Goal: Transaction & Acquisition: Purchase product/service

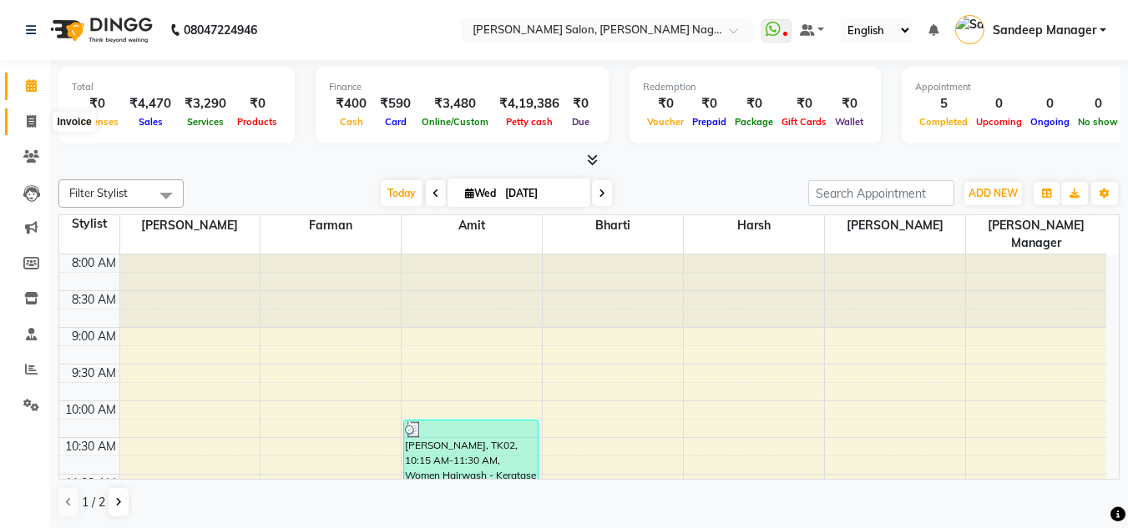
drag, startPoint x: 0, startPoint y: 0, endPoint x: 37, endPoint y: 119, distance: 124.1
click at [37, 119] on span at bounding box center [31, 122] width 29 height 19
select select "service"
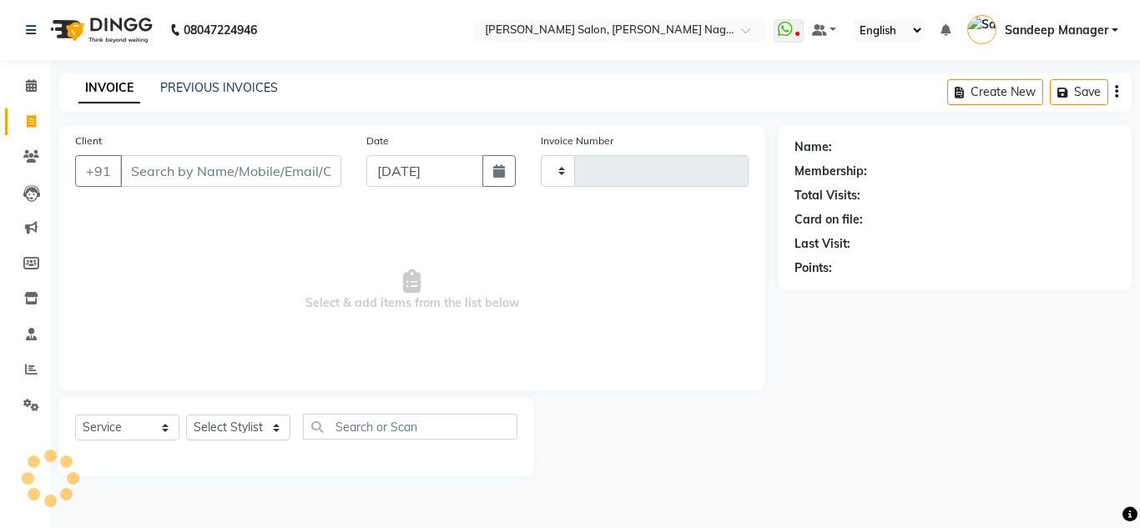
type input "0581"
select select "8641"
click at [215, 427] on select "Select Stylist [PERSON_NAME] [PERSON_NAME] [PERSON_NAME] Manager [PERSON_NAME] …" at bounding box center [238, 428] width 104 height 26
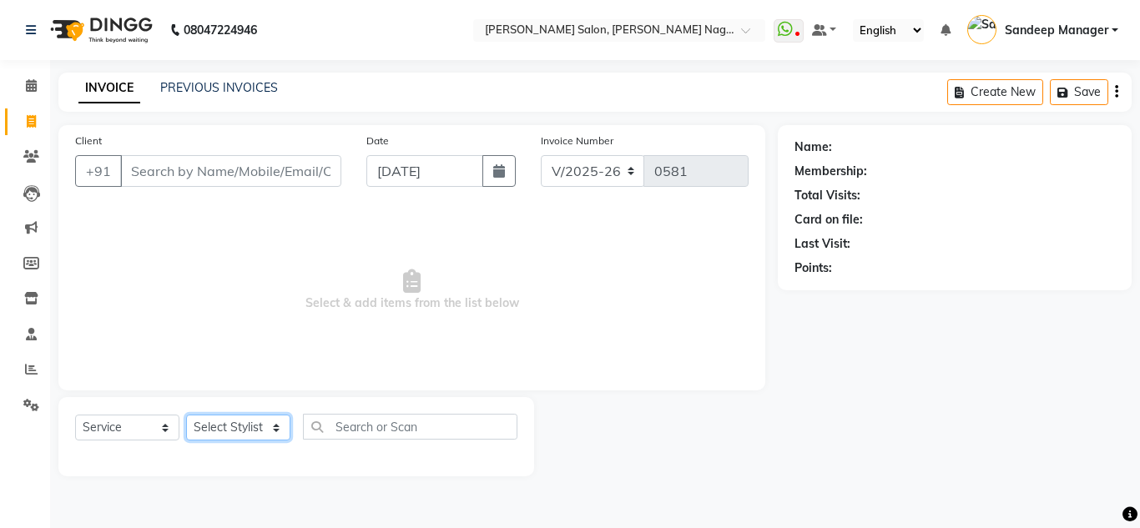
select select "86633"
click at [186, 415] on select "Select Stylist [PERSON_NAME] [PERSON_NAME] [PERSON_NAME] Manager [PERSON_NAME] …" at bounding box center [238, 428] width 104 height 26
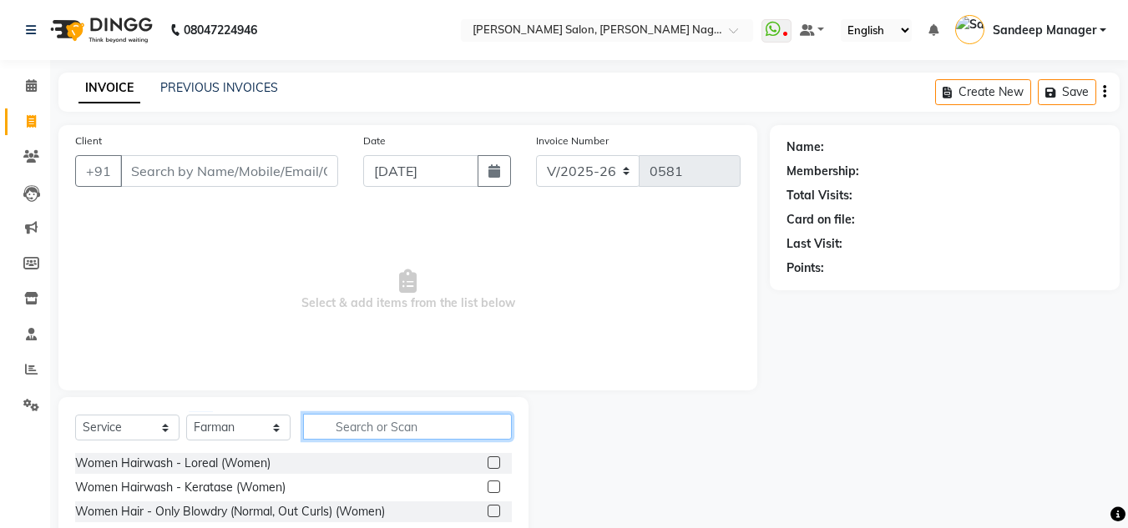
click at [411, 427] on input "text" at bounding box center [407, 427] width 209 height 26
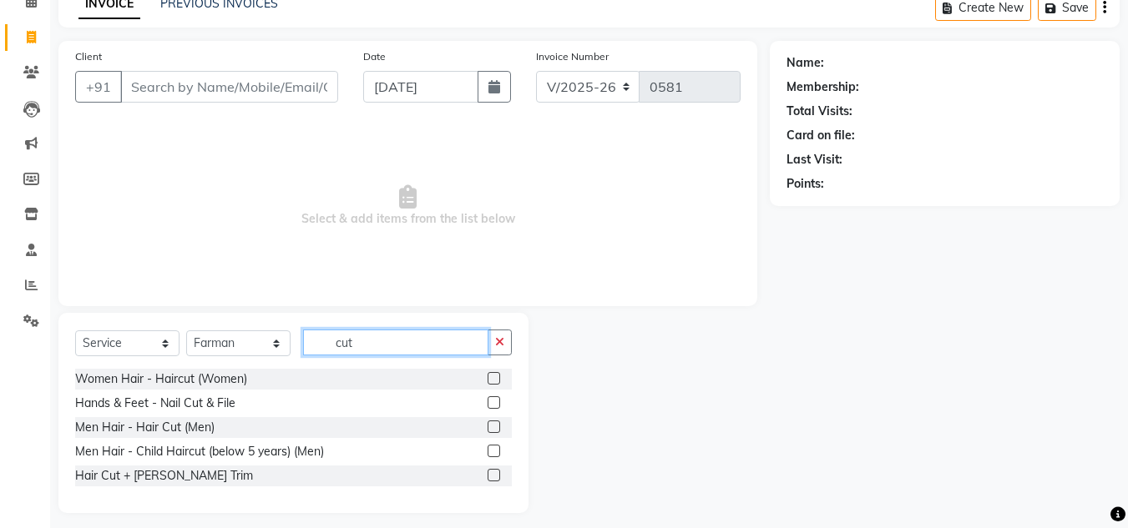
scroll to position [94, 0]
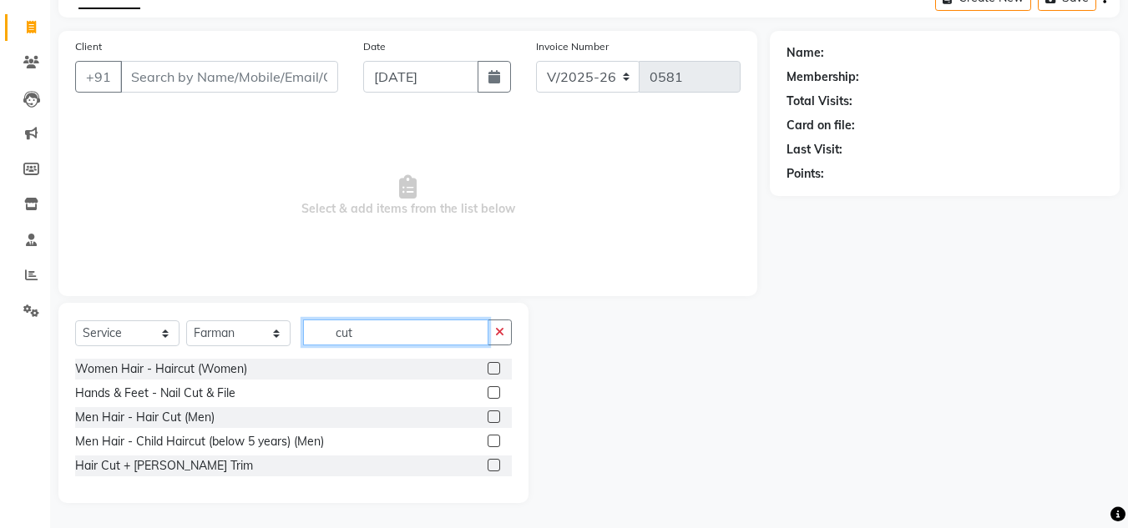
type input "cut"
click at [496, 464] on label at bounding box center [494, 465] width 13 height 13
click at [496, 464] on input "checkbox" at bounding box center [493, 466] width 11 height 11
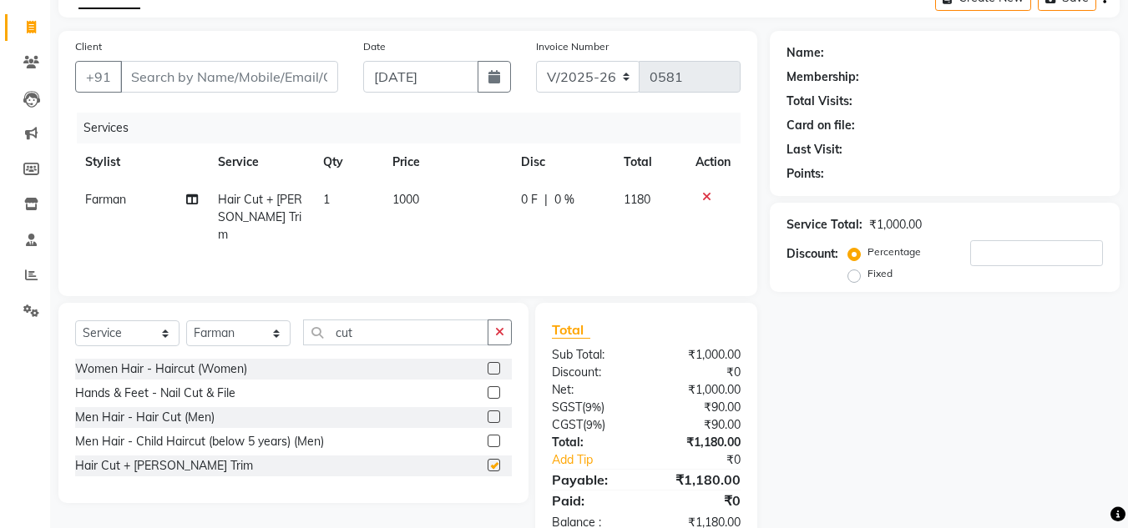
checkbox input "false"
click at [410, 195] on span "1000" at bounding box center [405, 199] width 27 height 15
select select "86633"
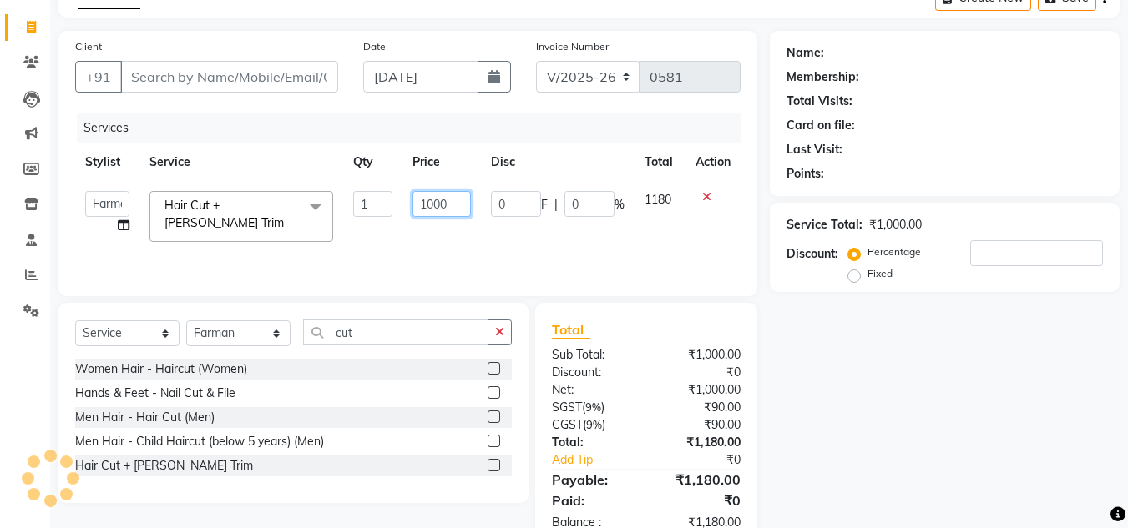
click at [432, 201] on input "1000" at bounding box center [441, 204] width 58 height 26
type input "1100"
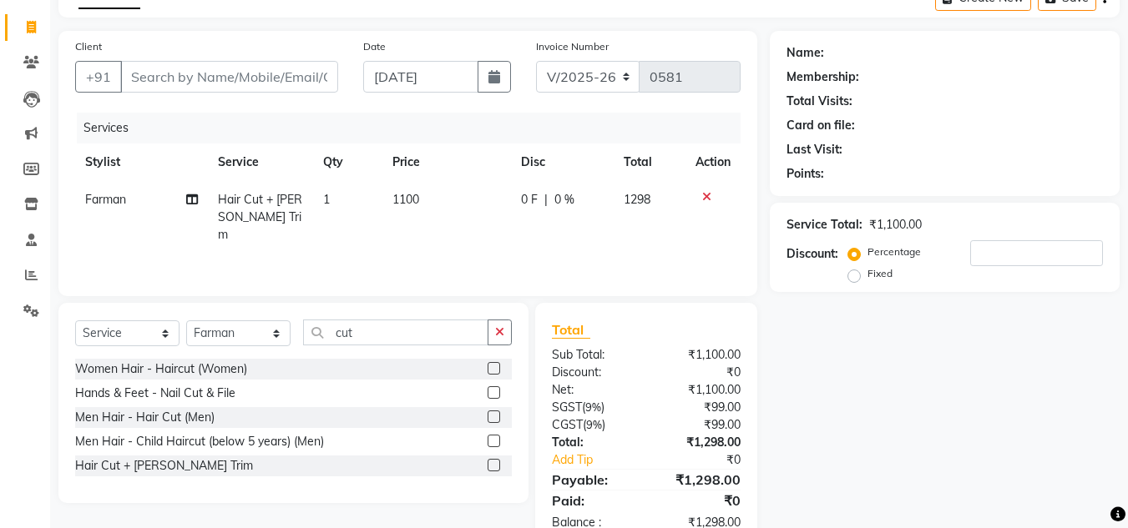
click at [450, 237] on div "Services Stylist Service Qty Price Disc Total Action Farman Hair Cut + Beard Tr…" at bounding box center [407, 196] width 665 height 167
click at [998, 249] on input "number" at bounding box center [1036, 253] width 133 height 26
type input "2"
click at [955, 388] on div "Name: Membership: Total Visits: Card on file: Last Visit: Points: Service Total…" at bounding box center [951, 290] width 362 height 518
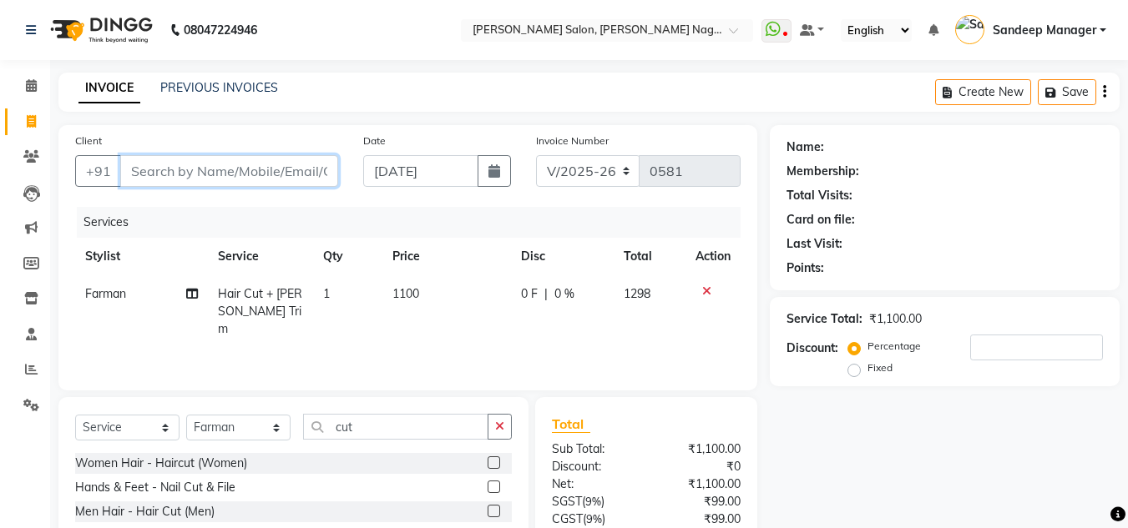
click at [298, 171] on input "Client" at bounding box center [229, 171] width 218 height 32
type input "9"
type input "0"
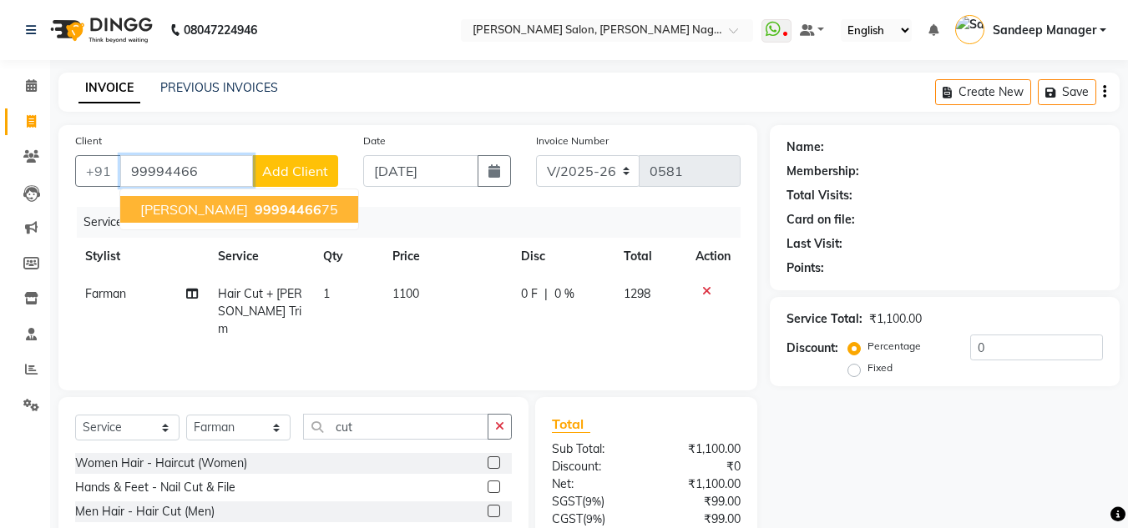
click at [255, 205] on span "99994466" at bounding box center [288, 209] width 67 height 17
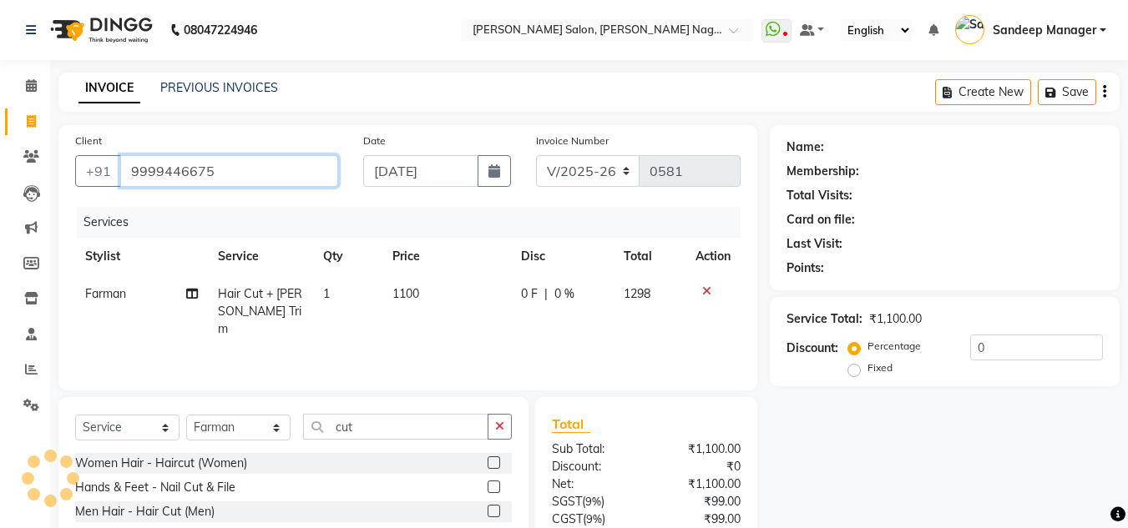
type input "9999446675"
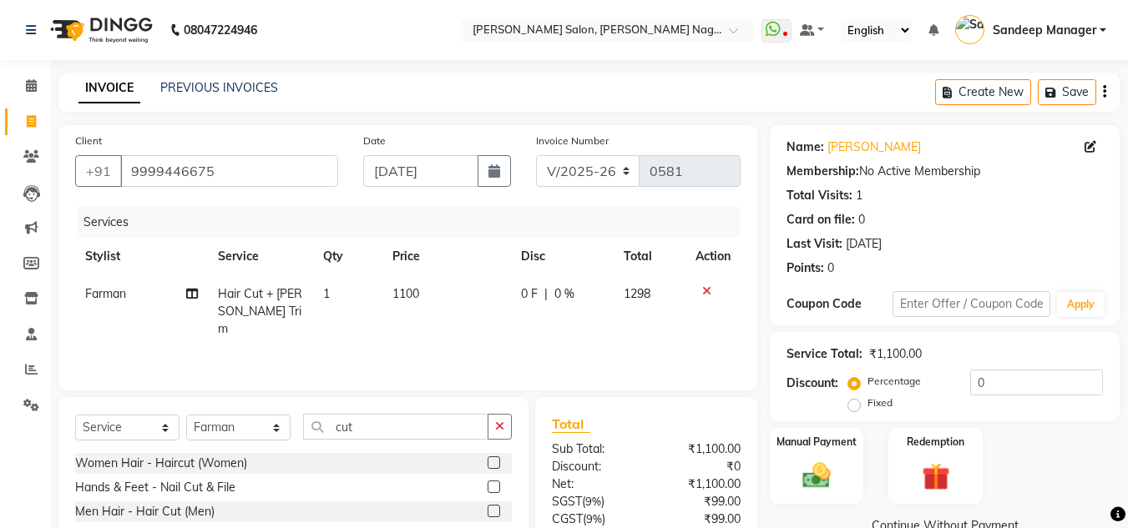
scroll to position [139, 0]
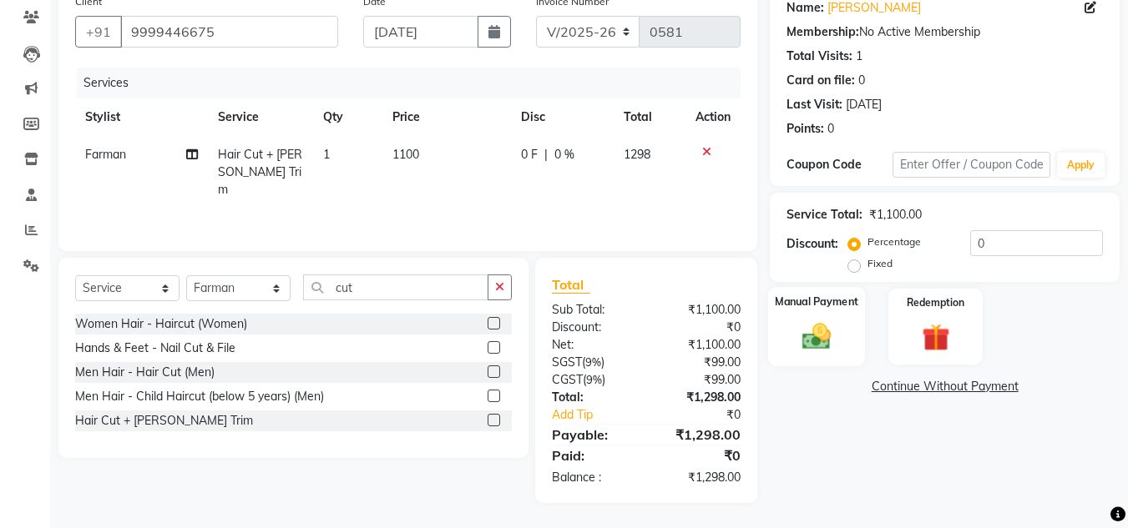
click at [827, 356] on div "Manual Payment" at bounding box center [817, 326] width 98 height 79
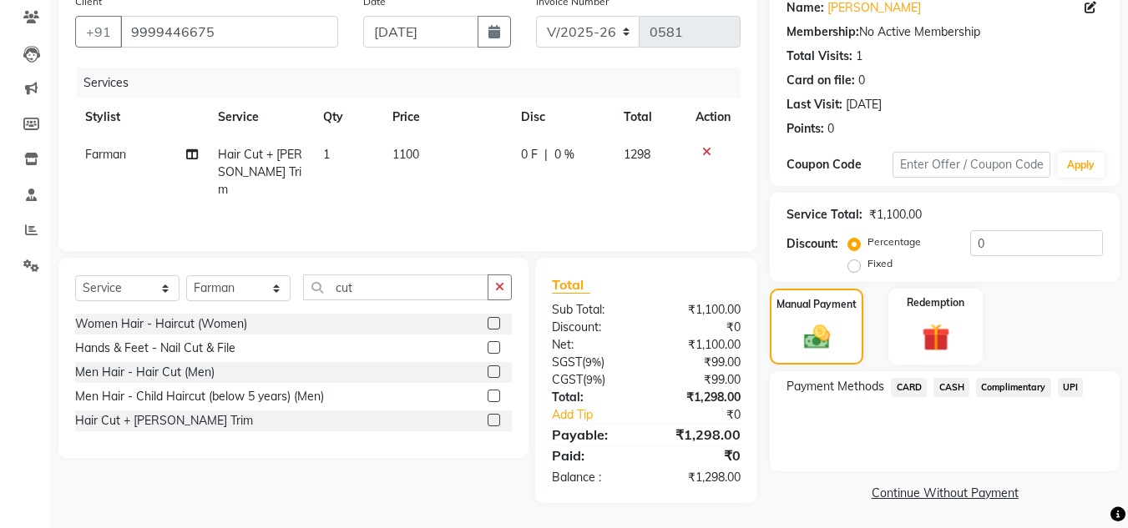
click at [1074, 389] on span "UPI" at bounding box center [1071, 387] width 26 height 19
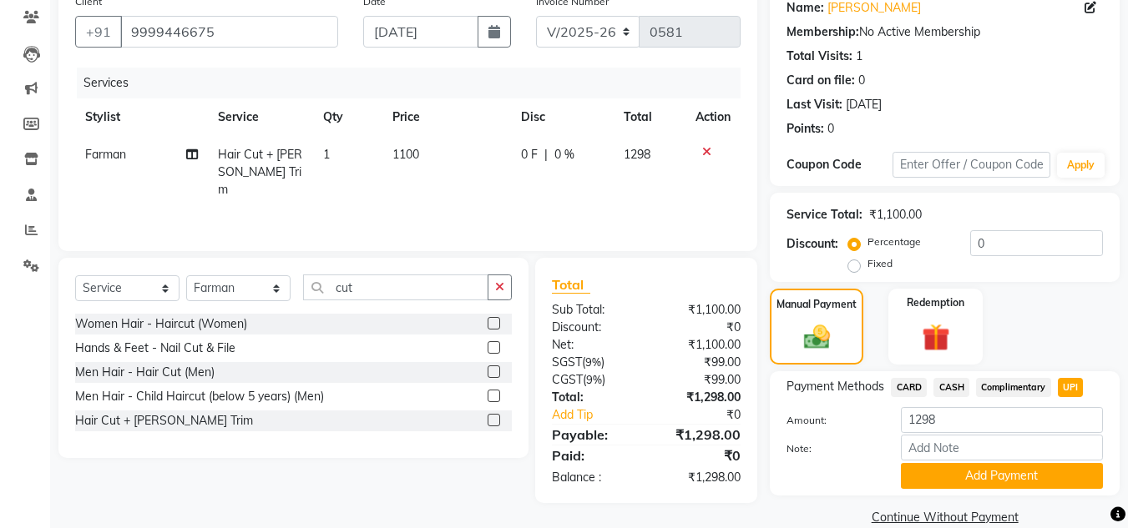
scroll to position [166, 0]
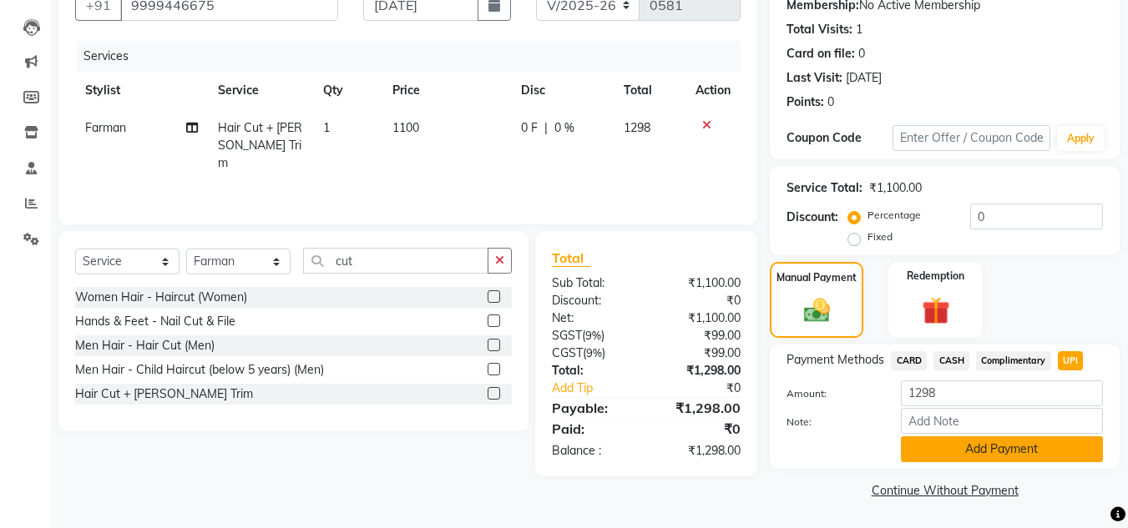
click at [1031, 460] on button "Add Payment" at bounding box center [1002, 450] width 202 height 26
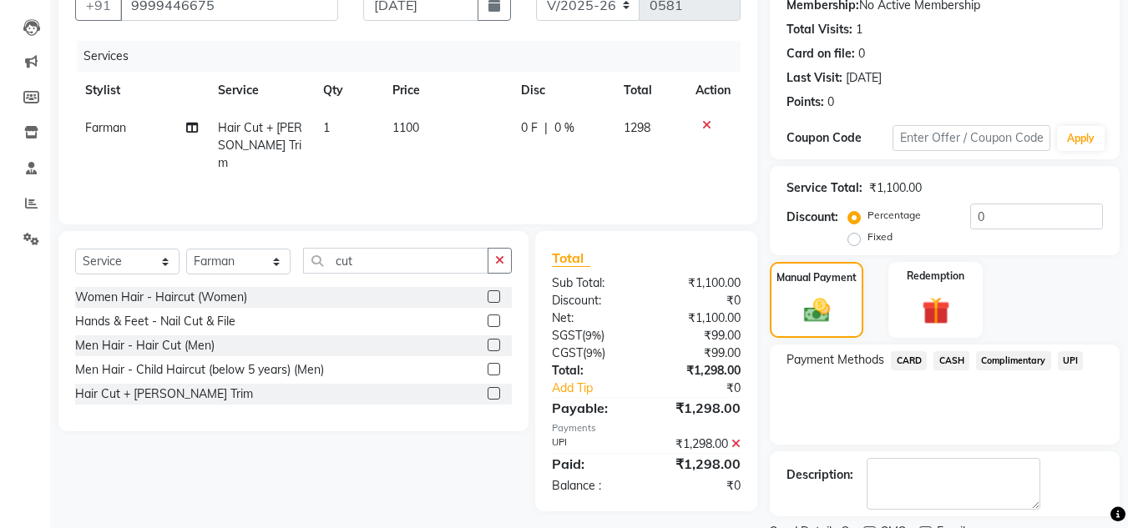
scroll to position [236, 0]
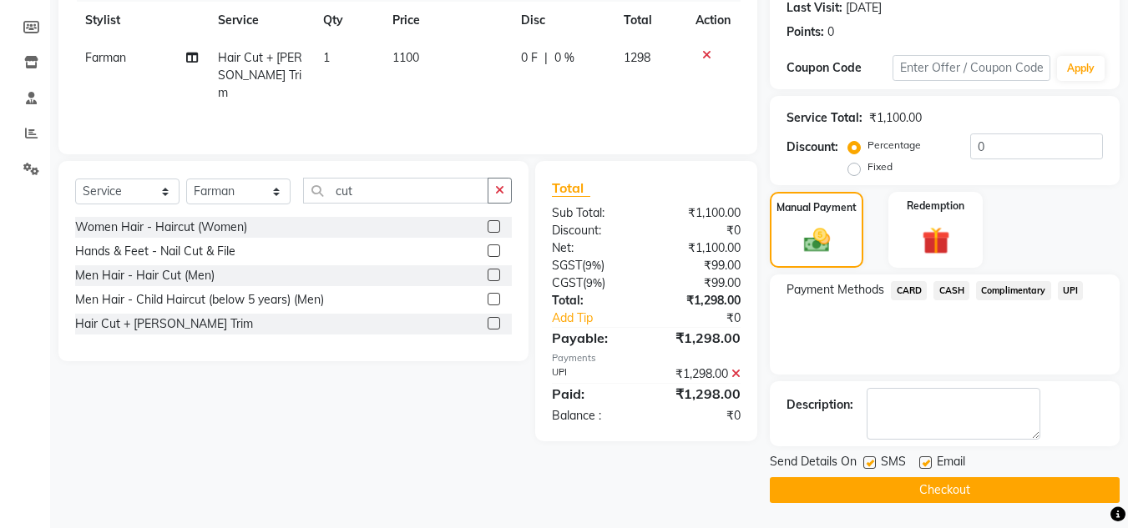
click at [992, 487] on button "Checkout" at bounding box center [945, 491] width 350 height 26
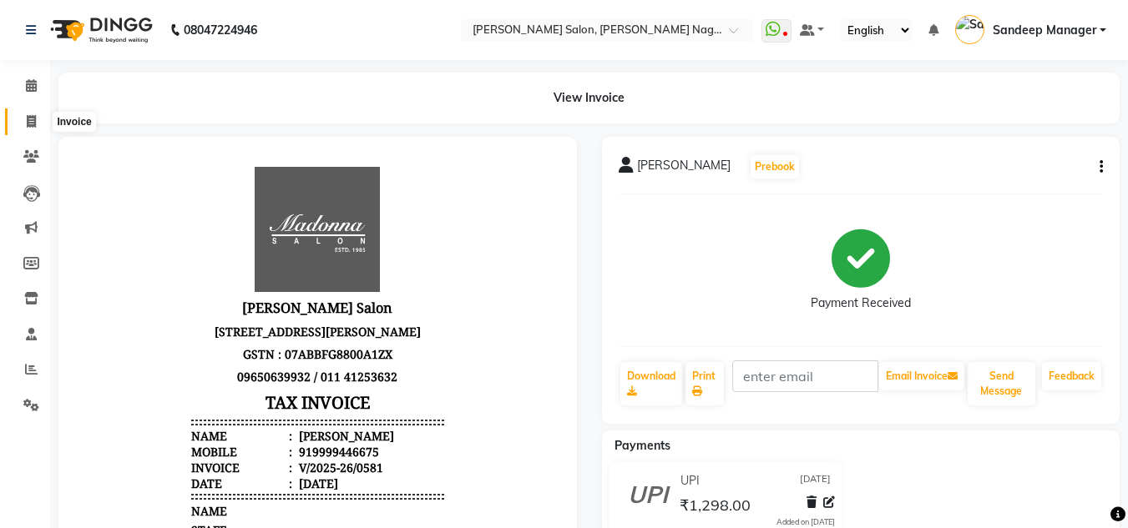
click at [34, 114] on span at bounding box center [31, 122] width 29 height 19
select select "service"
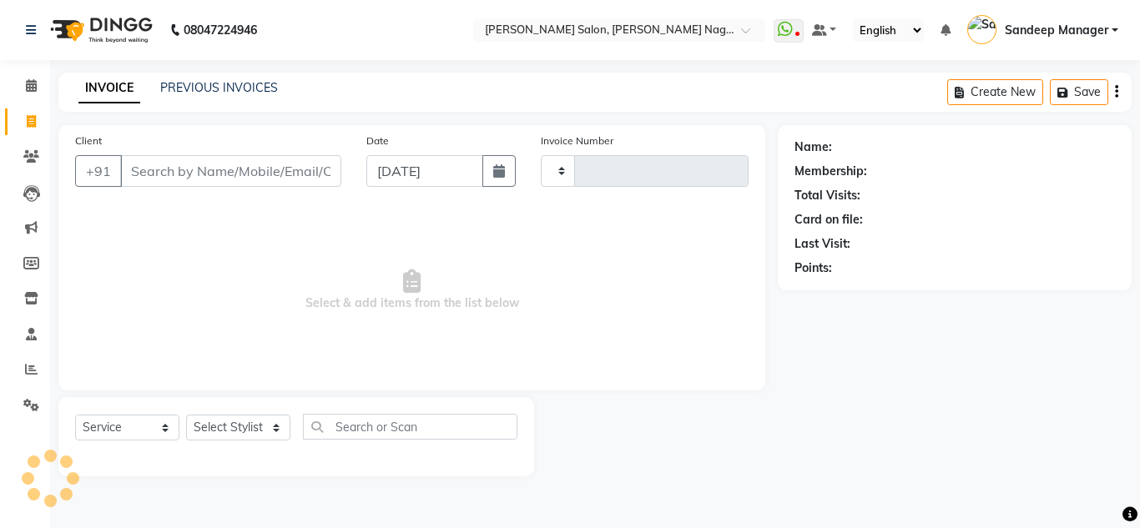
type input "0582"
select select "8641"
click at [242, 86] on link "PREVIOUS INVOICES" at bounding box center [219, 87] width 118 height 15
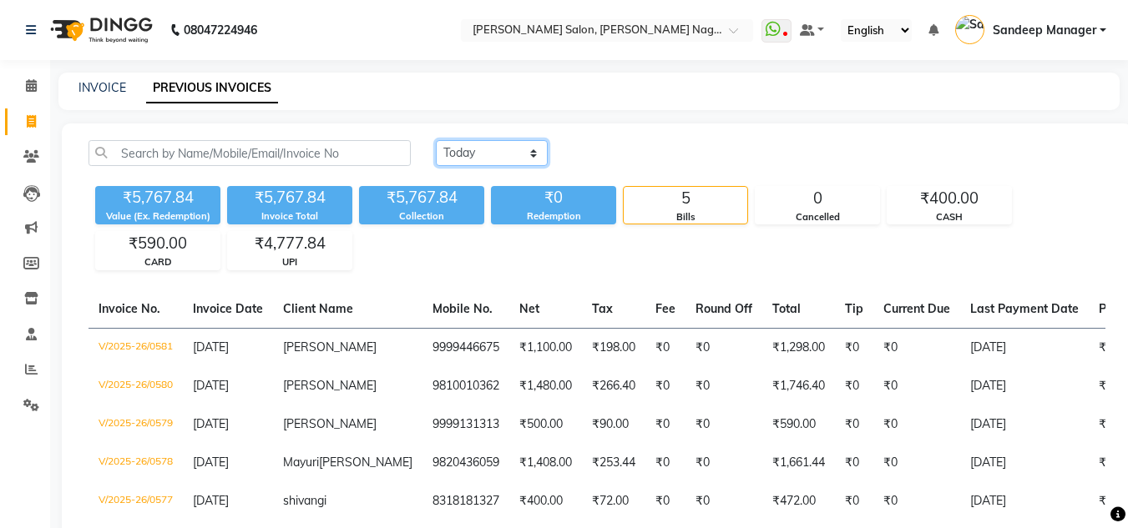
click at [493, 154] on select "[DATE] [DATE] Custom Range" at bounding box center [492, 153] width 112 height 26
select select "range"
click at [436, 140] on select "[DATE] [DATE] Custom Range" at bounding box center [492, 153] width 112 height 26
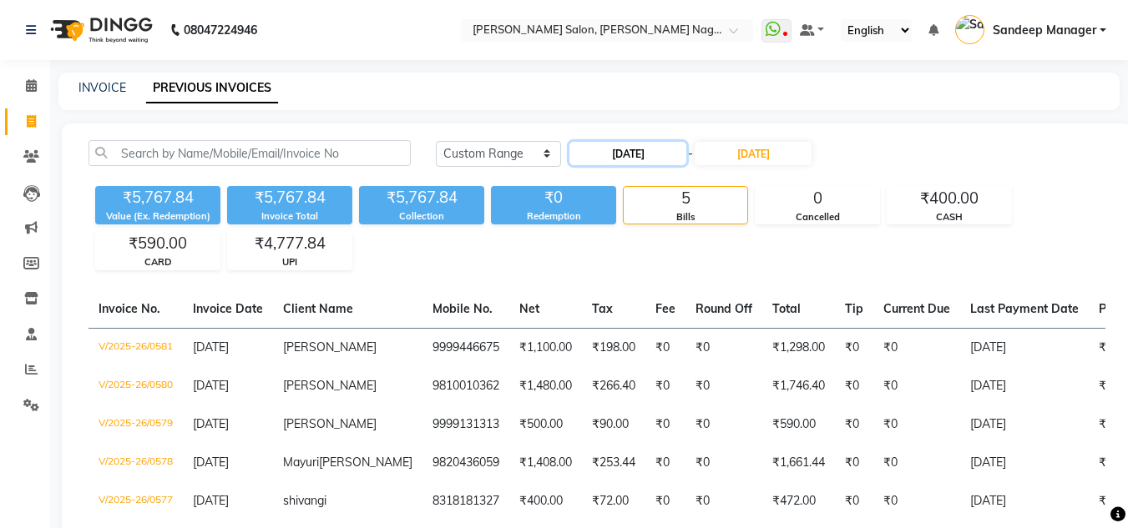
click at [639, 154] on input "[DATE]" at bounding box center [627, 153] width 117 height 23
select select "9"
select select "2025"
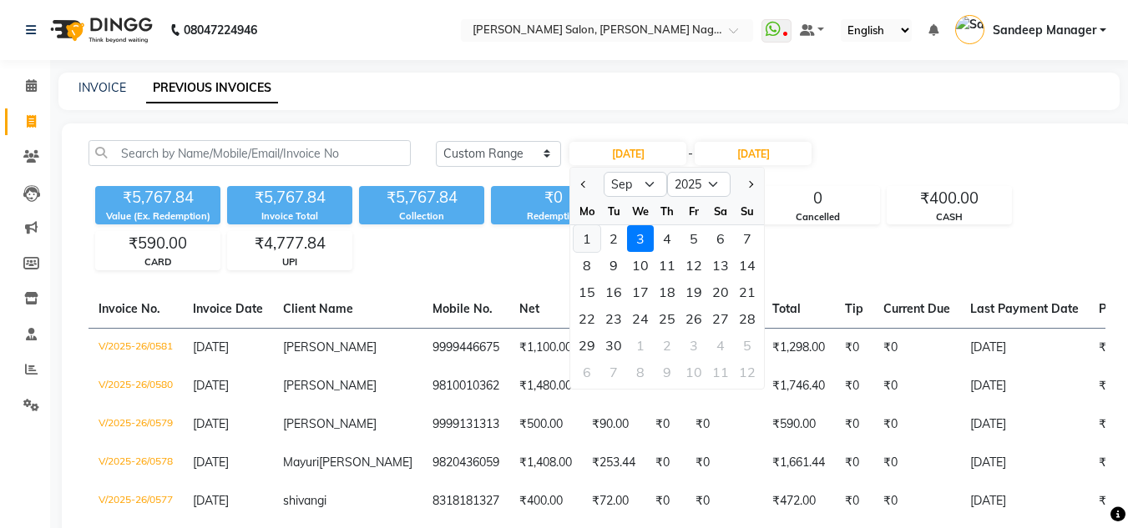
click at [584, 238] on div "1" at bounding box center [587, 238] width 27 height 27
type input "[DATE]"
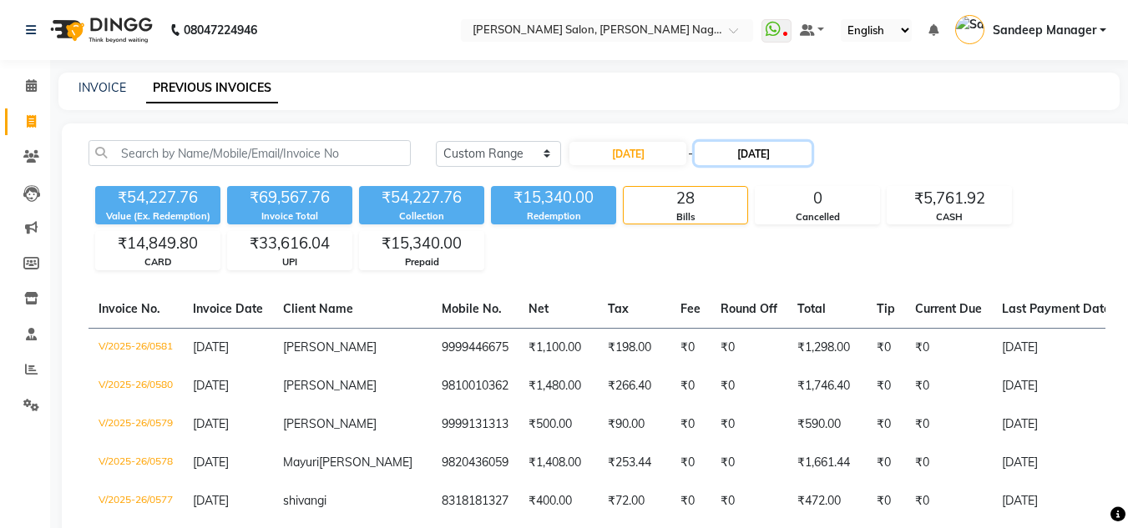
click at [763, 151] on input "[DATE]" at bounding box center [753, 153] width 117 height 23
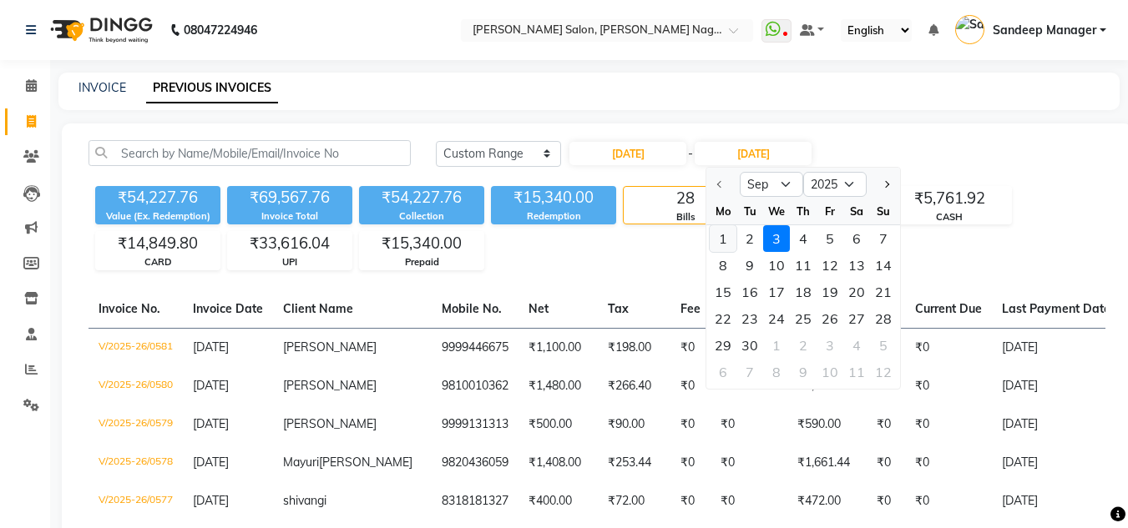
click at [720, 245] on div "1" at bounding box center [723, 238] width 27 height 27
type input "[DATE]"
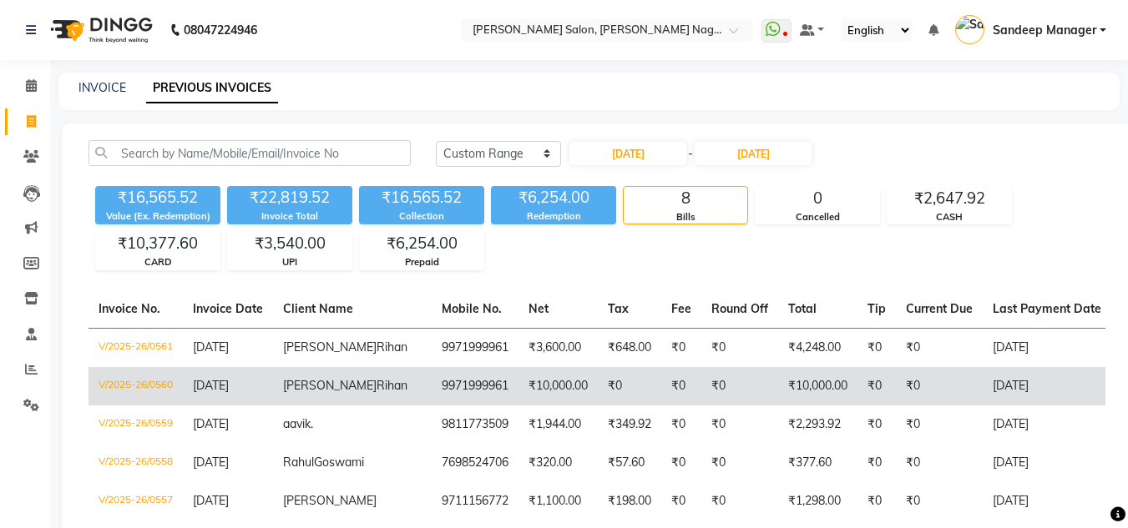
click at [701, 398] on td "₹0" at bounding box center [739, 386] width 77 height 38
click at [518, 398] on td "₹10,000.00" at bounding box center [557, 386] width 79 height 38
click at [518, 401] on td "₹10,000.00" at bounding box center [557, 386] width 79 height 38
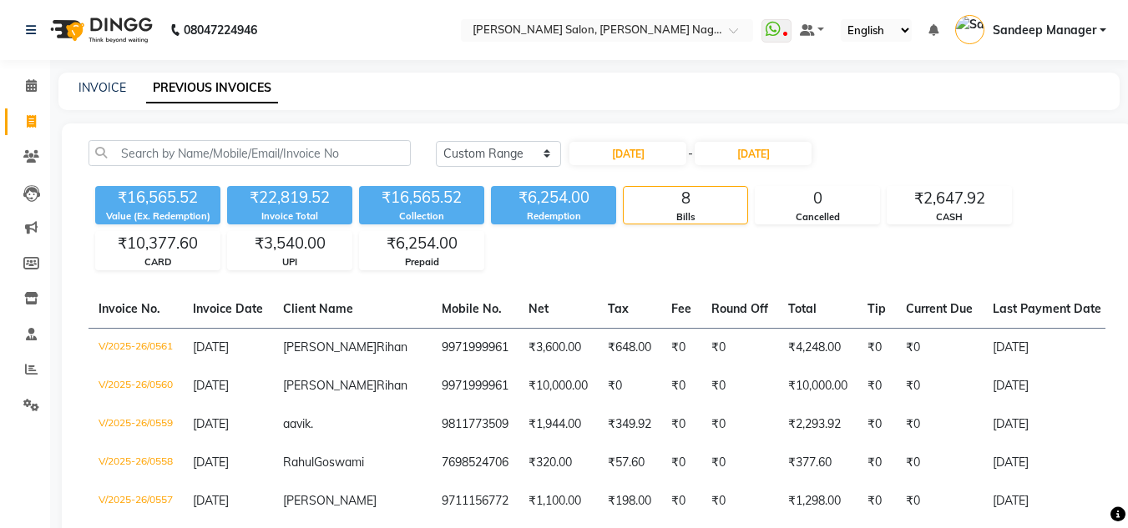
click at [118, 22] on img at bounding box center [100, 30] width 114 height 47
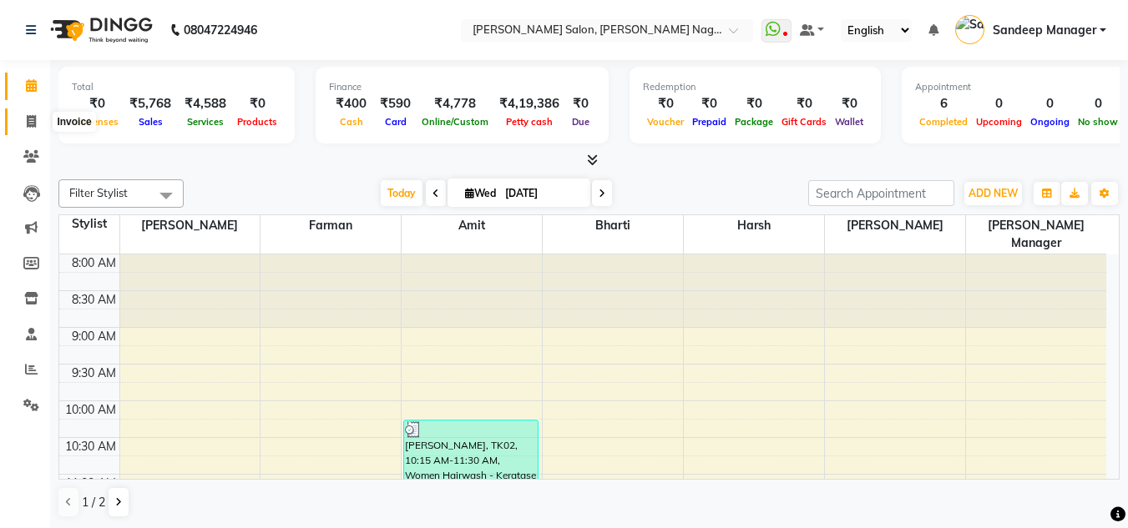
click at [31, 120] on icon at bounding box center [31, 121] width 9 height 13
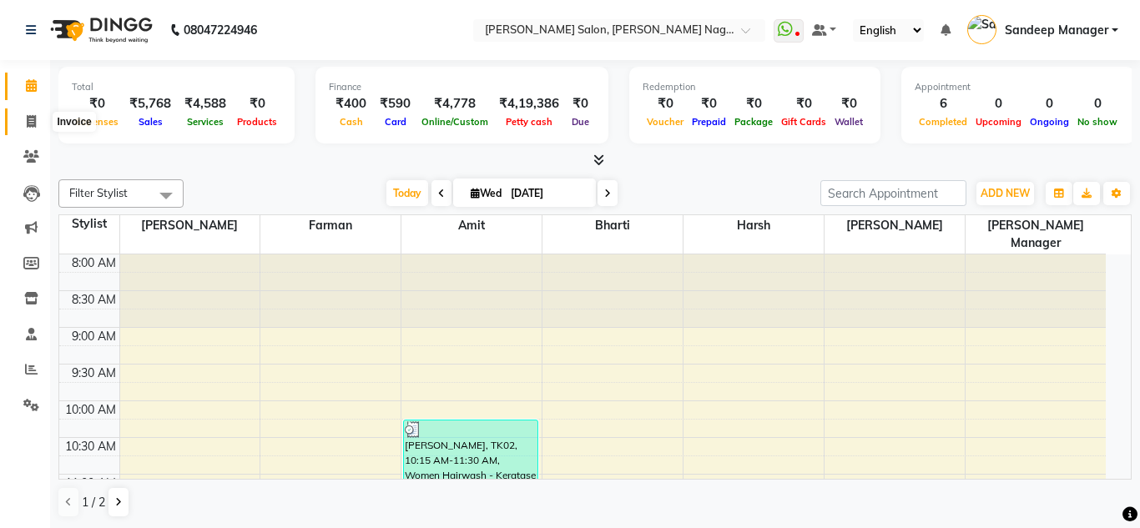
select select "8641"
select select "service"
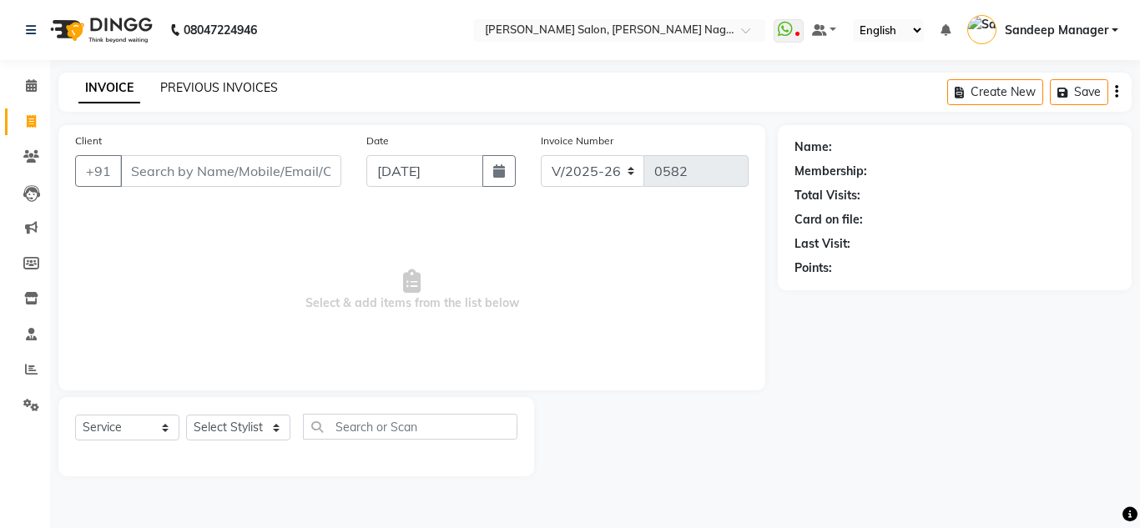
click at [244, 91] on link "PREVIOUS INVOICES" at bounding box center [219, 87] width 118 height 15
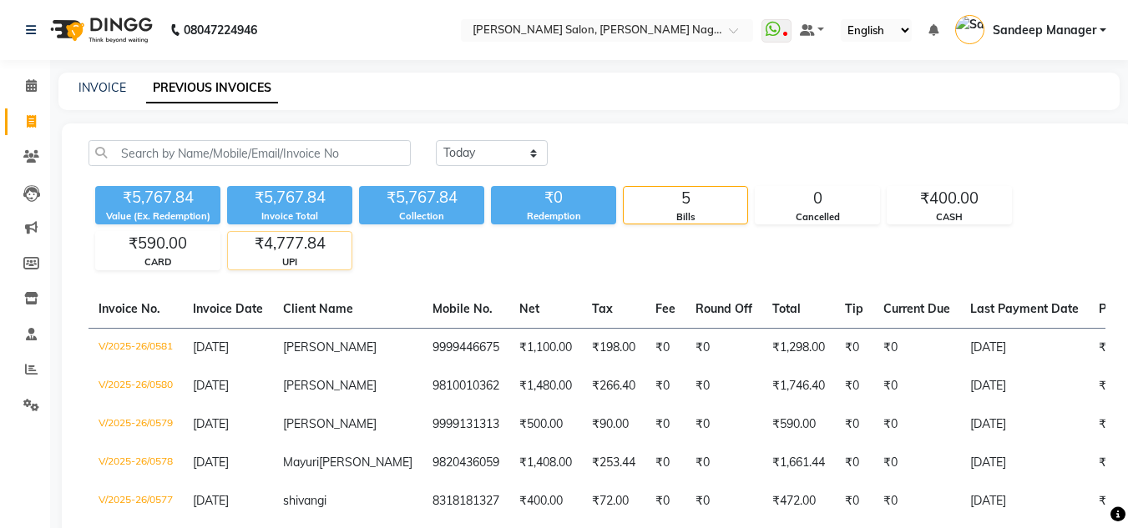
click at [307, 264] on div "UPI" at bounding box center [290, 262] width 124 height 14
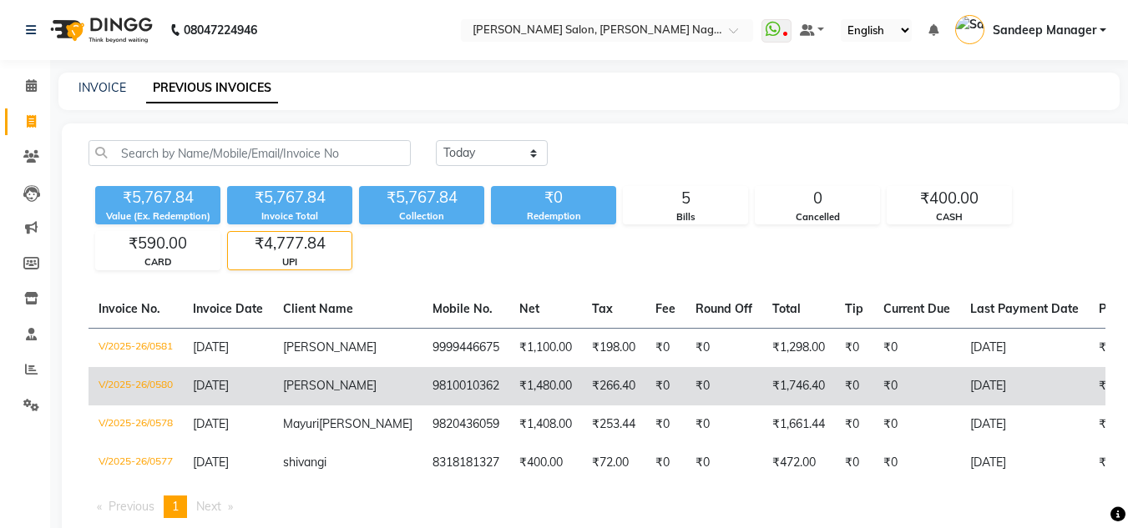
click at [509, 389] on td "₹1,480.00" at bounding box center [545, 386] width 73 height 38
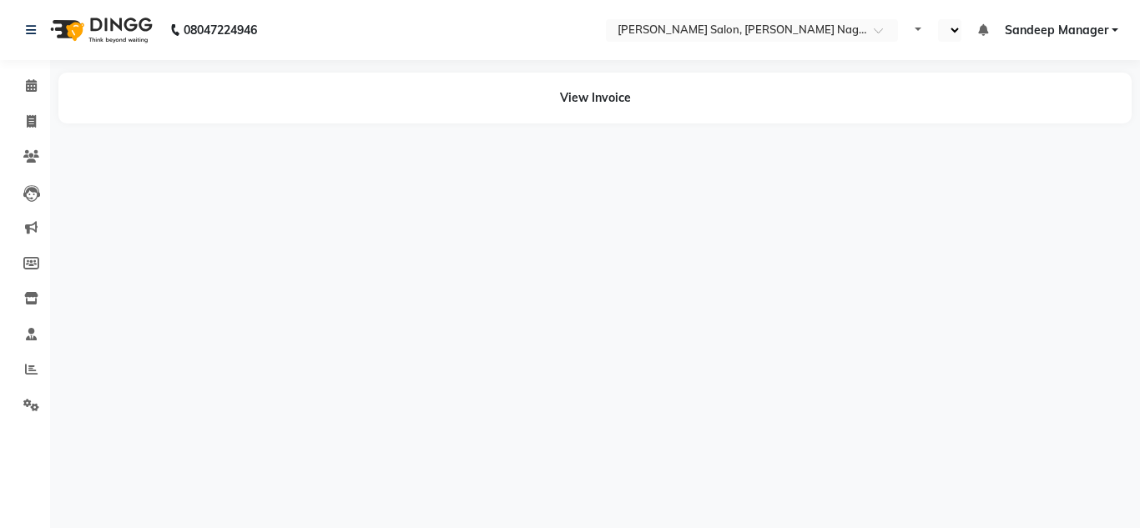
select select "en"
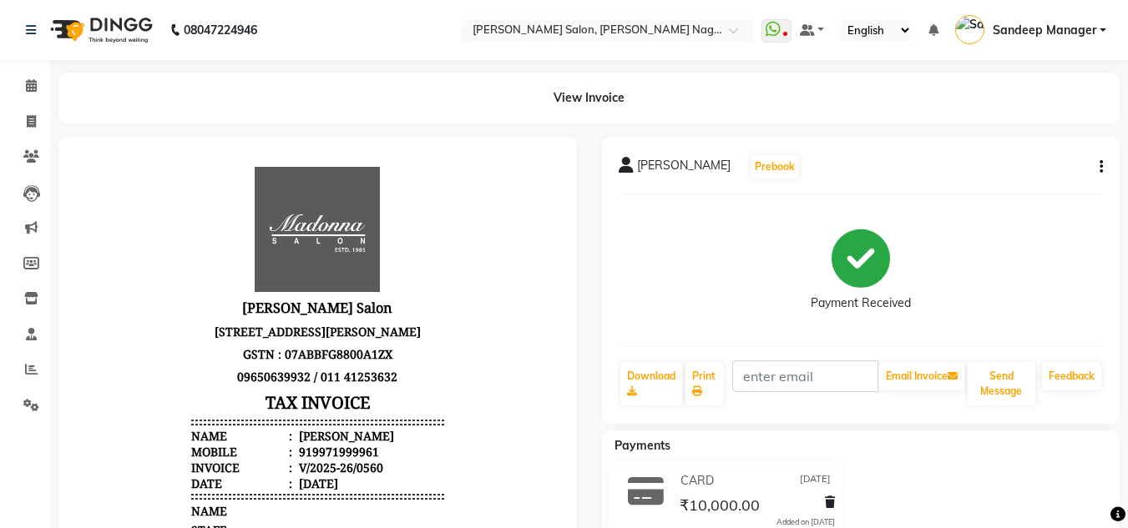
click at [1099, 171] on button "button" at bounding box center [1098, 168] width 10 height 18
click at [1057, 179] on div "Edit Invoice" at bounding box center [1033, 177] width 83 height 21
select select "service"
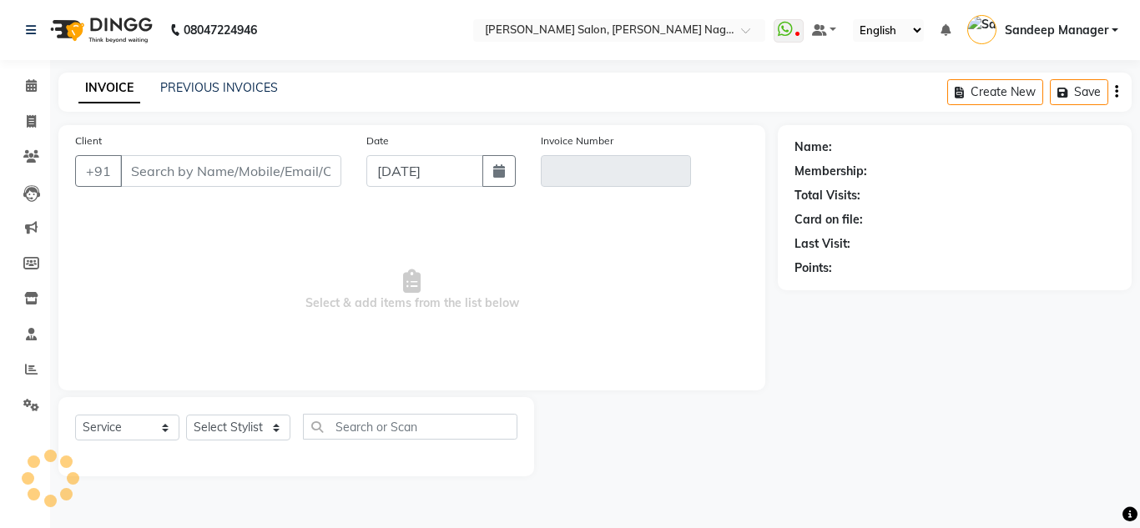
type input "9971999961"
type input "V/2025-26/0560"
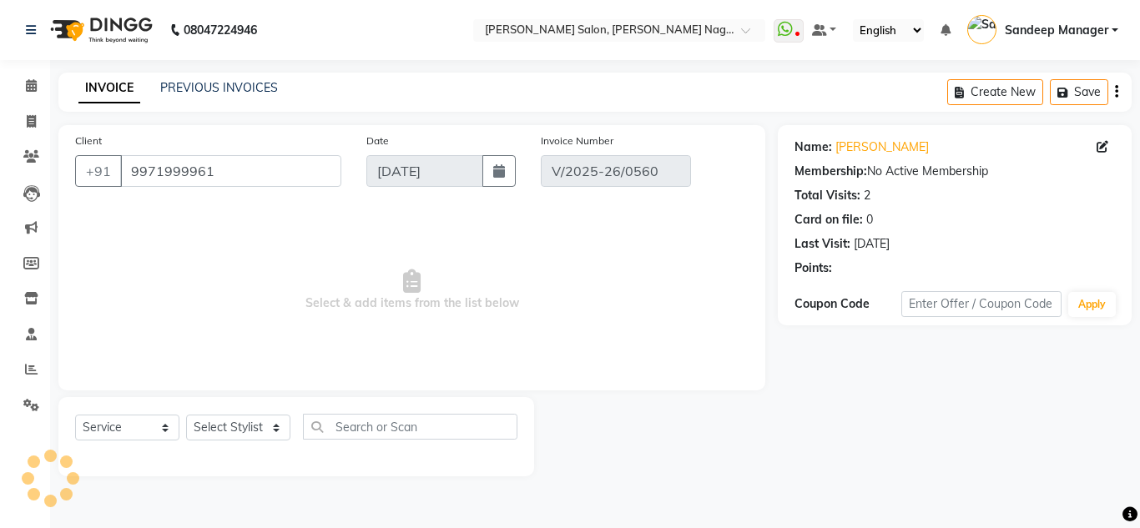
type input "[DATE]"
select select "select"
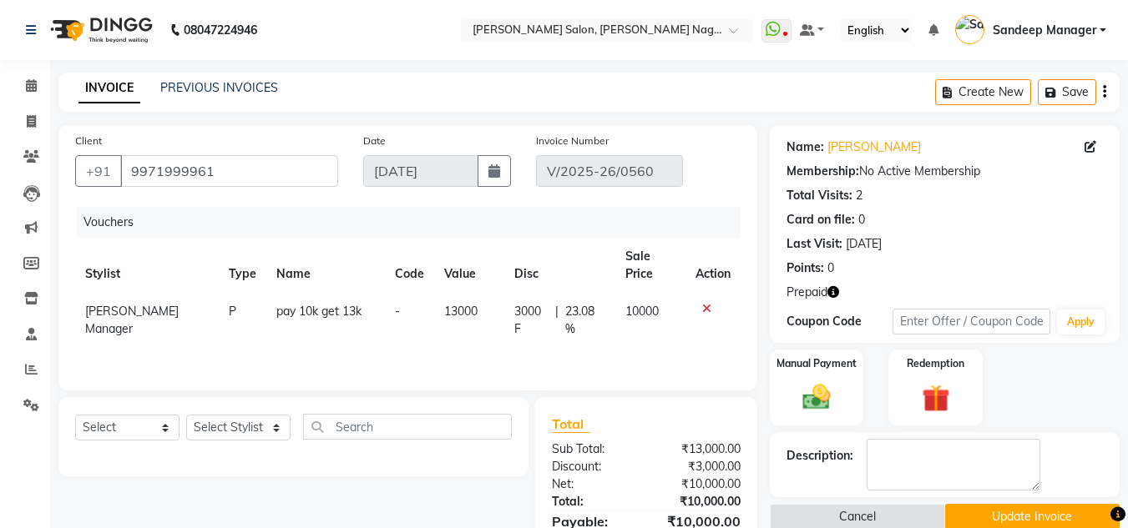
click at [144, 310] on span "[PERSON_NAME] Manager" at bounding box center [132, 320] width 94 height 33
select select "90115"
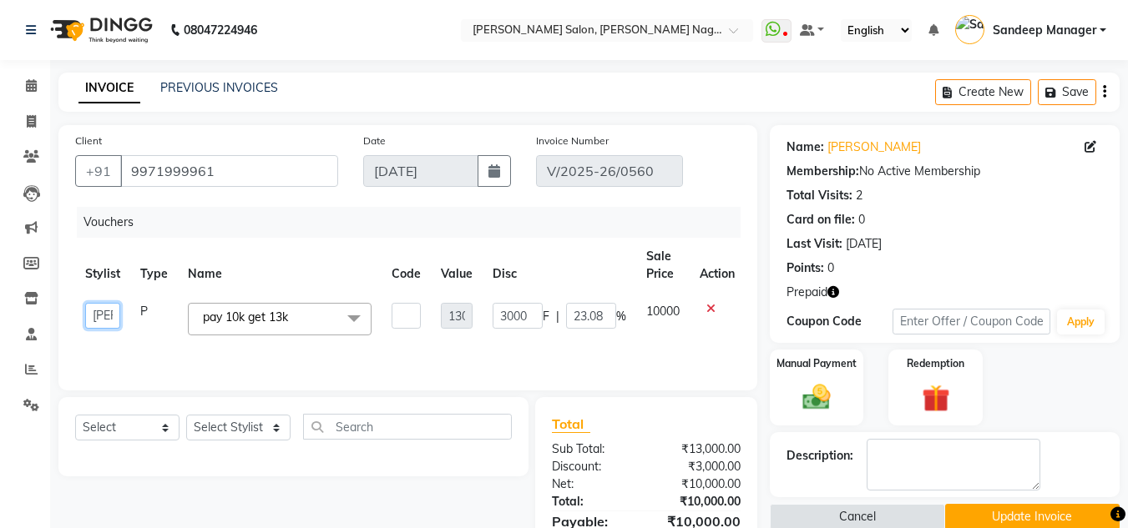
click at [102, 316] on select "Amit Bharti Devesh Farman Harsh Ishita Manager Jaikesh Manoj Nitin Nails owner …" at bounding box center [102, 316] width 35 height 26
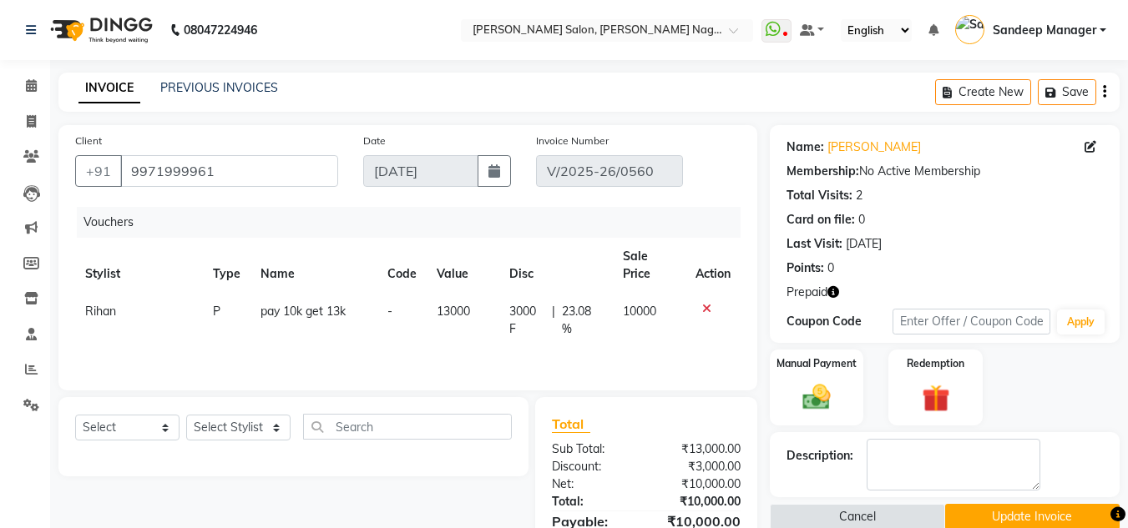
scroll to position [122, 0]
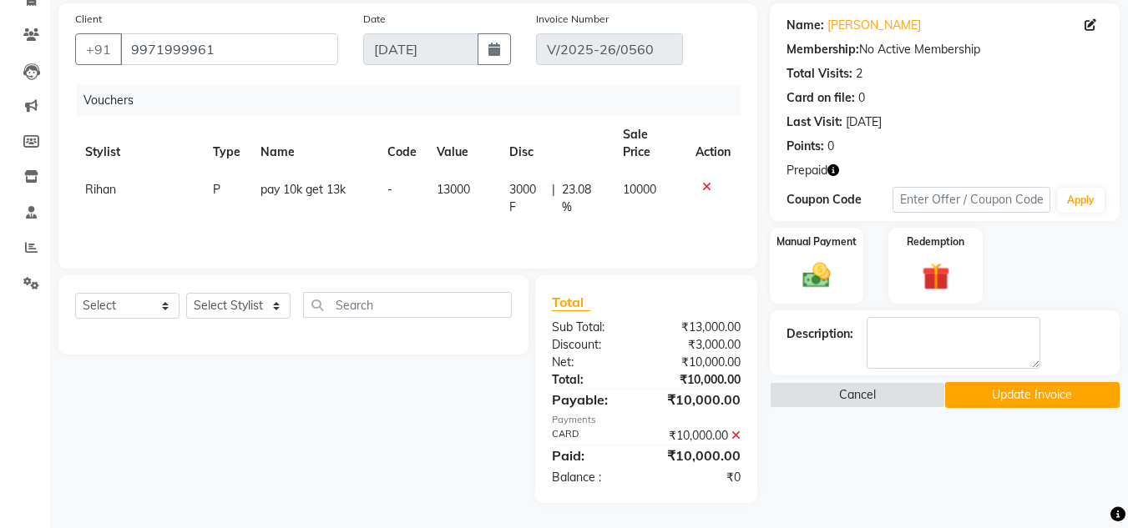
click at [1002, 390] on button "Update Invoice" at bounding box center [1032, 395] width 174 height 26
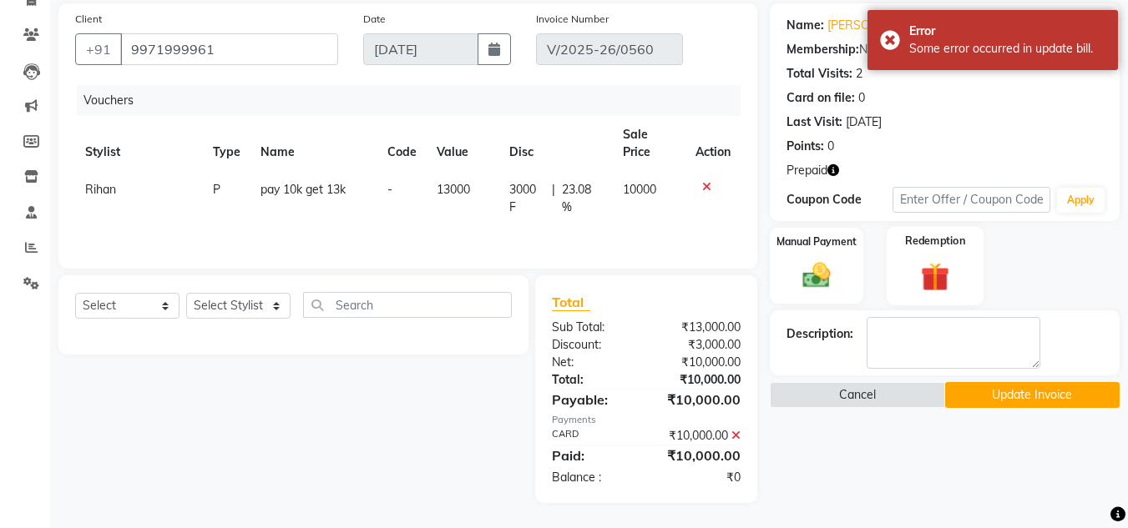
scroll to position [0, 0]
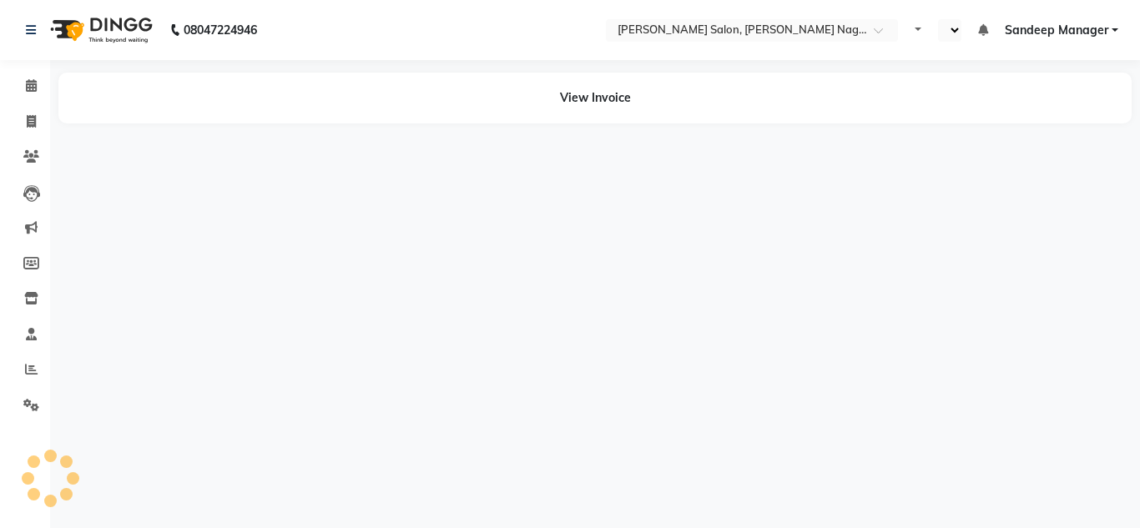
select select "en"
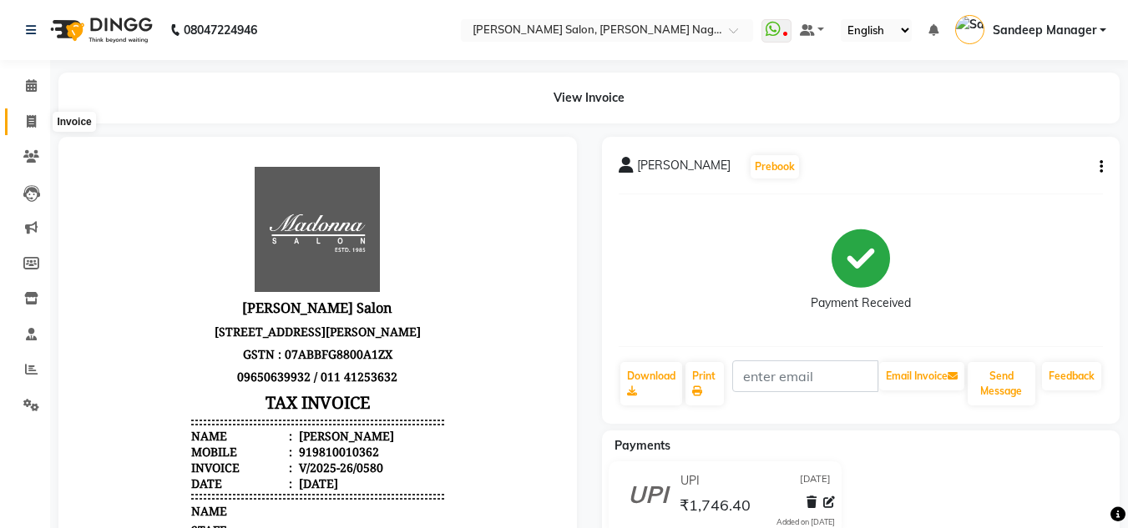
click at [27, 115] on icon at bounding box center [31, 121] width 9 height 13
select select "service"
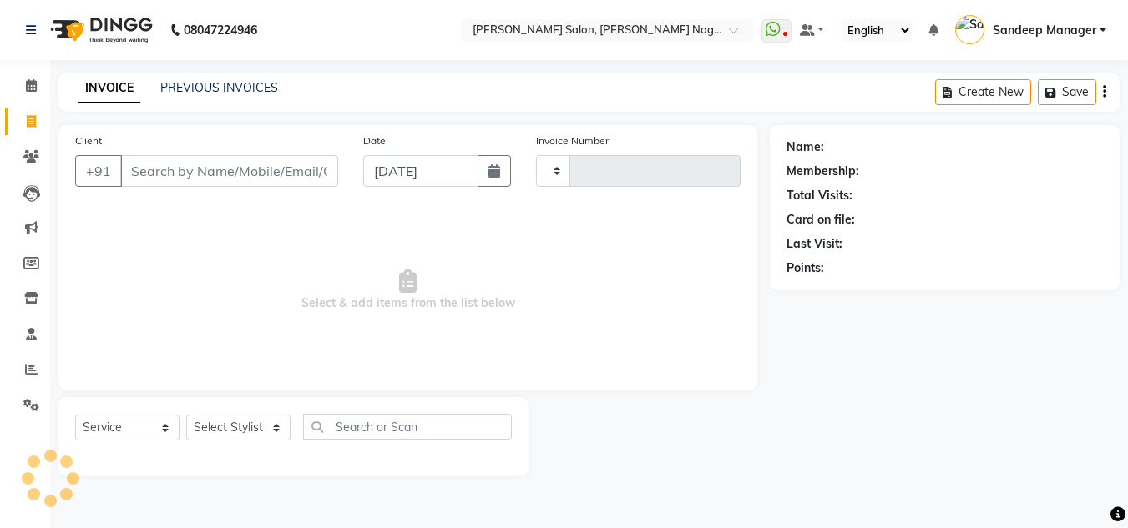
type input "0582"
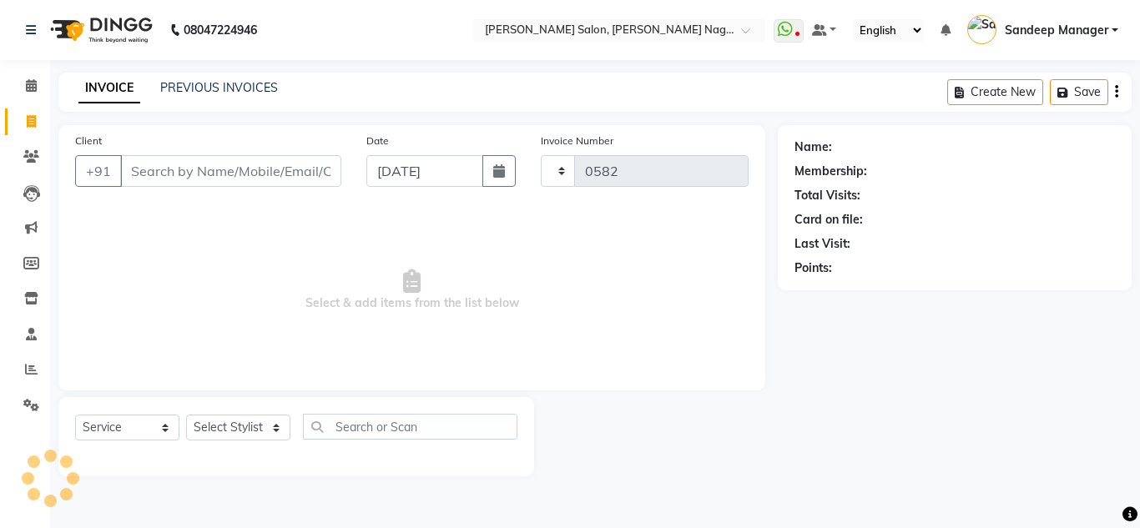
select select "8641"
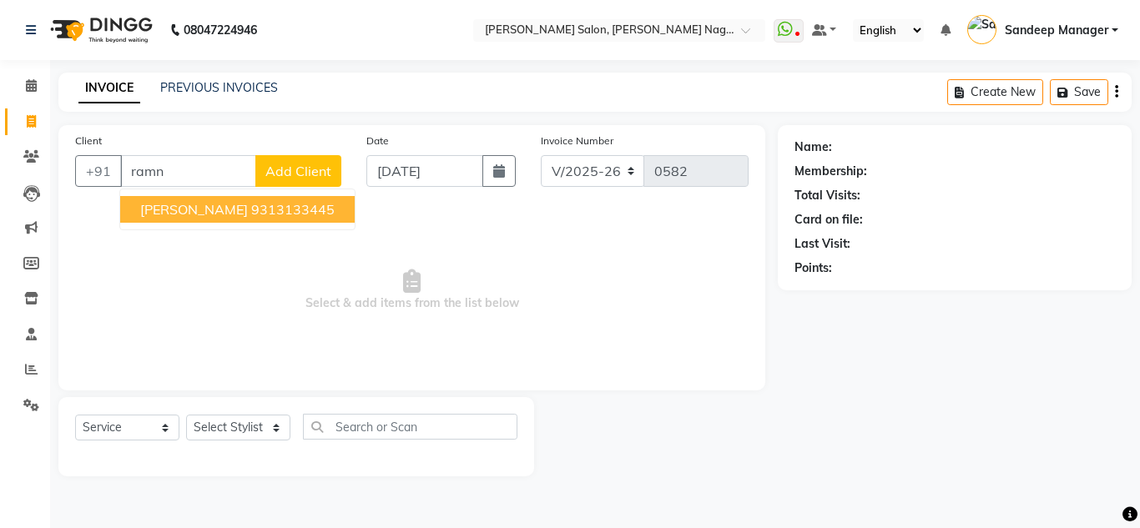
click at [251, 204] on ngb-highlight "9313133445" at bounding box center [292, 209] width 83 height 17
type input "9313133445"
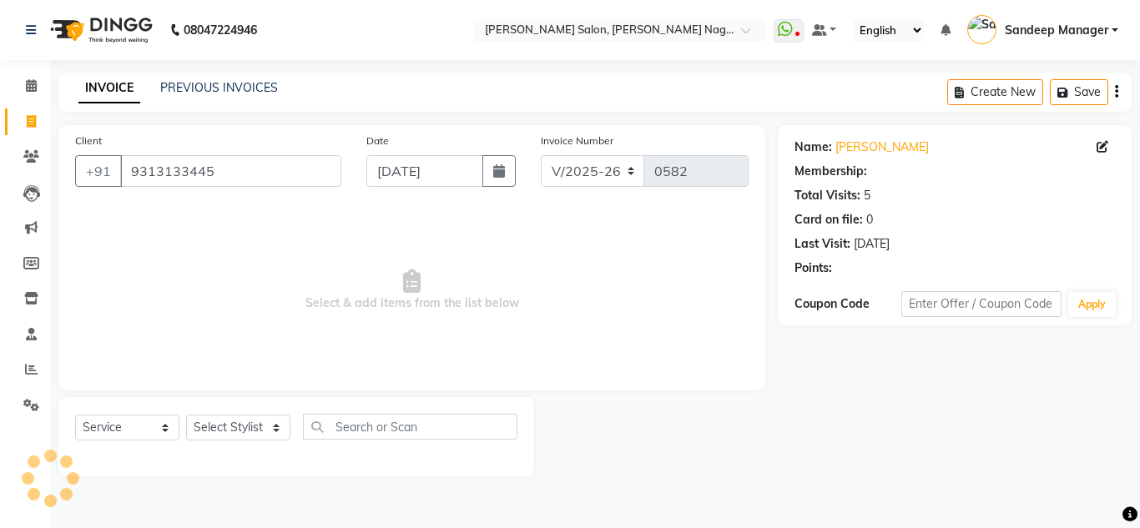
select select "1: Object"
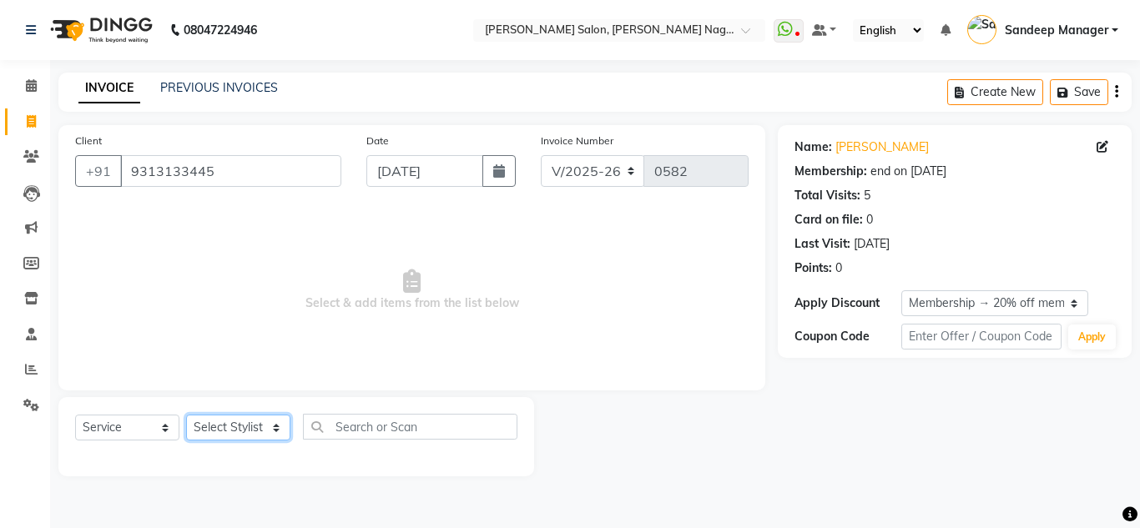
click at [240, 427] on select "Select Stylist Amit Bharti Devesh Farman Harsh Ishita Manager Jaikesh Manoj Nit…" at bounding box center [238, 428] width 104 height 26
select select "86637"
click at [186, 415] on select "Select Stylist Amit Bharti Devesh Farman Harsh Ishita Manager Jaikesh Manoj Nit…" at bounding box center [238, 428] width 104 height 26
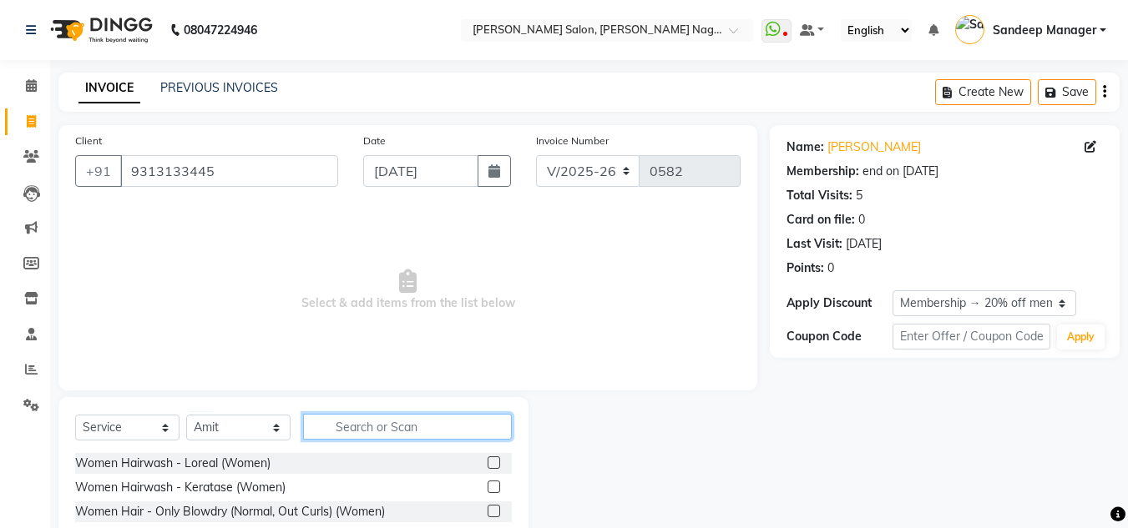
click at [381, 428] on input "text" at bounding box center [407, 427] width 209 height 26
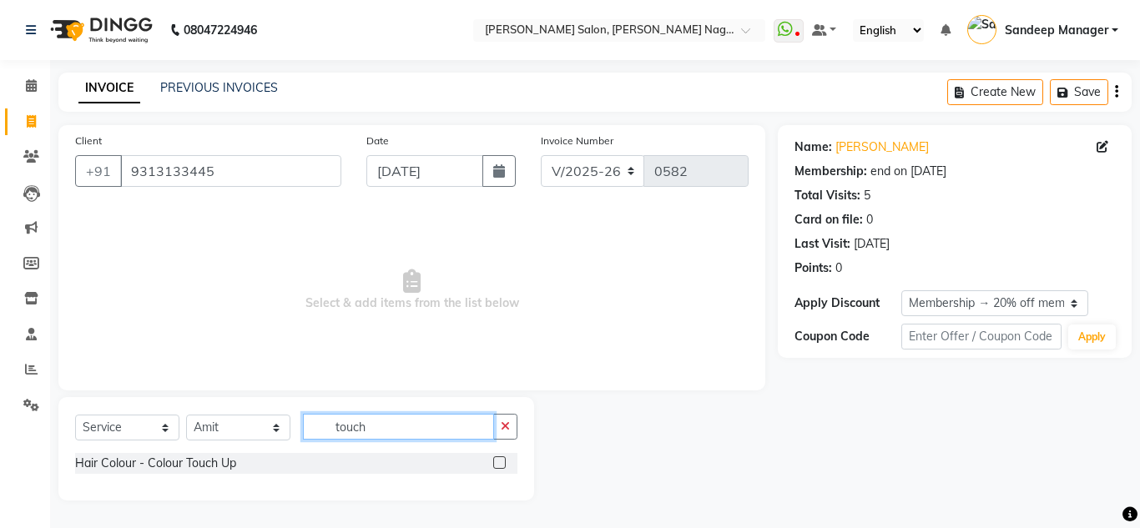
type input "touch"
click at [503, 462] on label at bounding box center [499, 463] width 13 height 13
click at [503, 462] on input "checkbox" at bounding box center [498, 463] width 11 height 11
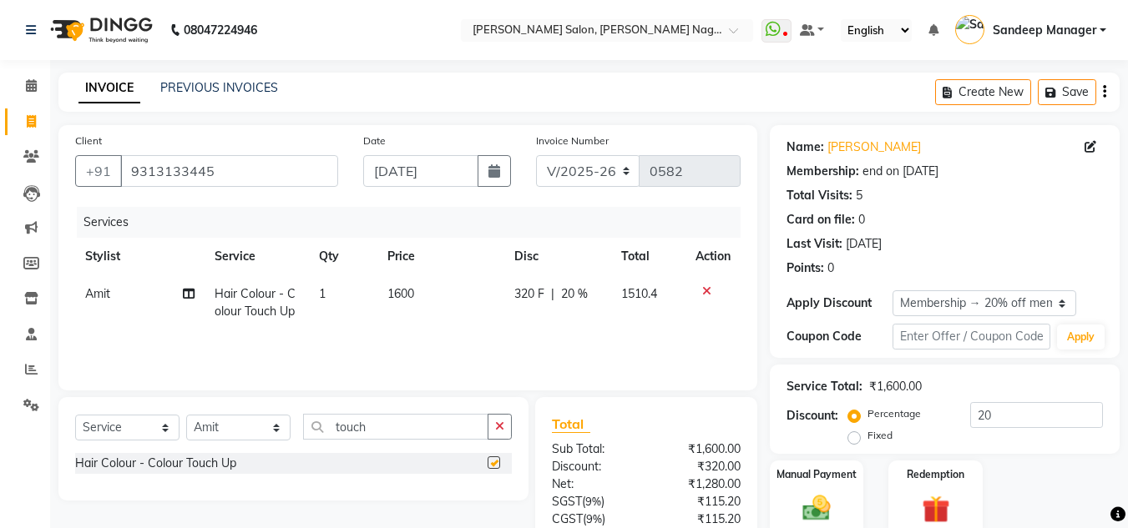
checkbox input "false"
click at [397, 290] on span "1600" at bounding box center [400, 293] width 27 height 15
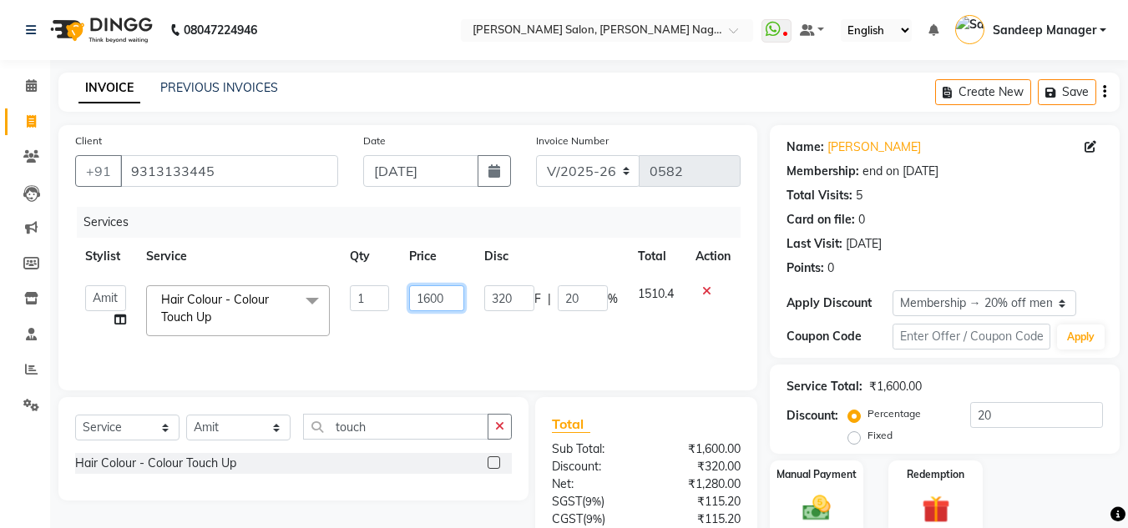
click at [430, 302] on input "1600" at bounding box center [436, 299] width 55 height 26
type input "1500"
click at [278, 428] on select "Select Stylist Amit Bharti Devesh Farman Harsh Ishita Manager Jaikesh Manoj Nit…" at bounding box center [238, 428] width 104 height 26
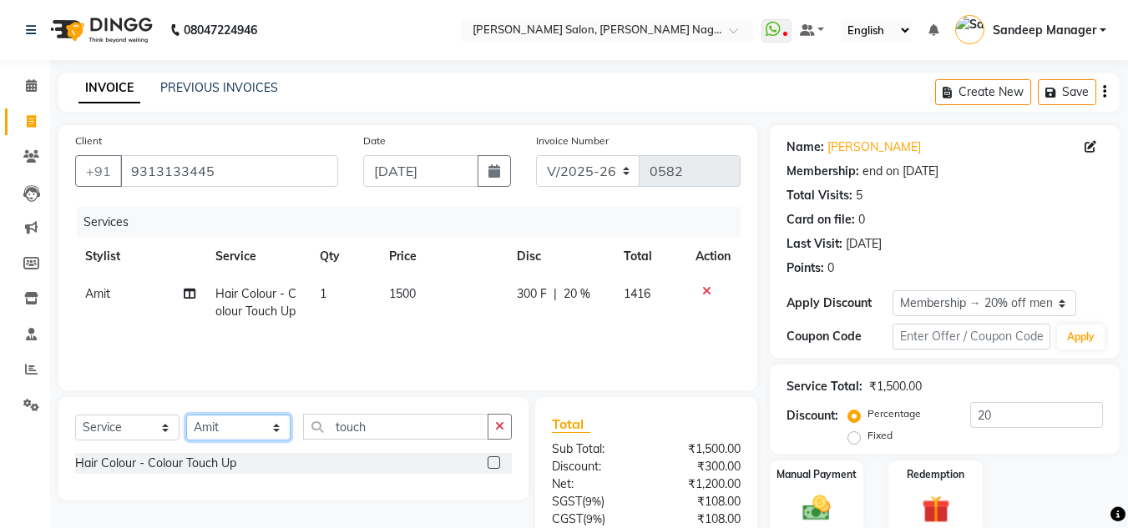
select select "89440"
click at [186, 415] on select "Select Stylist Amit Bharti Devesh Farman Harsh Ishita Manager Jaikesh Manoj Nit…" at bounding box center [238, 428] width 104 height 26
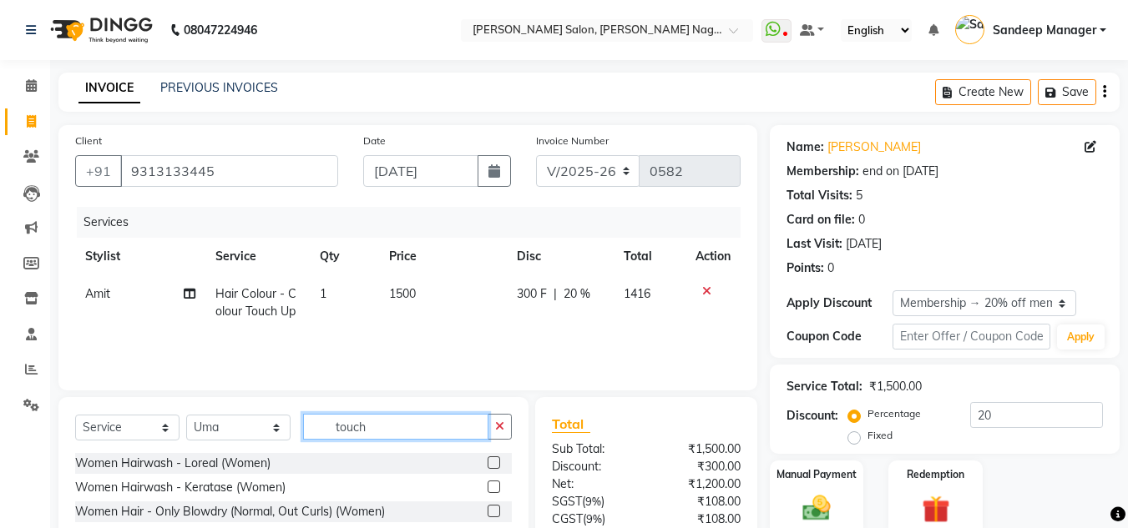
click at [435, 418] on input "touch" at bounding box center [395, 427] width 185 height 26
type input "t"
type input "eye"
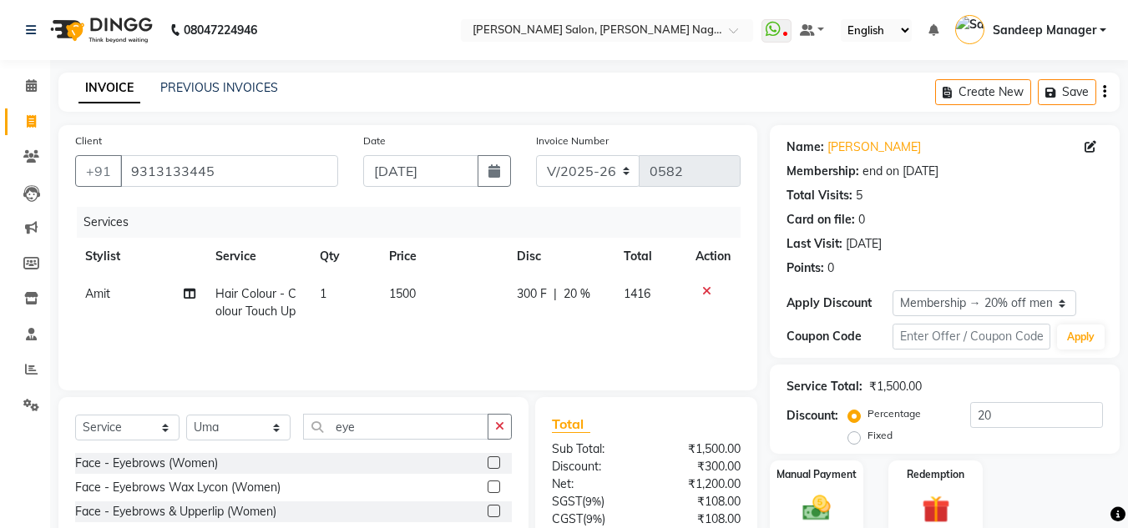
click at [493, 462] on label at bounding box center [494, 463] width 13 height 13
click at [493, 462] on input "checkbox" at bounding box center [493, 463] width 11 height 11
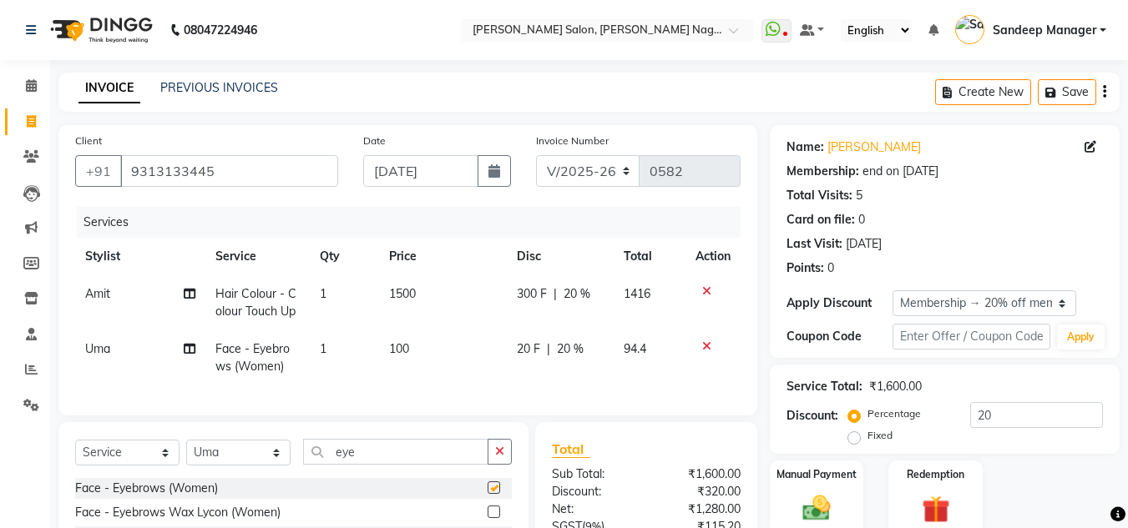
checkbox input "false"
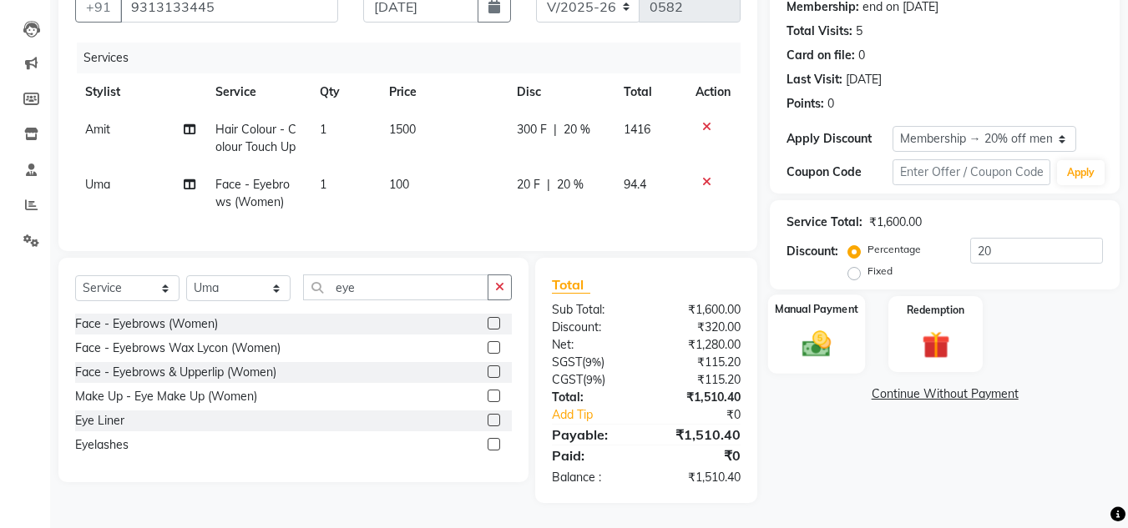
click at [815, 327] on img at bounding box center [816, 343] width 47 height 33
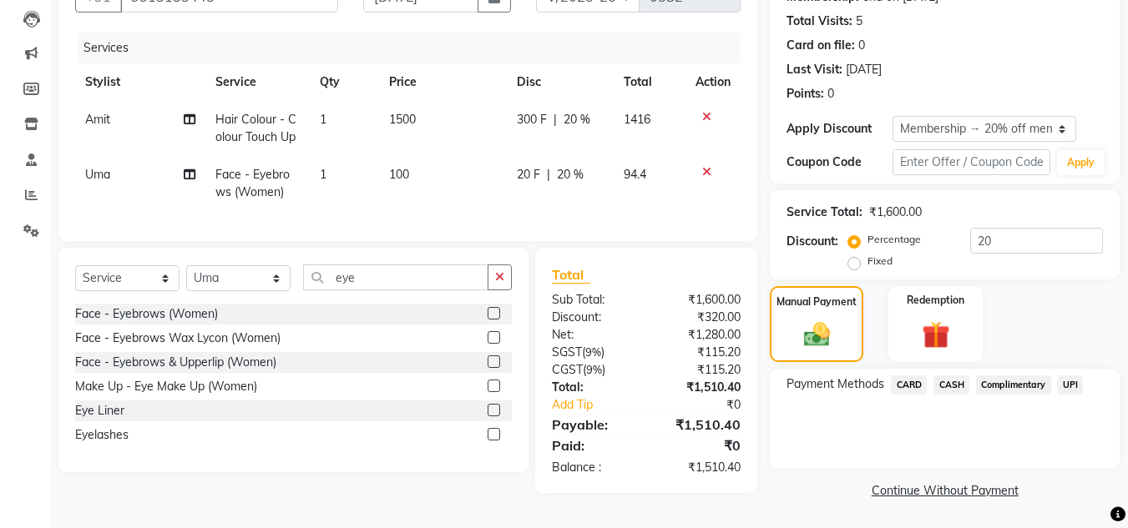
click at [948, 380] on span "CASH" at bounding box center [951, 385] width 36 height 19
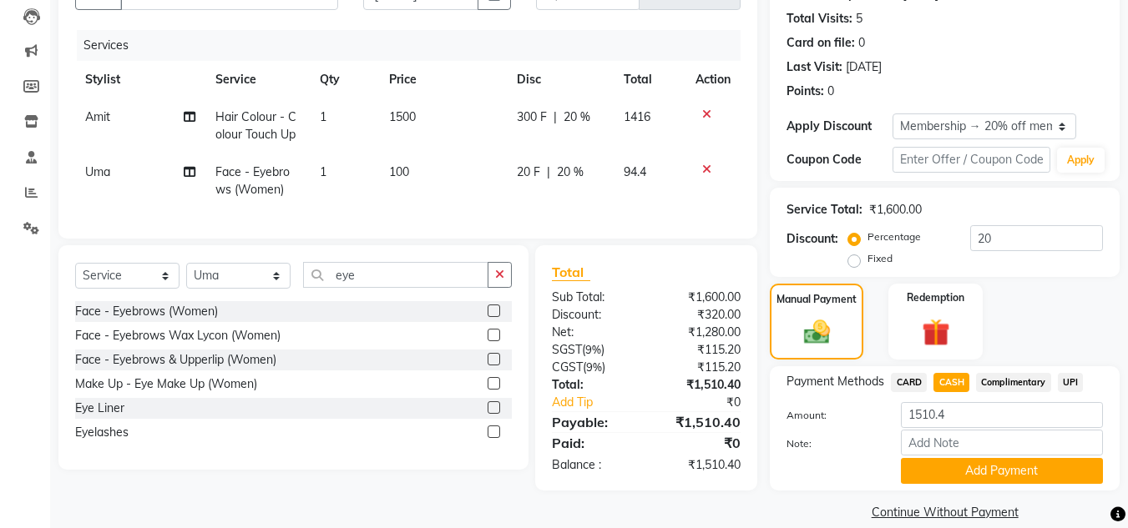
scroll to position [199, 0]
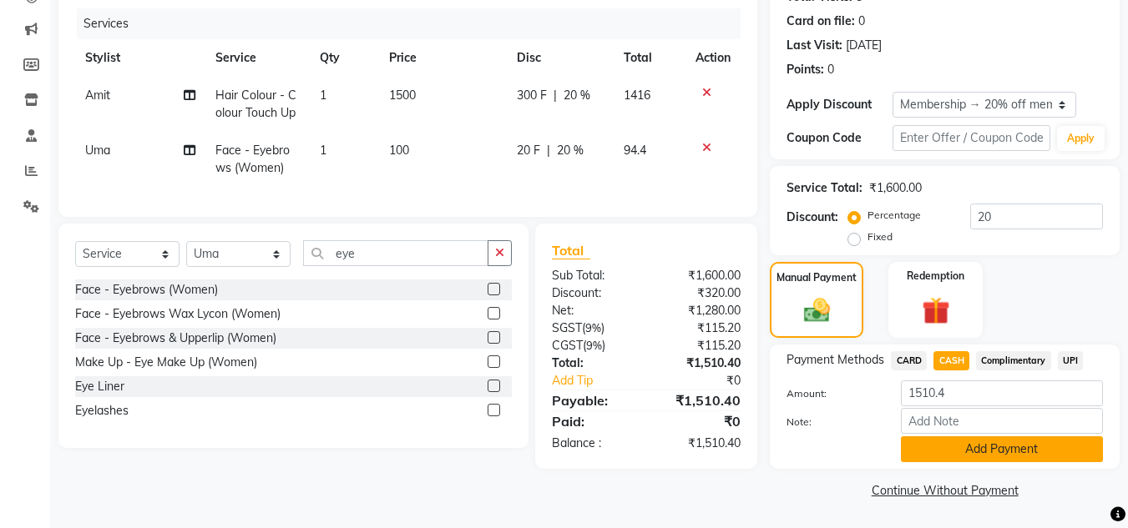
click at [930, 455] on button "Add Payment" at bounding box center [1002, 450] width 202 height 26
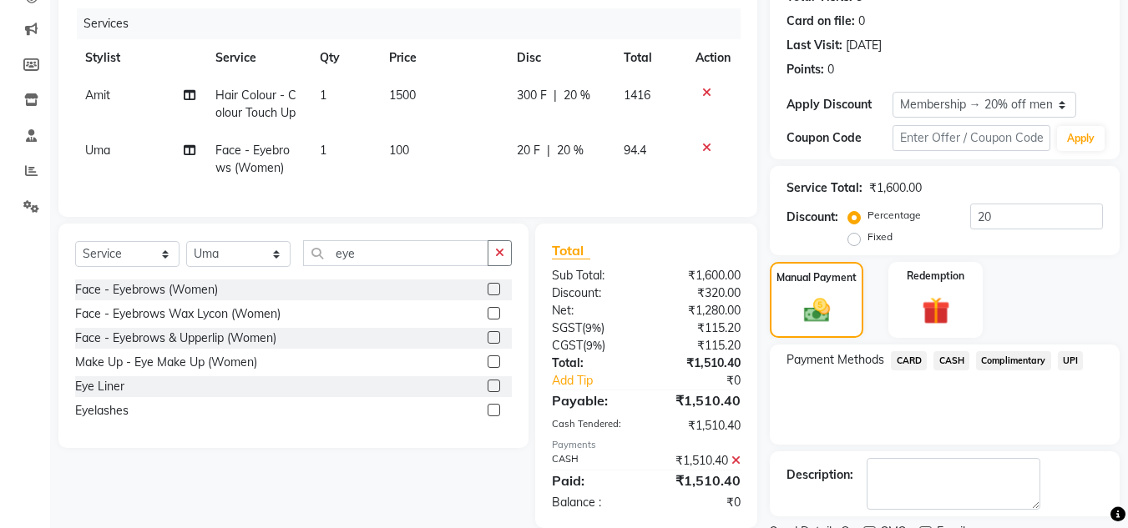
scroll to position [269, 0]
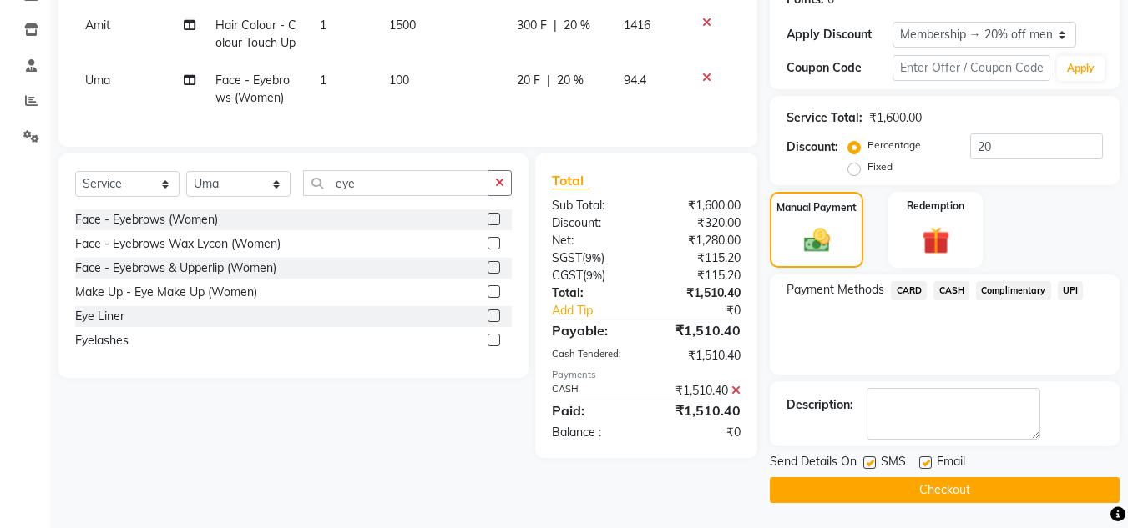
click at [843, 494] on button "Checkout" at bounding box center [945, 491] width 350 height 26
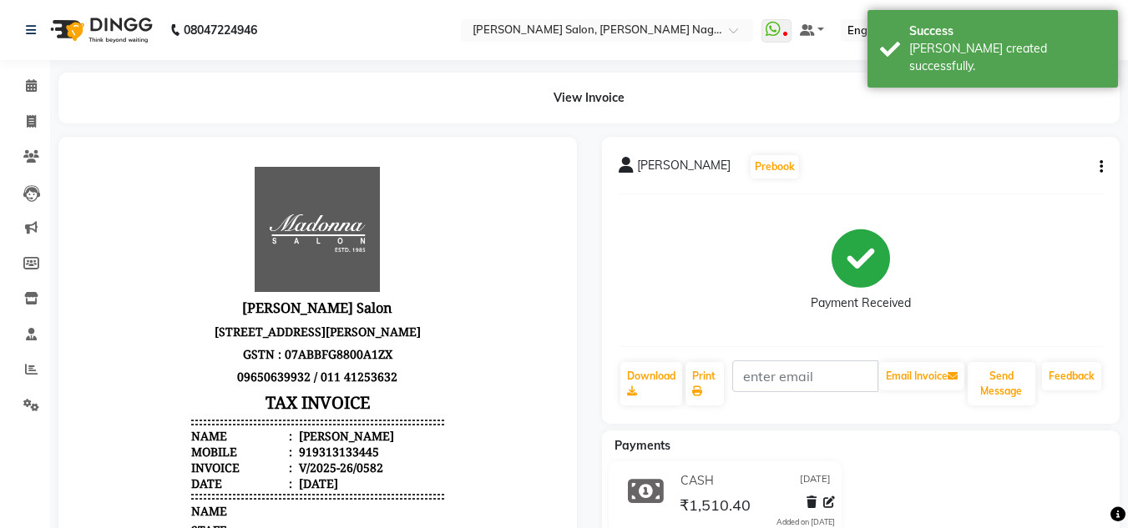
click at [30, 100] on li "Calendar" at bounding box center [25, 86] width 50 height 36
click at [29, 83] on icon at bounding box center [31, 85] width 11 height 13
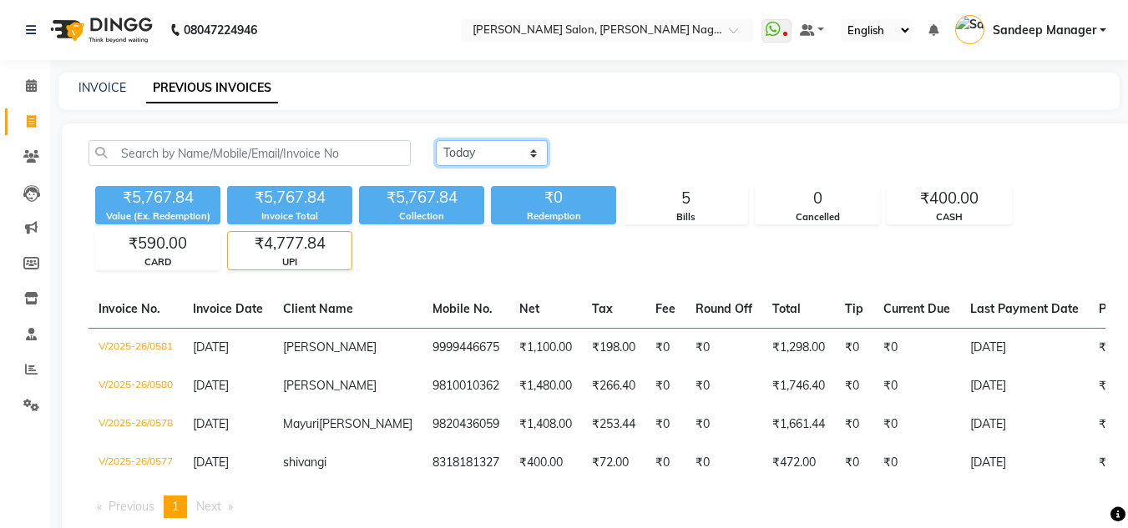
click at [478, 160] on select "[DATE] [DATE] Custom Range" at bounding box center [492, 153] width 112 height 26
select select "range"
click at [436, 140] on select "[DATE] [DATE] Custom Range" at bounding box center [492, 153] width 112 height 26
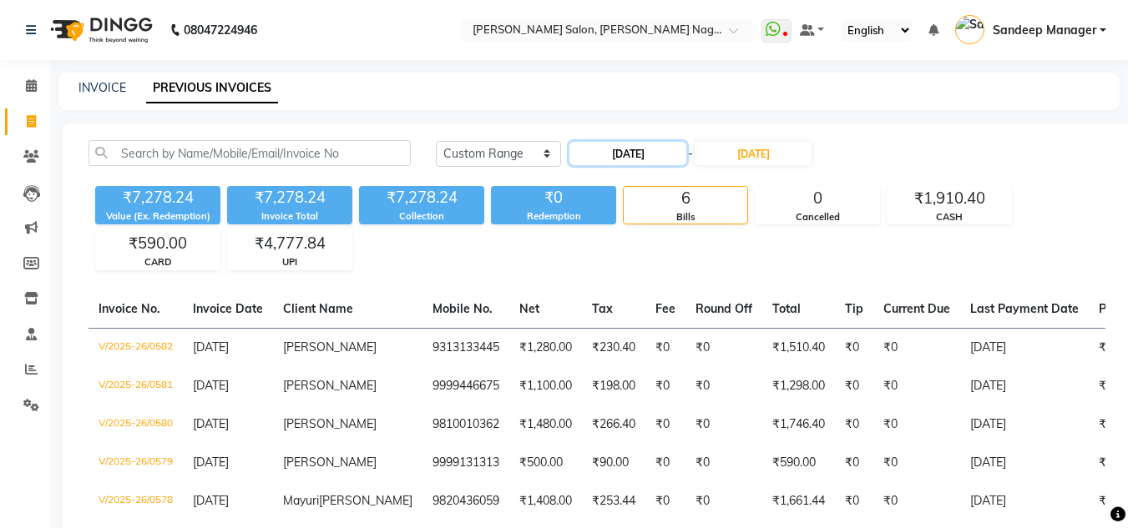
click at [636, 151] on input "03-09-2025" at bounding box center [627, 153] width 117 height 23
select select "9"
select select "2025"
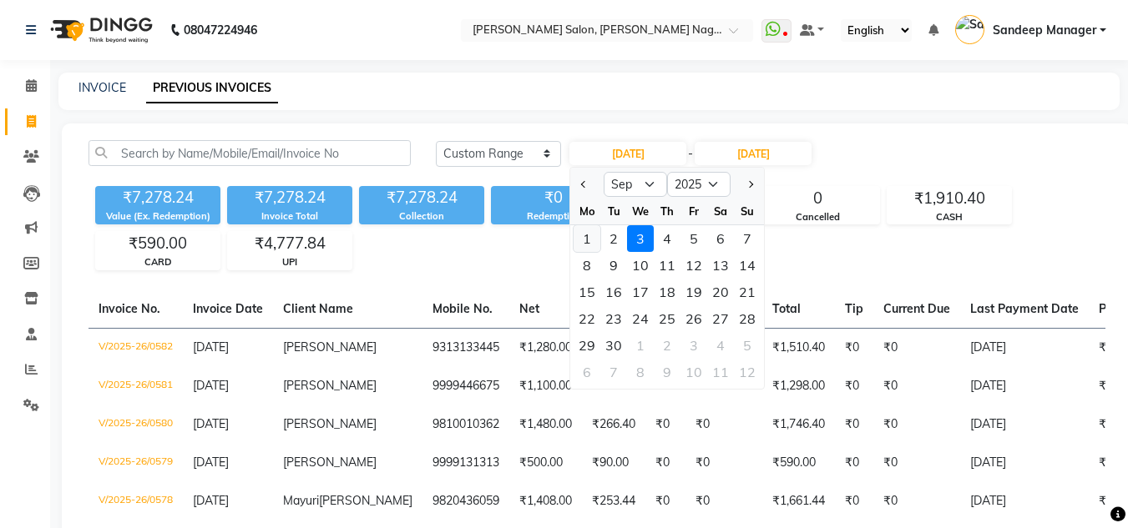
click at [590, 244] on div "1" at bounding box center [587, 238] width 27 height 27
type input "[DATE]"
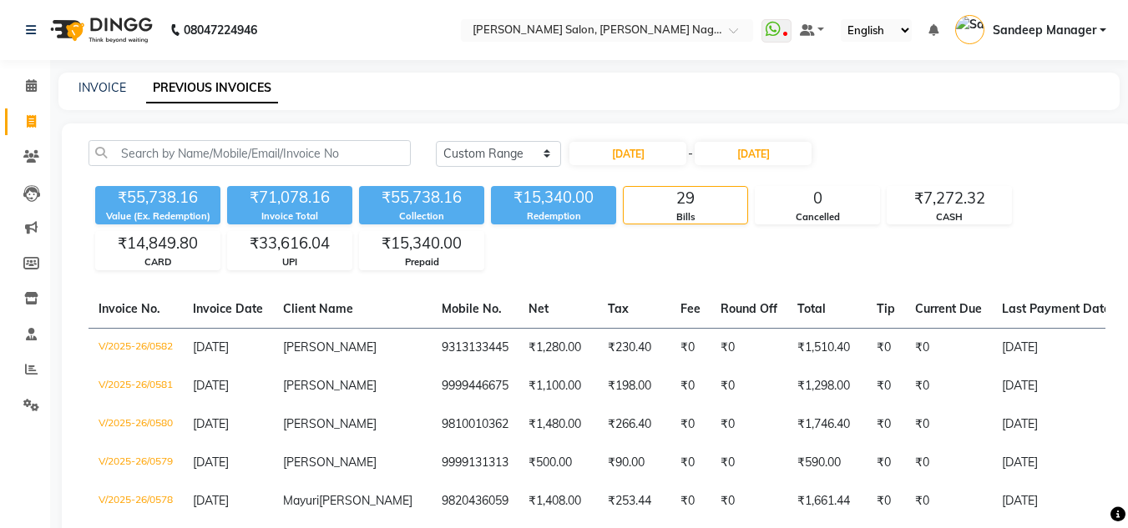
click at [113, 24] on img at bounding box center [100, 30] width 114 height 47
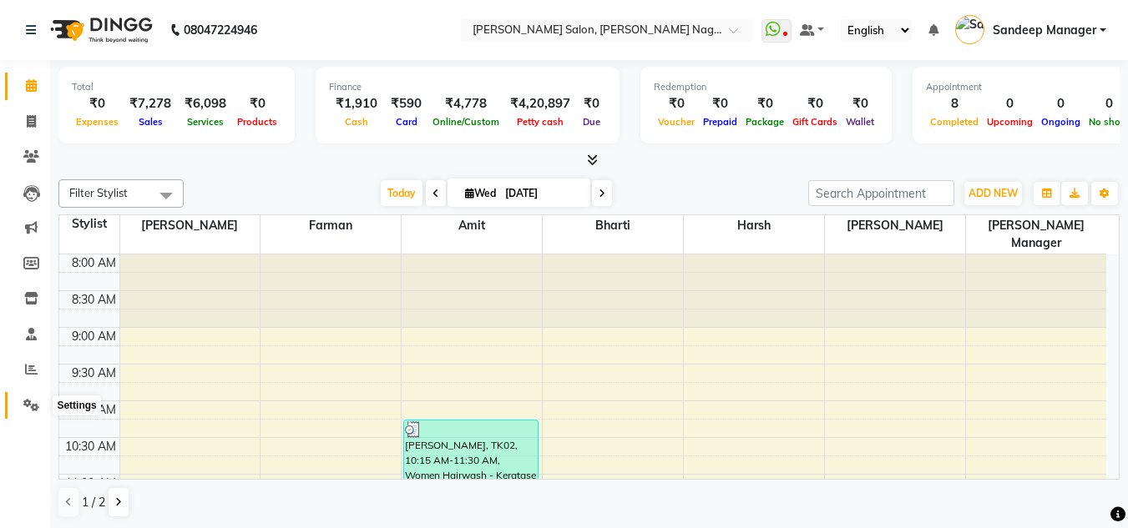
click at [26, 404] on icon at bounding box center [31, 405] width 16 height 13
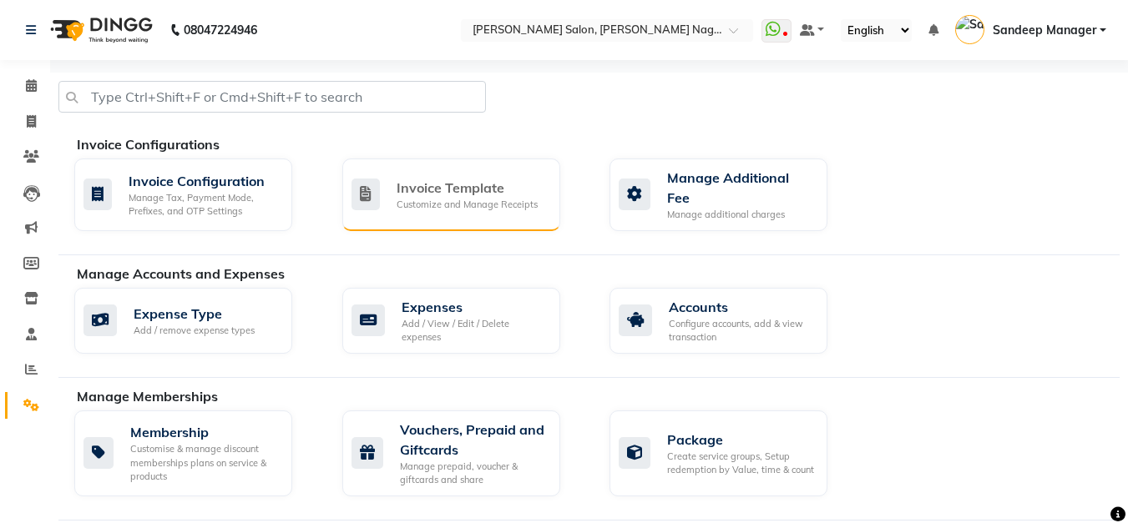
click at [468, 210] on div "Invoice Template Customize and Manage Receipts" at bounding box center [451, 195] width 218 height 73
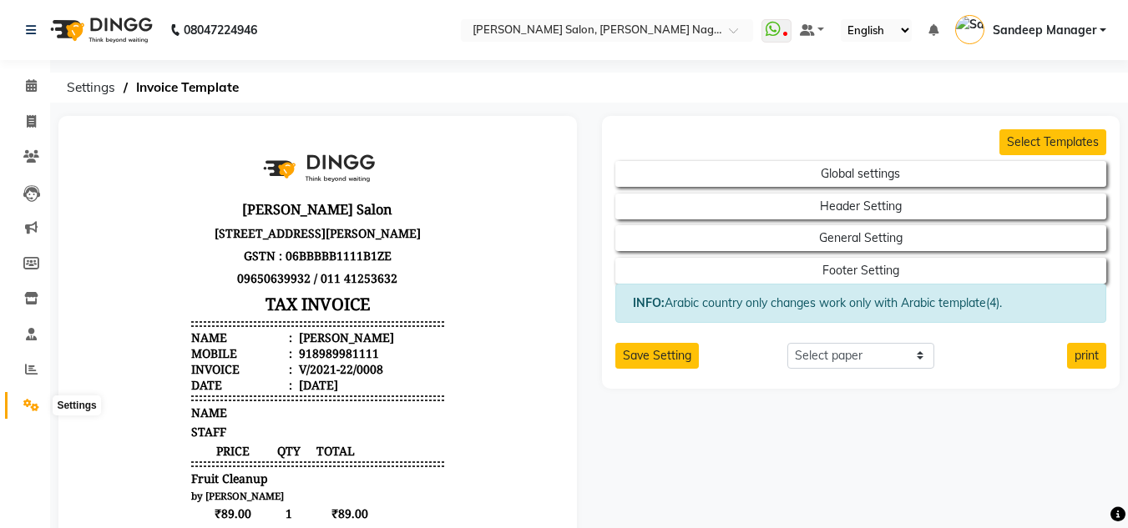
click at [29, 412] on span at bounding box center [31, 406] width 29 height 19
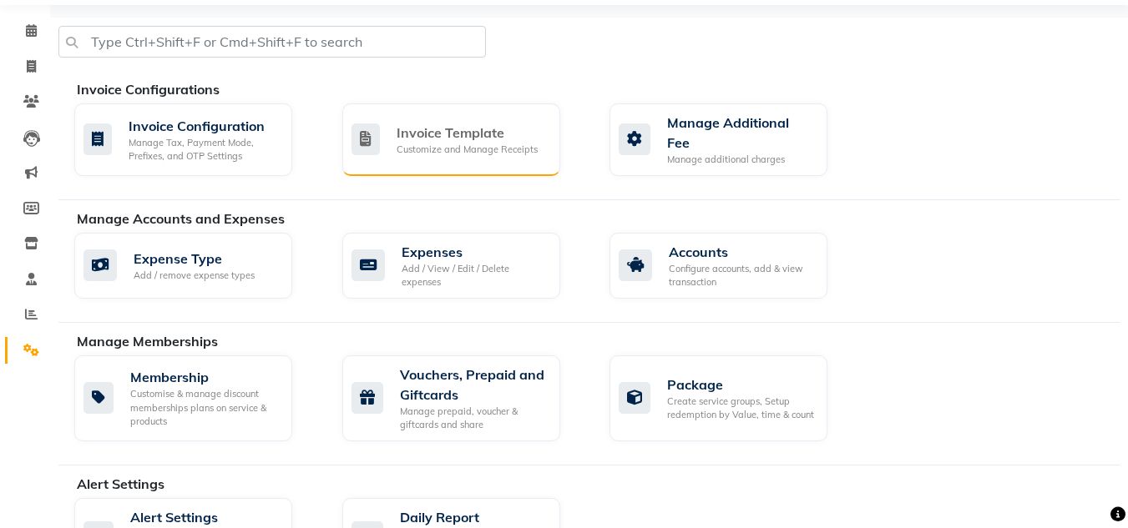
scroll to position [57, 0]
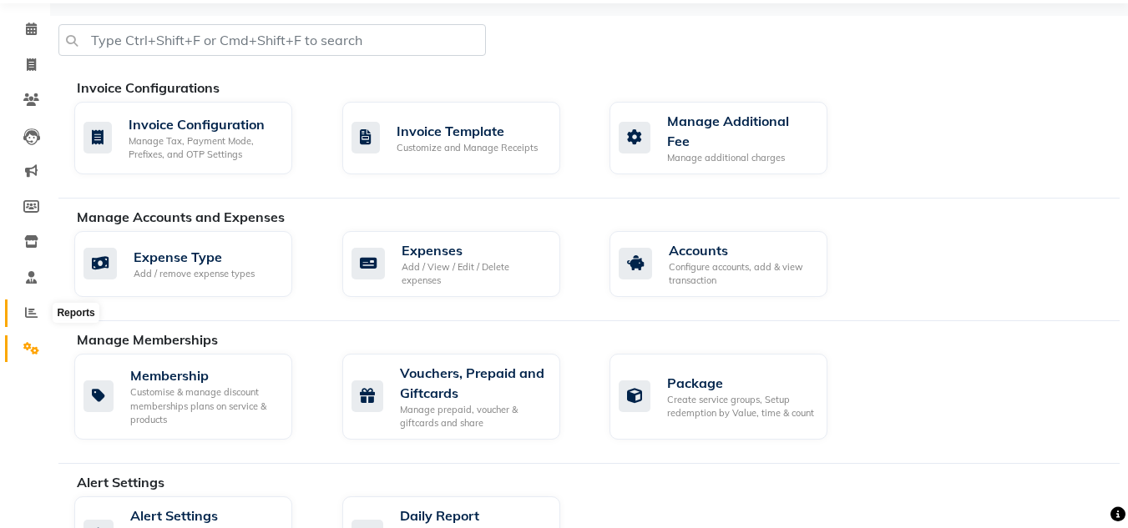
click at [33, 306] on span at bounding box center [31, 313] width 29 height 19
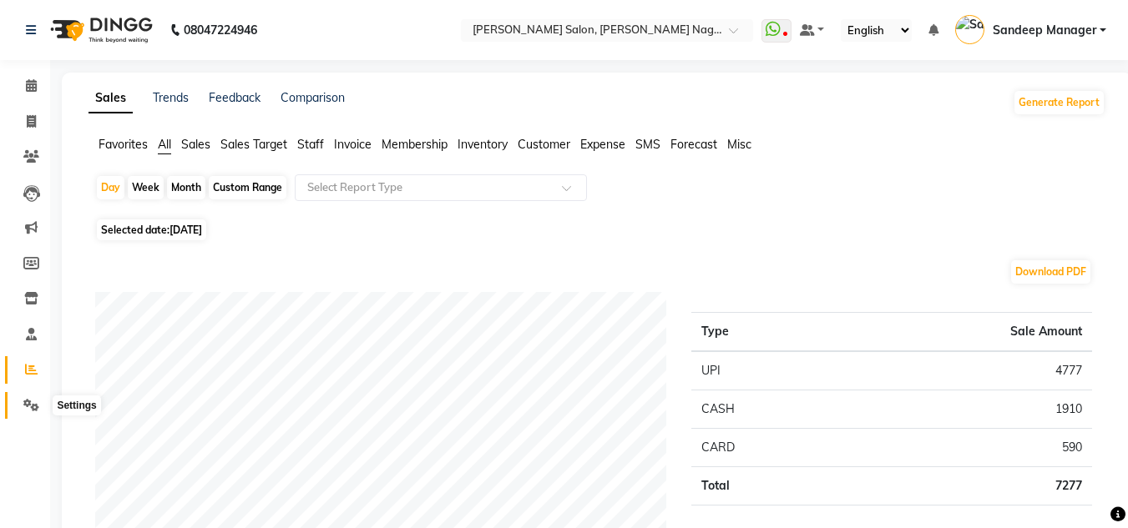
click at [36, 400] on icon at bounding box center [31, 405] width 16 height 13
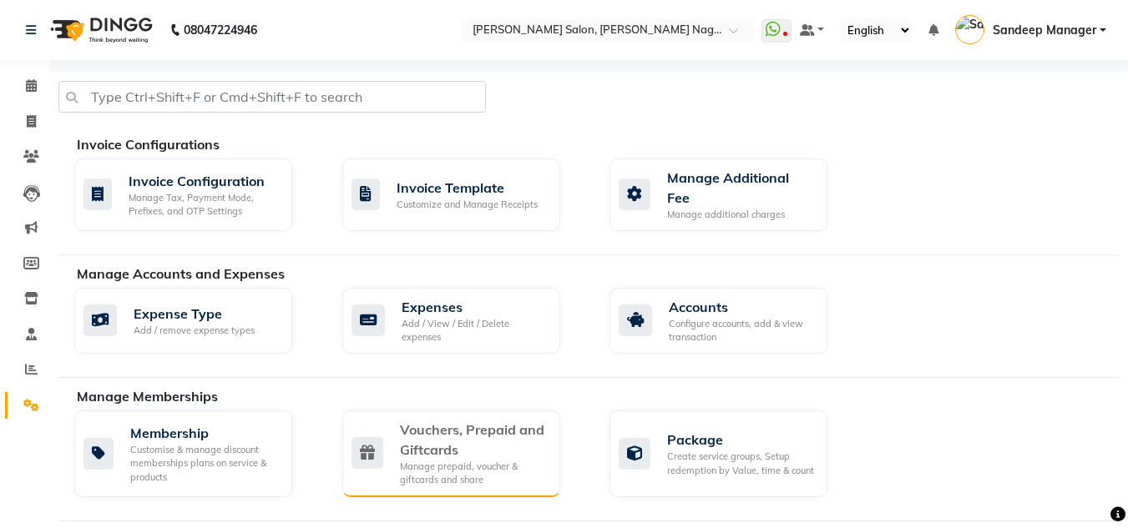
click at [465, 437] on div "Vouchers, Prepaid and Giftcards" at bounding box center [473, 440] width 147 height 40
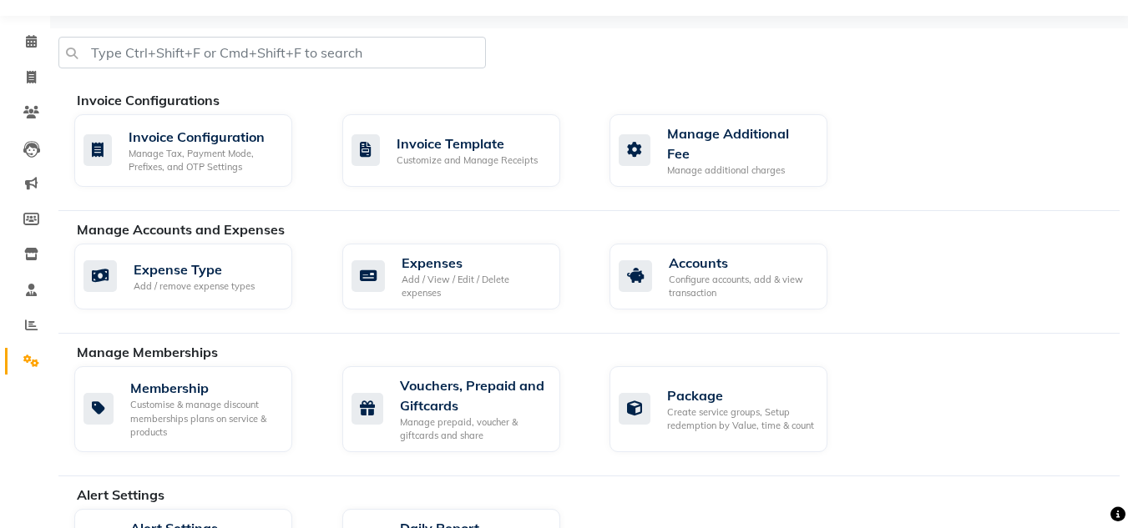
scroll to position [46, 0]
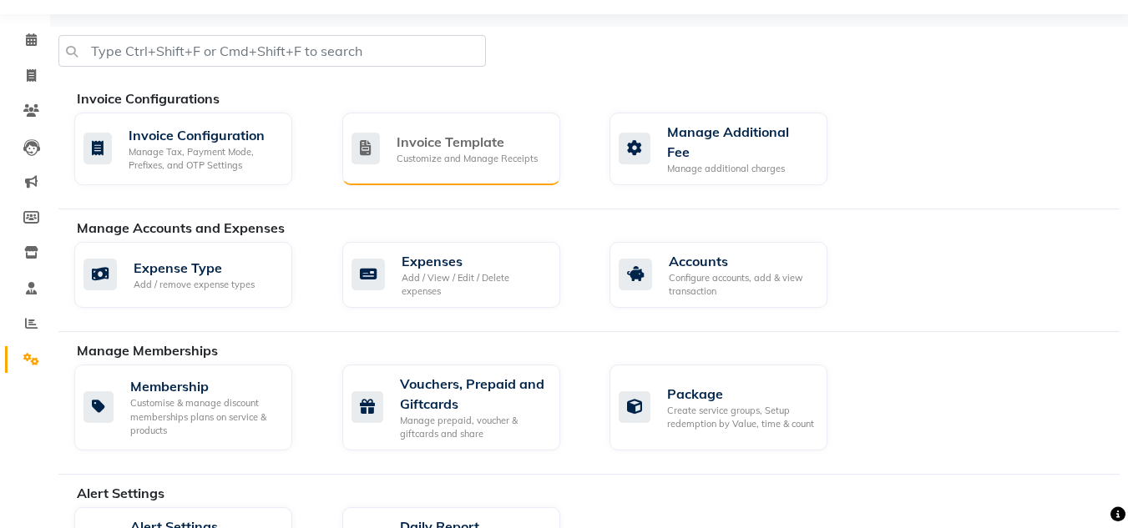
click at [447, 161] on div "Customize and Manage Receipts" at bounding box center [467, 159] width 141 height 14
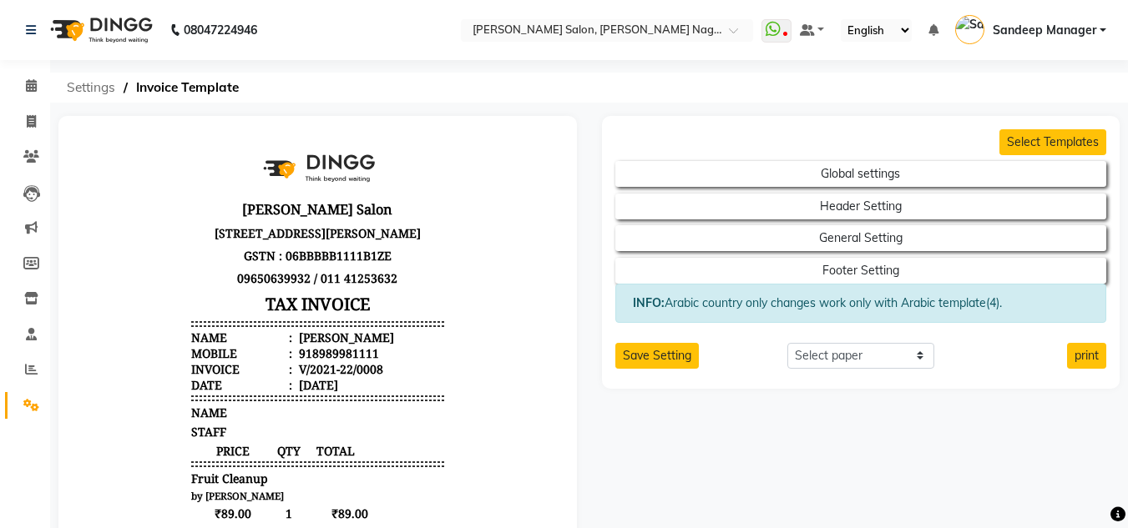
click at [93, 87] on span "Settings" at bounding box center [90, 88] width 65 height 30
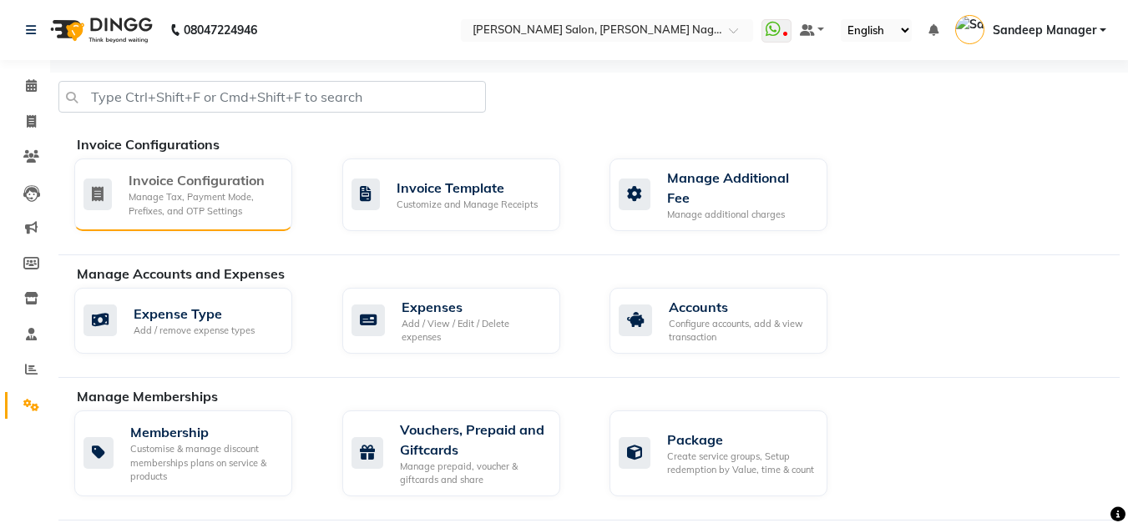
click at [176, 202] on div "Manage Tax, Payment Mode, Prefixes, and OTP Settings" at bounding box center [204, 204] width 150 height 28
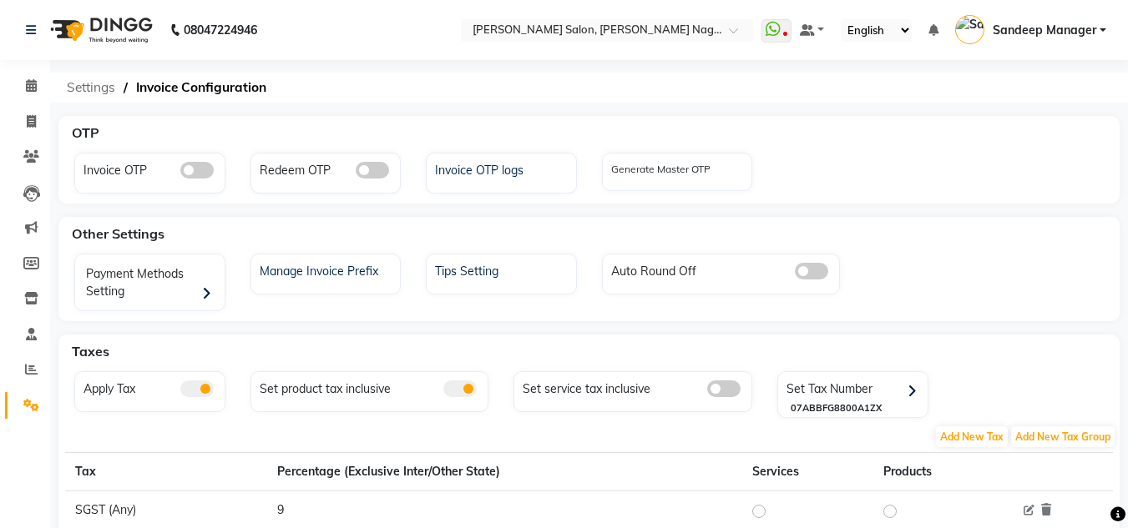
click at [88, 83] on span "Settings" at bounding box center [90, 88] width 65 height 30
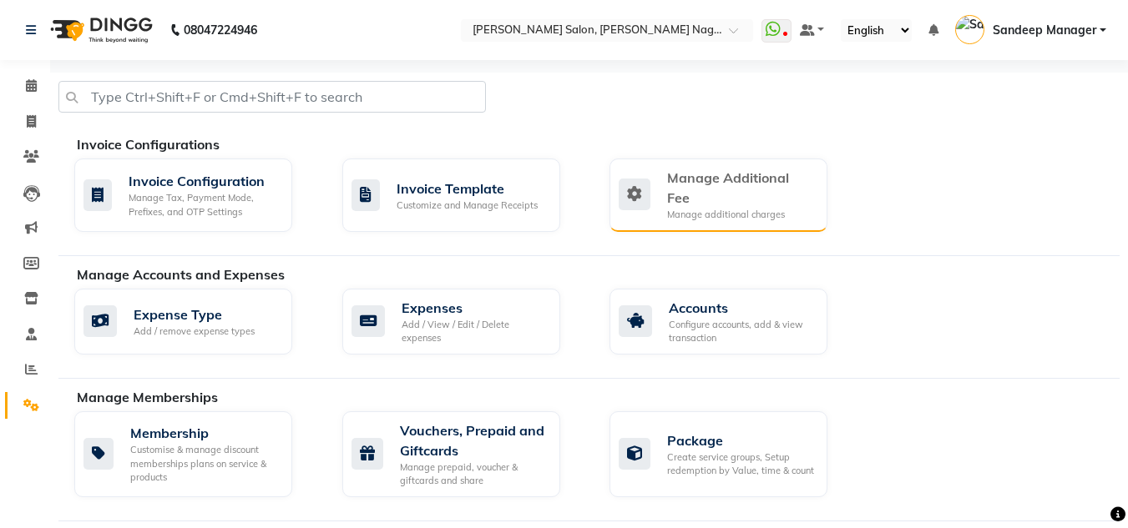
click at [730, 211] on div "Manage Additional Fee Manage additional charges" at bounding box center [718, 195] width 218 height 73
click at [29, 116] on icon at bounding box center [31, 121] width 9 height 13
select select "service"
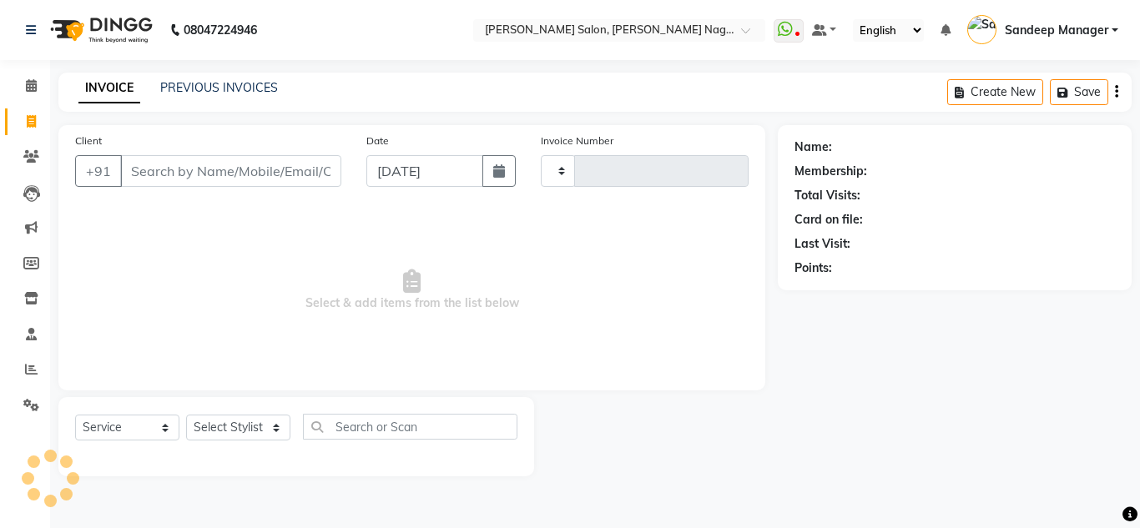
type input "0583"
select select "8641"
click at [227, 86] on link "PREVIOUS INVOICES" at bounding box center [219, 87] width 118 height 15
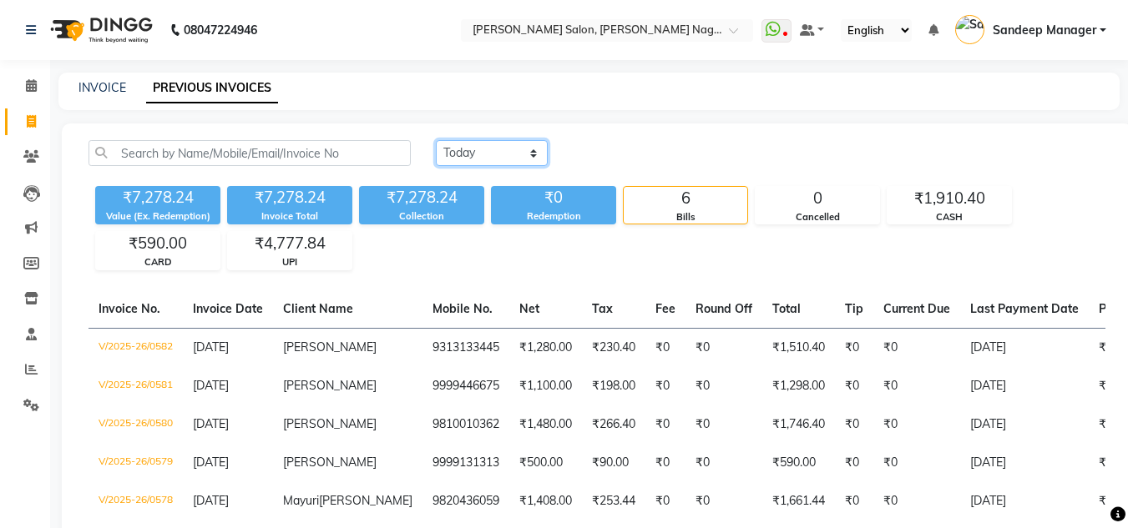
click at [483, 148] on select "Today Yesterday Custom Range" at bounding box center [492, 153] width 112 height 26
select select "range"
click at [436, 140] on select "Today Yesterday Custom Range" at bounding box center [492, 153] width 112 height 26
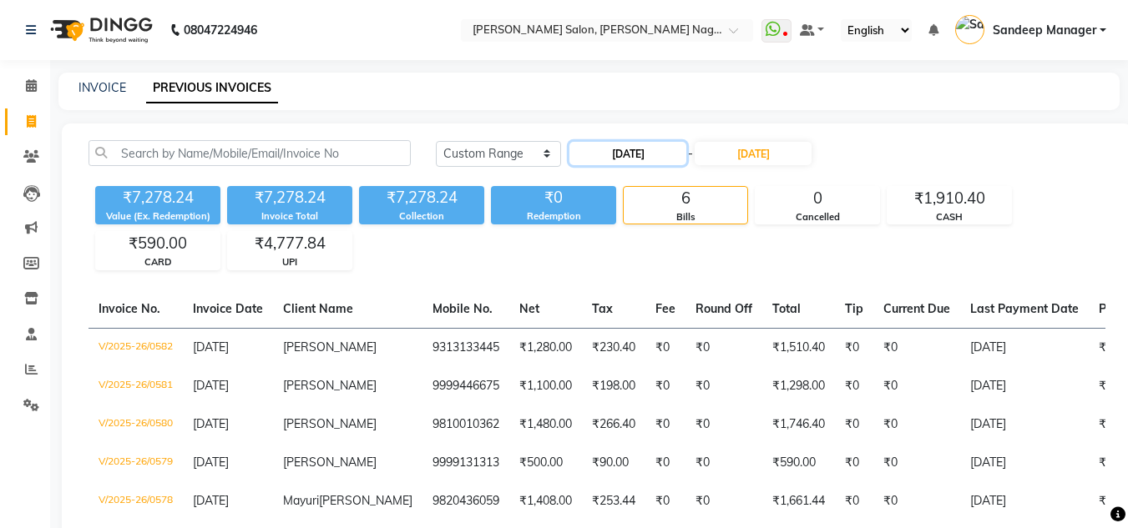
click at [629, 162] on input "03-09-2025" at bounding box center [627, 153] width 117 height 23
select select "9"
select select "2025"
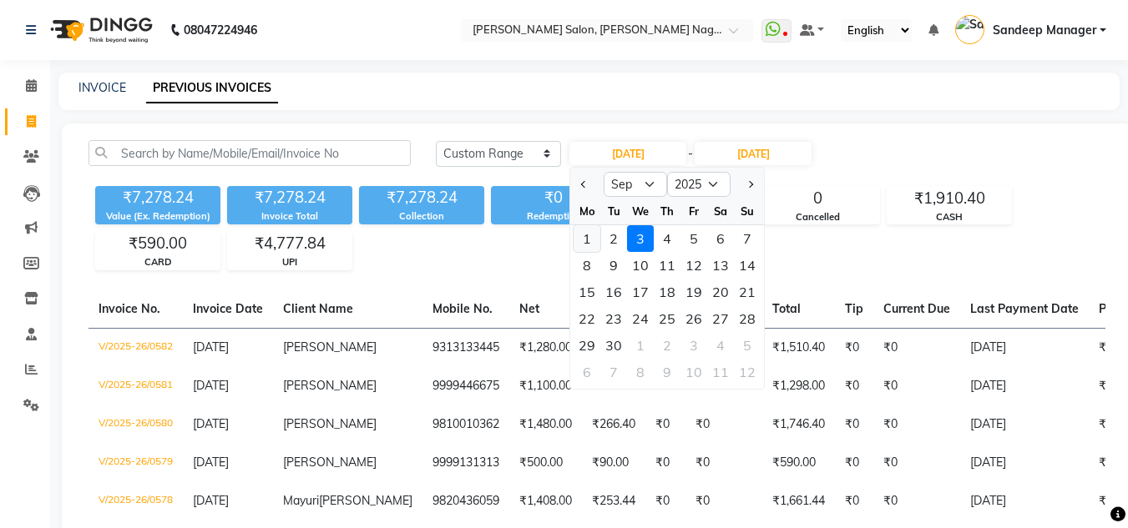
click at [589, 233] on div "1" at bounding box center [587, 238] width 27 height 27
type input "[DATE]"
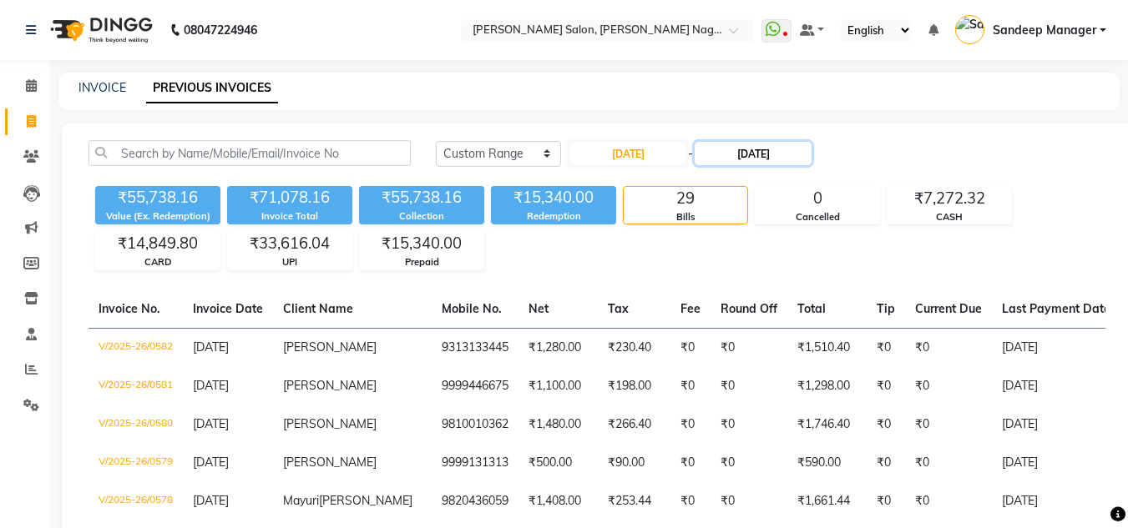
click at [741, 154] on input "03-09-2025" at bounding box center [753, 153] width 117 height 23
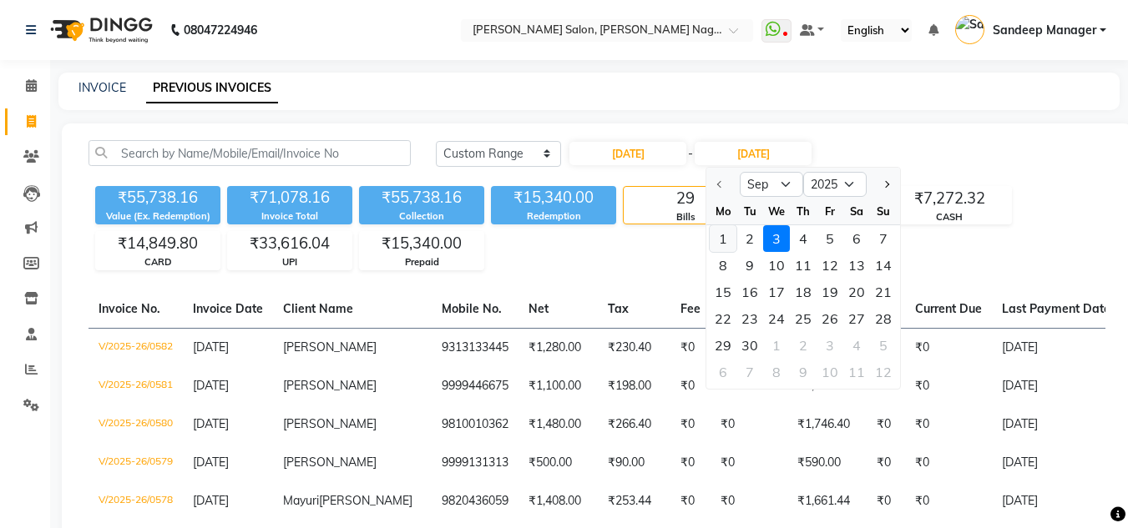
click at [722, 239] on div "1" at bounding box center [723, 238] width 27 height 27
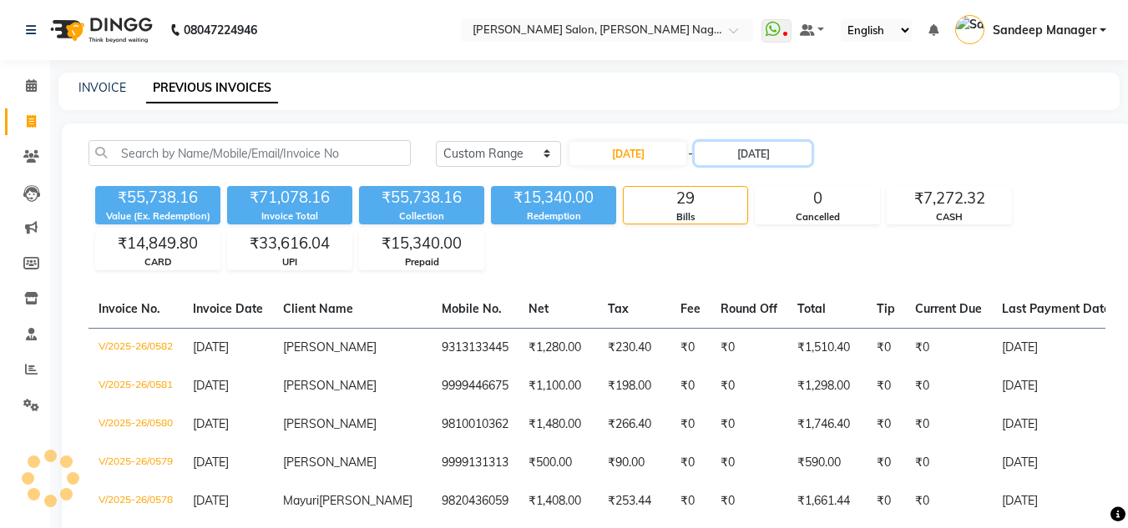
type input "[DATE]"
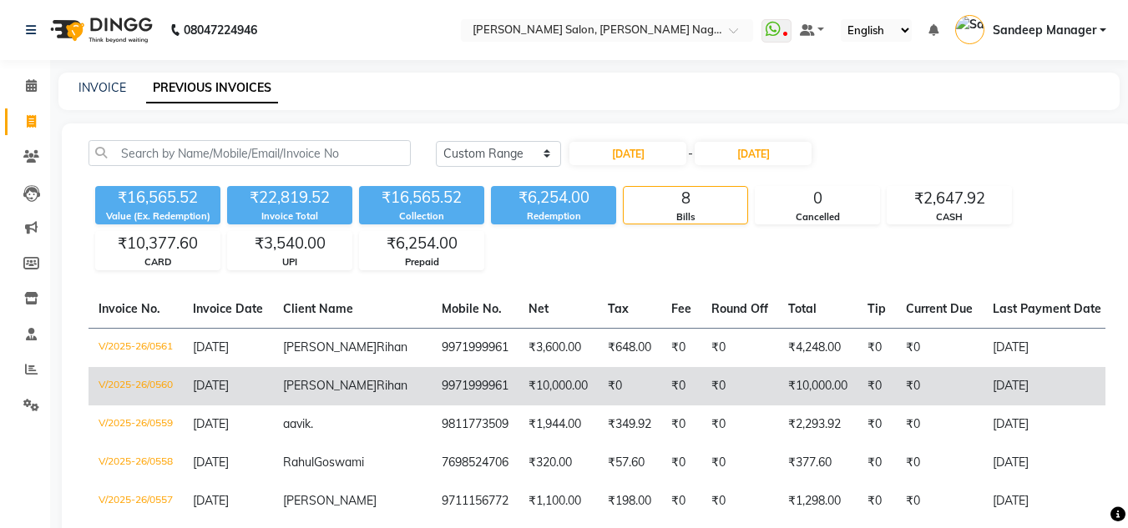
click at [598, 397] on td "₹0" at bounding box center [629, 386] width 63 height 38
click at [518, 402] on td "₹10,000.00" at bounding box center [557, 386] width 79 height 38
click at [518, 397] on td "₹10,000.00" at bounding box center [557, 386] width 79 height 38
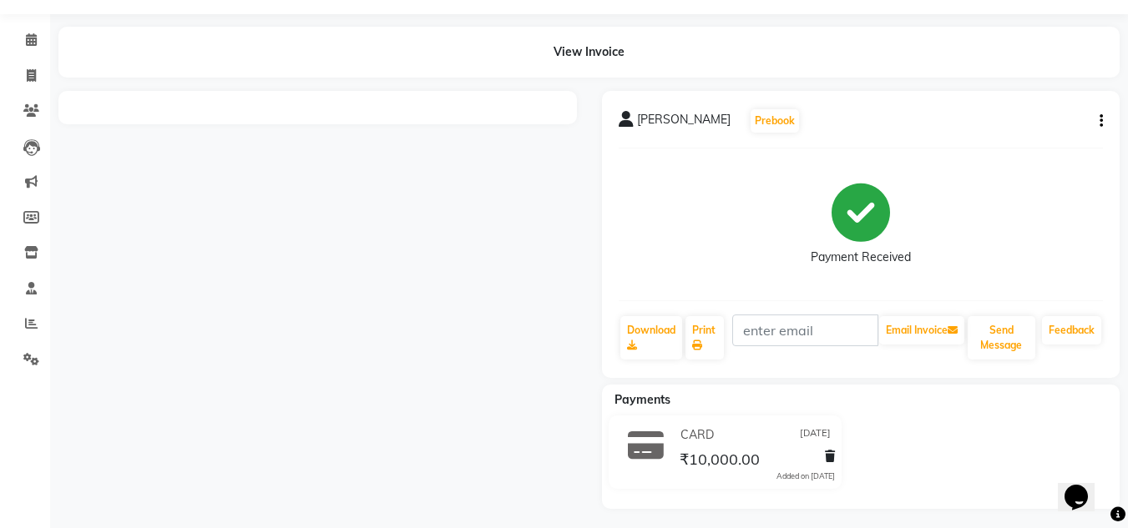
scroll to position [52, 0]
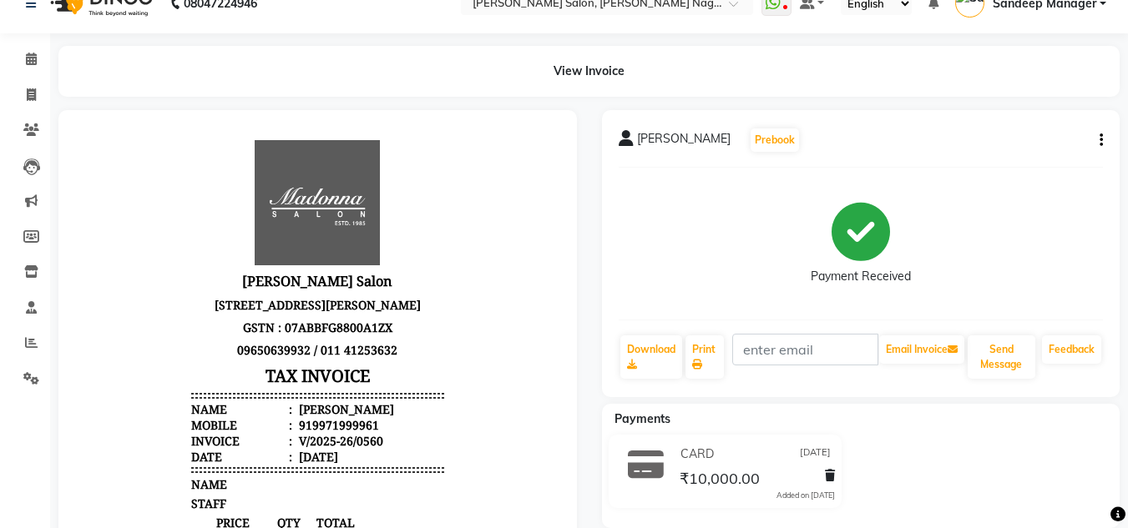
scroll to position [26, 0]
click at [1097, 142] on button "button" at bounding box center [1098, 142] width 10 height 18
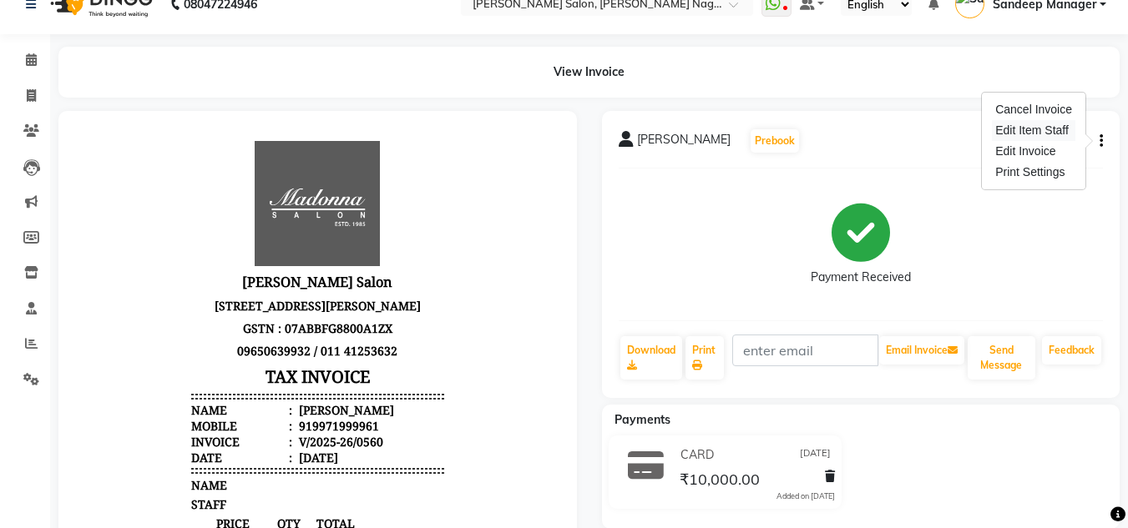
click at [1049, 133] on div "Edit Item Staff" at bounding box center [1033, 130] width 83 height 21
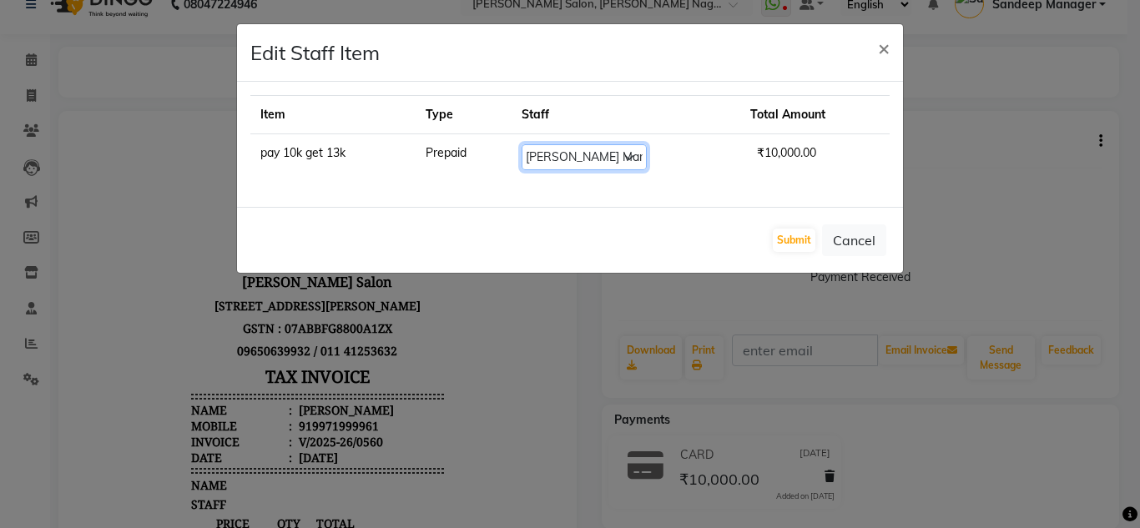
click at [613, 164] on select "Select Amit Bharti Devesh Farman Harsh Ishita Manager Jaikesh Manoj Nitin Nails…" at bounding box center [584, 157] width 125 height 26
select select "86634"
click at [534, 144] on select "Select Amit Bharti Devesh Farman Harsh Ishita Manager Jaikesh Manoj Nitin Nails…" at bounding box center [584, 157] width 125 height 26
click at [781, 244] on button "Submit" at bounding box center [794, 240] width 43 height 23
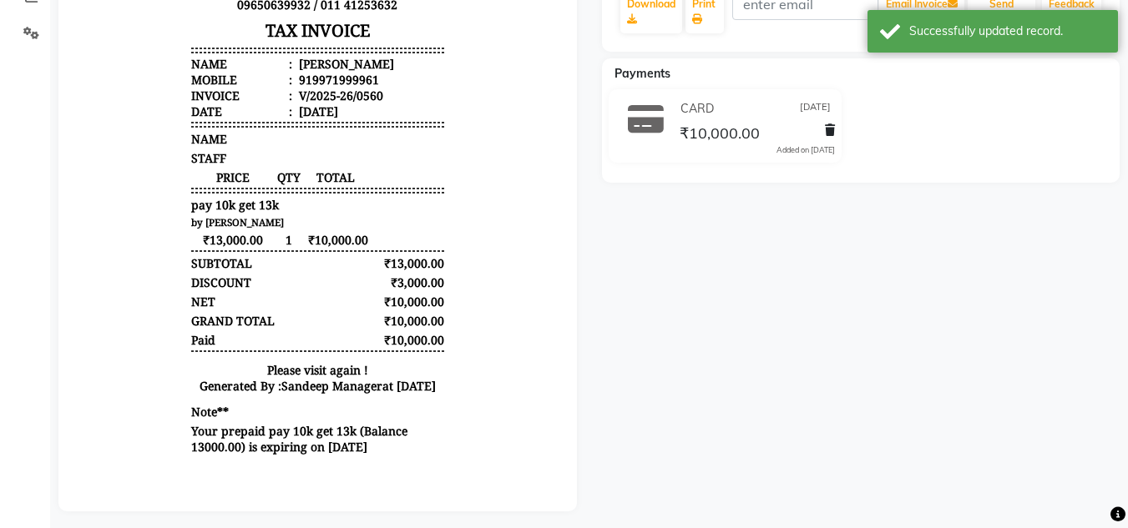
scroll to position [0, 0]
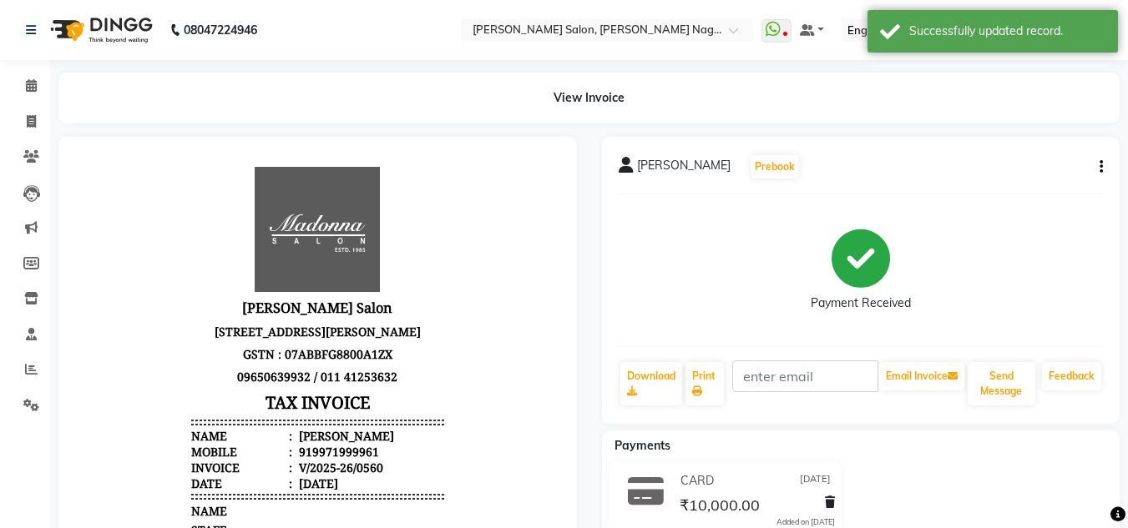
click at [124, 33] on img at bounding box center [100, 30] width 114 height 47
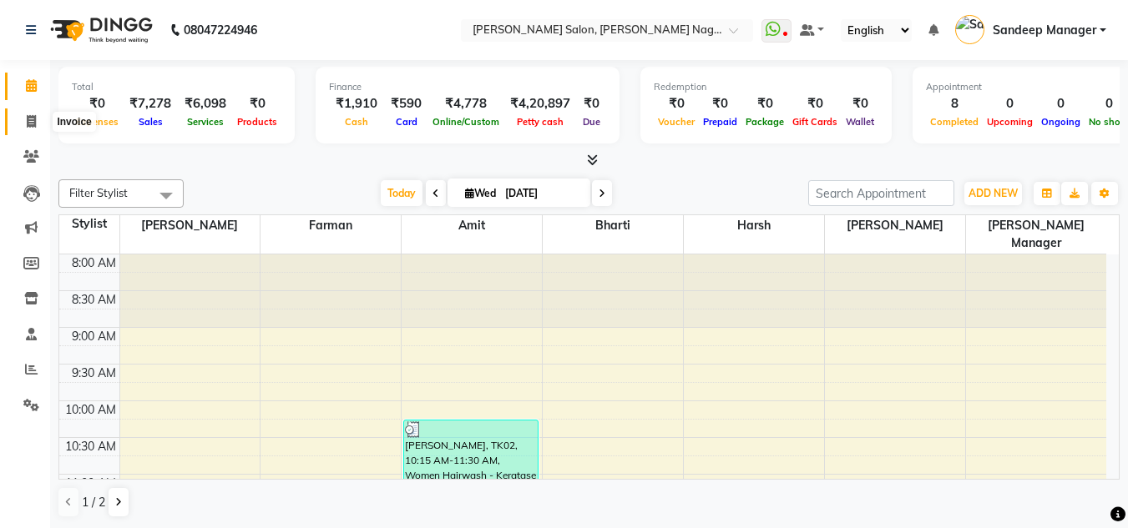
click at [33, 128] on span at bounding box center [31, 122] width 29 height 19
select select "service"
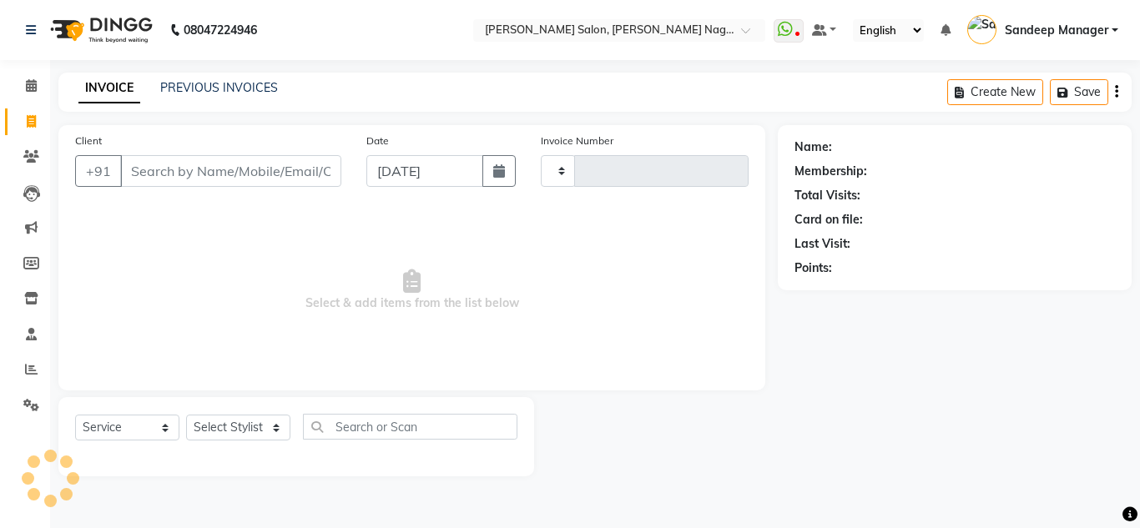
type input "0583"
select select "8641"
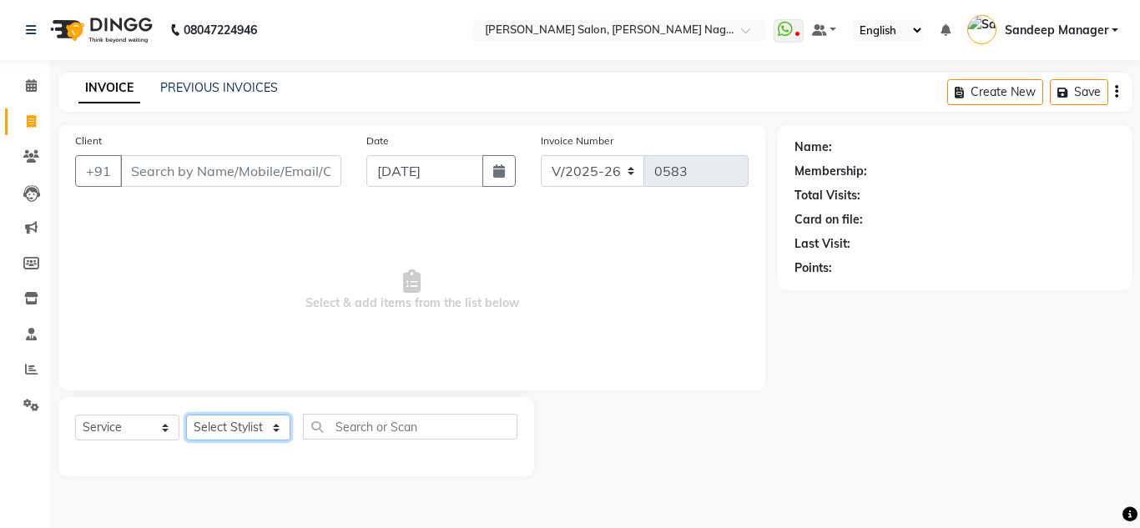
click at [233, 421] on select "Select Stylist Amit Bharti Devesh Farman Harsh Ishita Manager Jaikesh Manoj Nit…" at bounding box center [238, 428] width 104 height 26
select select "86637"
click at [186, 415] on select "Select Stylist Amit Bharti Devesh Farman Harsh Ishita Manager Jaikesh Manoj Nit…" at bounding box center [238, 428] width 104 height 26
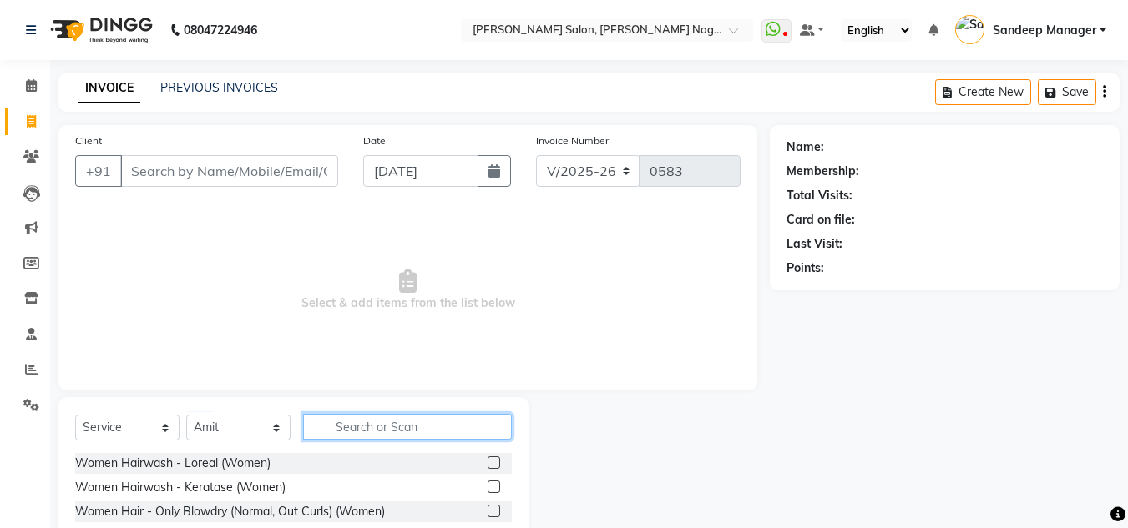
click at [366, 425] on input "text" at bounding box center [407, 427] width 209 height 26
type input "kera"
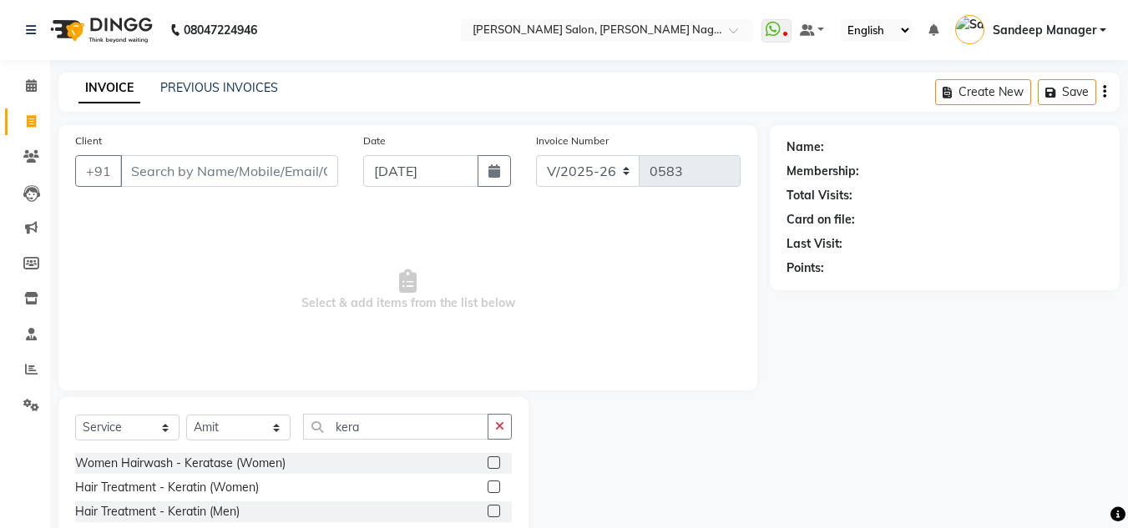
click at [496, 484] on label at bounding box center [494, 487] width 13 height 13
click at [496, 484] on input "checkbox" at bounding box center [493, 488] width 11 height 11
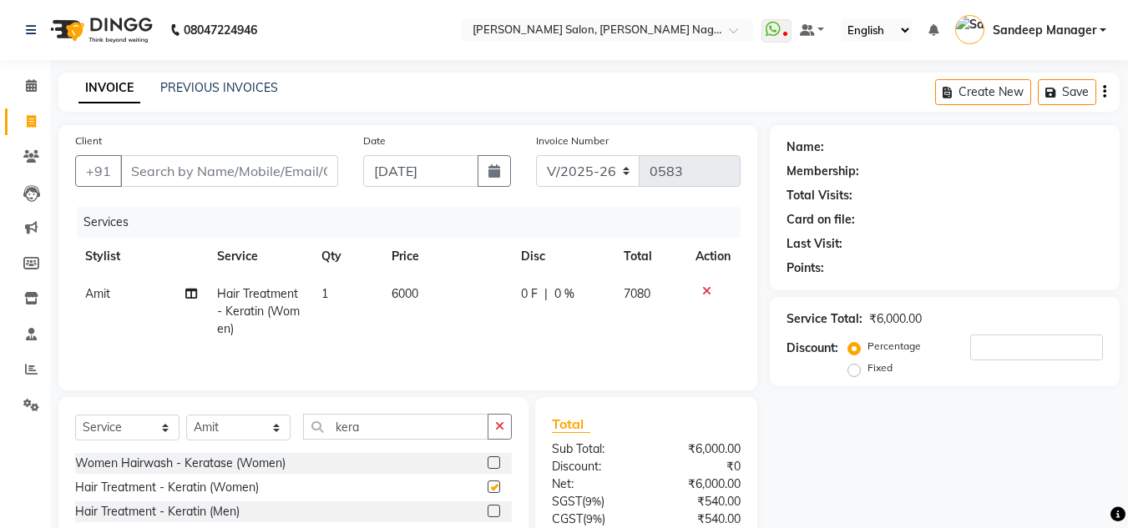
checkbox input "false"
click at [399, 287] on span "6000" at bounding box center [405, 293] width 27 height 15
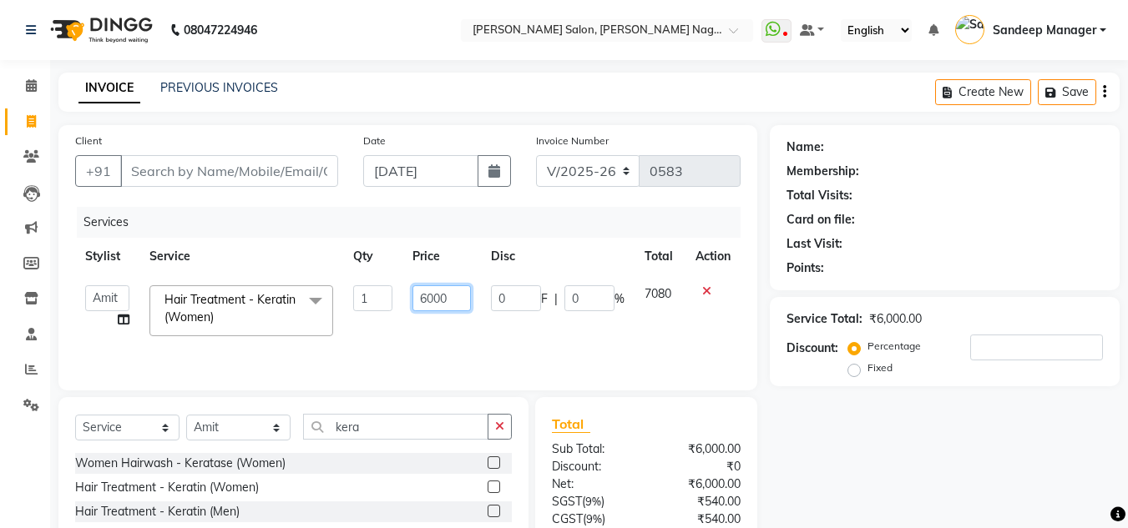
click at [427, 294] on input "6000" at bounding box center [441, 299] width 58 height 26
type input "7000"
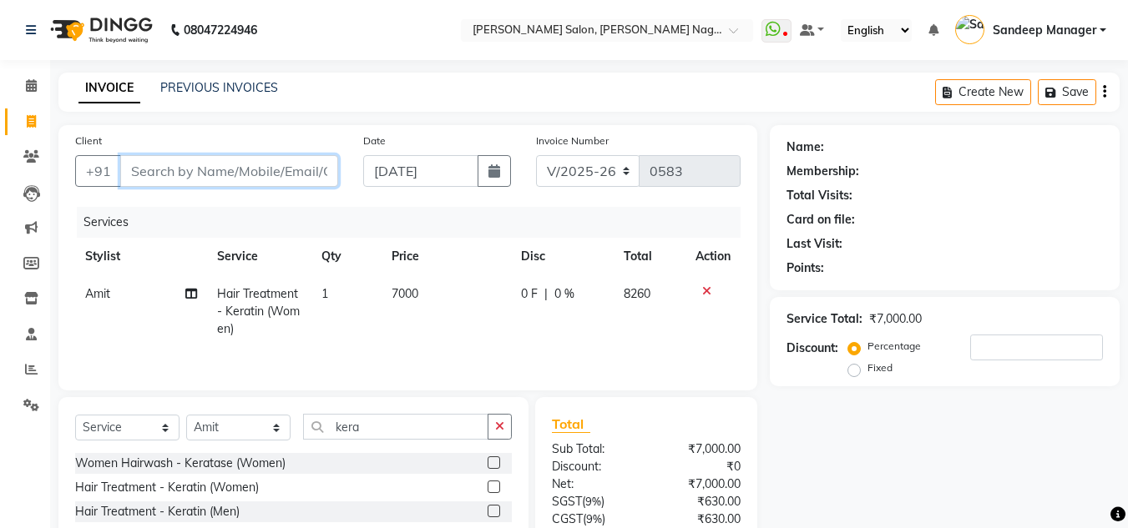
click at [277, 186] on input "Client" at bounding box center [229, 171] width 218 height 32
type input "9"
type input "0"
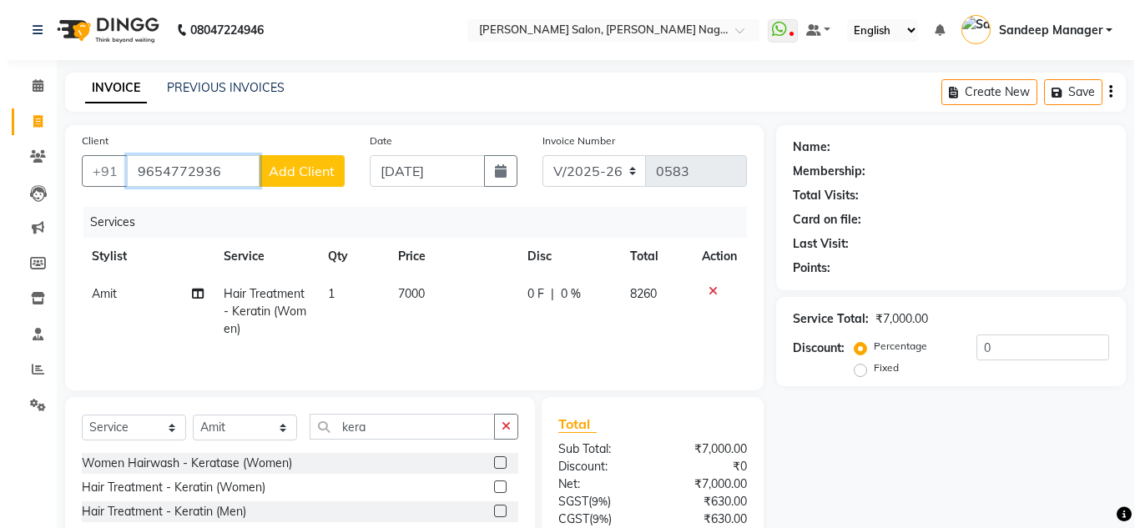
scroll to position [139, 0]
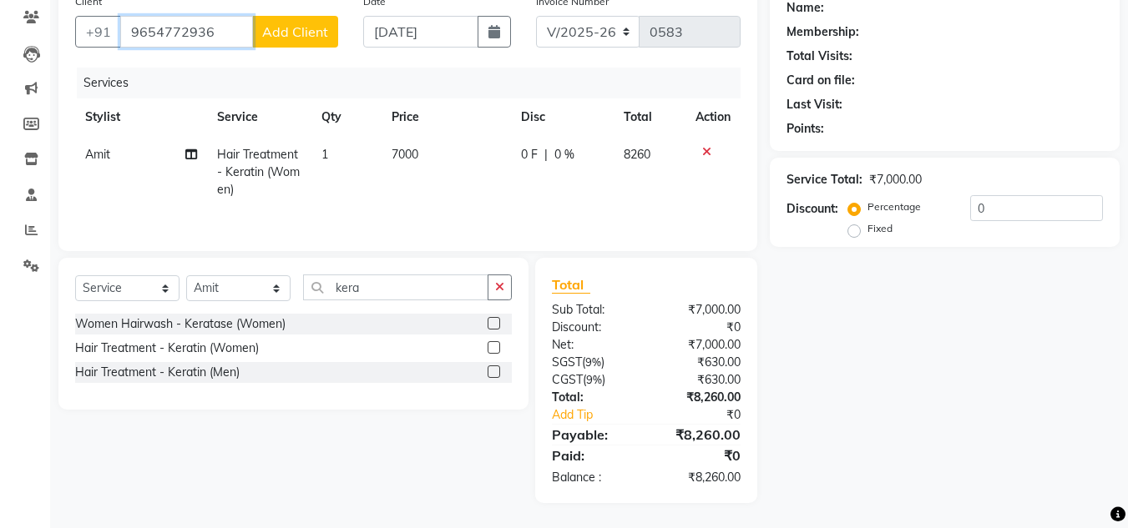
type input "9654772936"
click at [285, 39] on span "Add Client" at bounding box center [295, 31] width 66 height 17
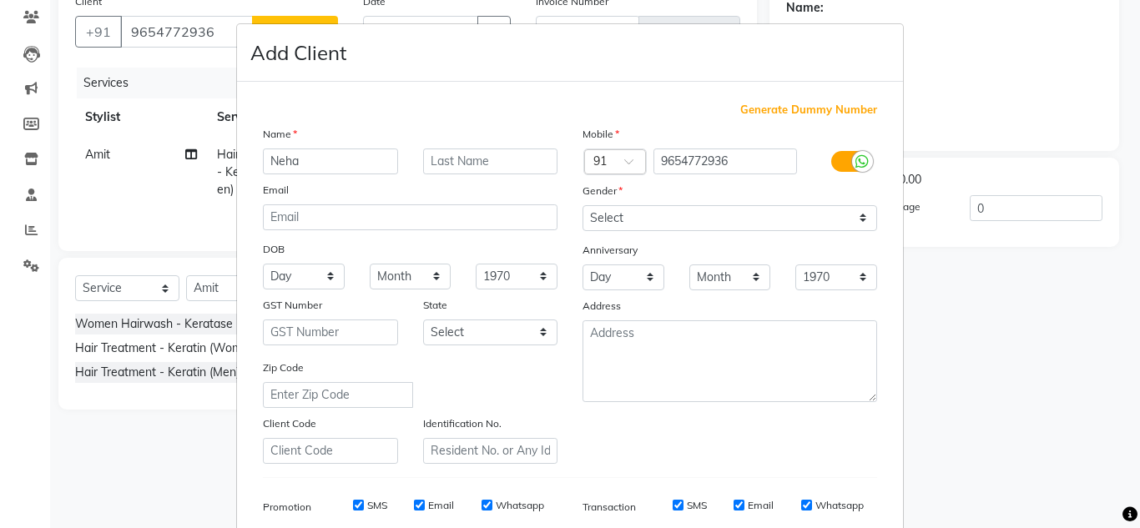
type input "Neha"
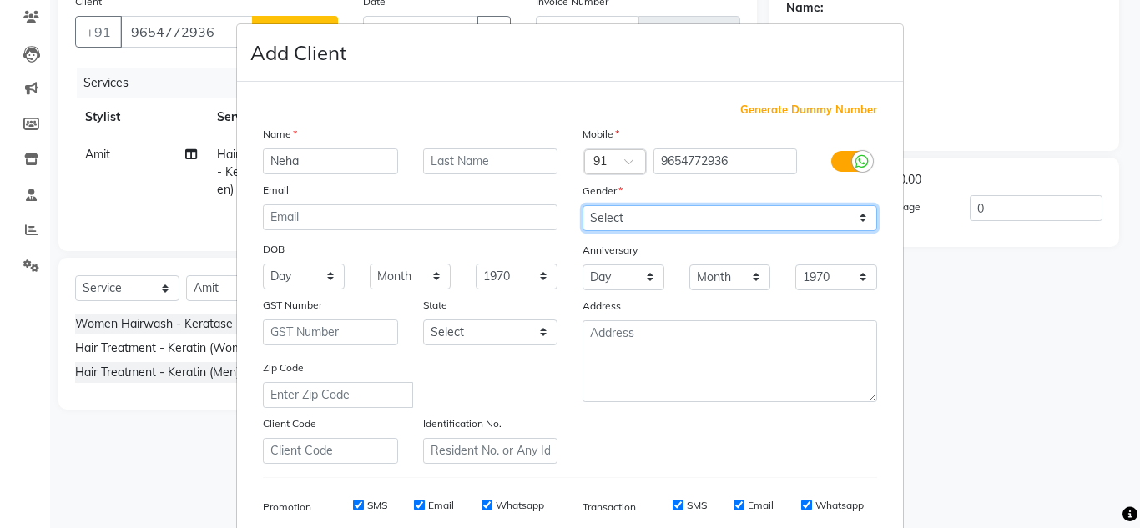
click at [631, 222] on select "Select Male Female Other Prefer Not To Say" at bounding box center [730, 218] width 295 height 26
select select "female"
click at [583, 205] on select "Select Male Female Other Prefer Not To Say" at bounding box center [730, 218] width 295 height 26
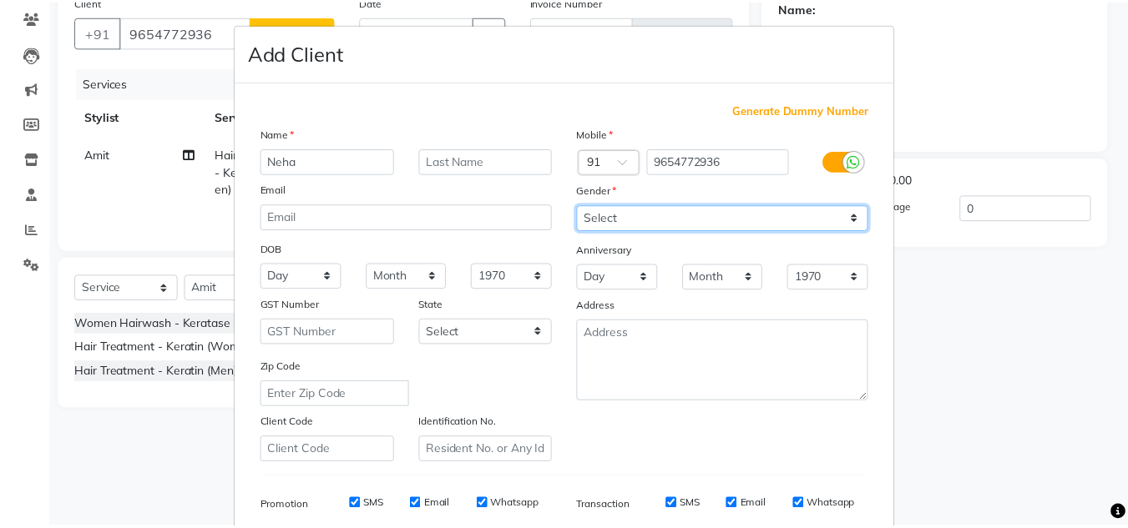
scroll to position [242, 0]
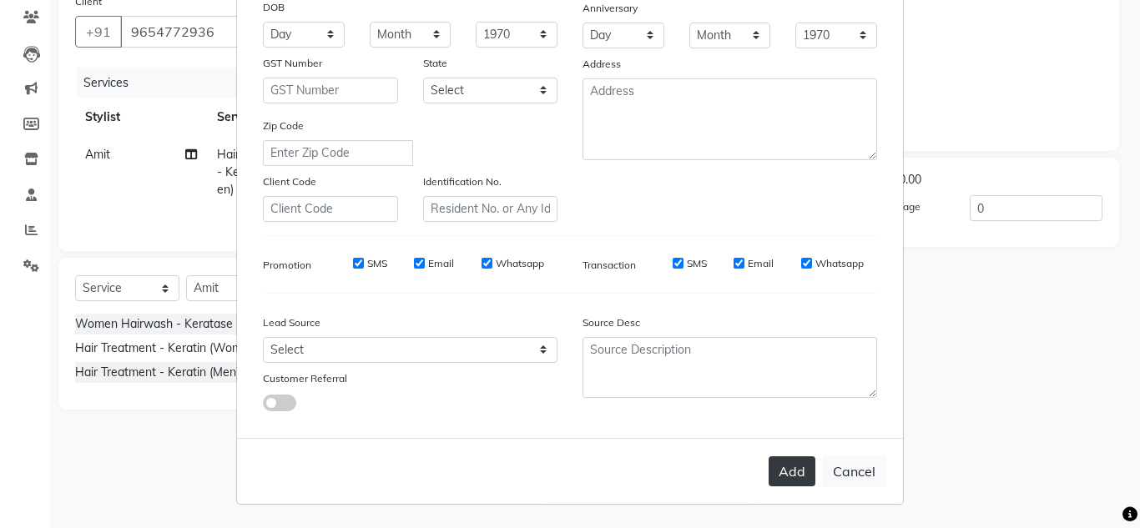
click at [786, 470] on button "Add" at bounding box center [792, 472] width 47 height 30
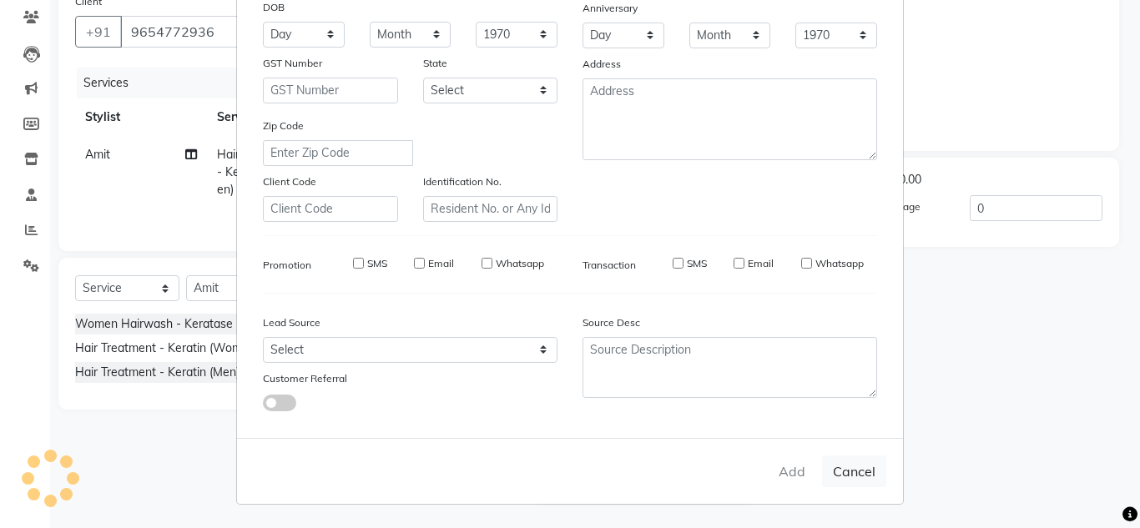
select select
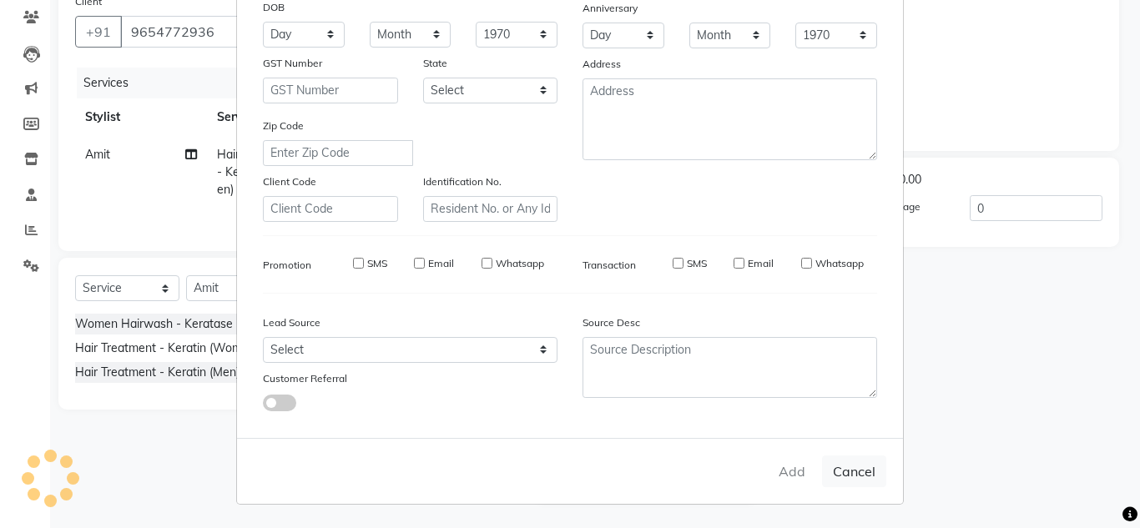
select select
checkbox input "false"
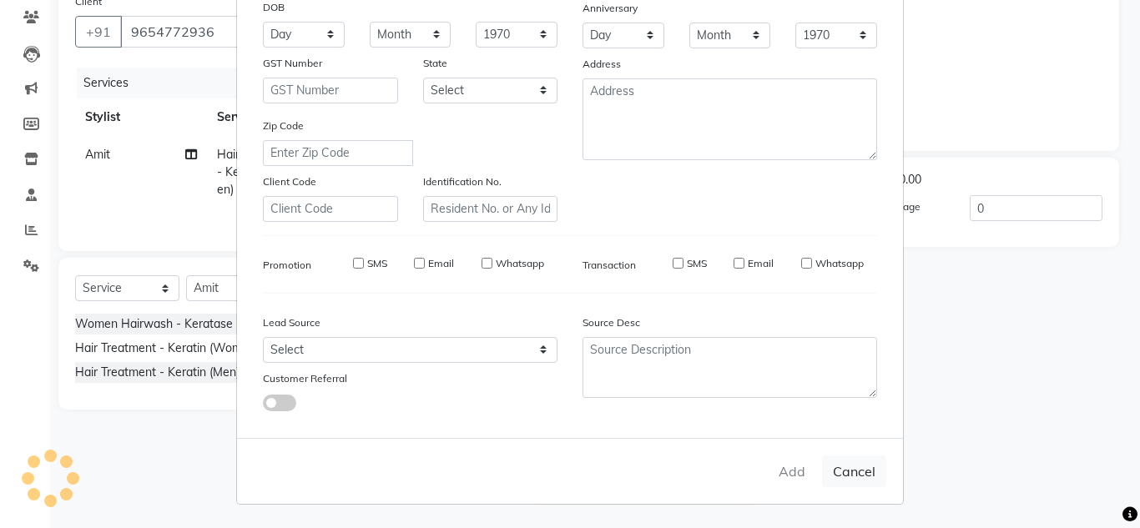
checkbox input "false"
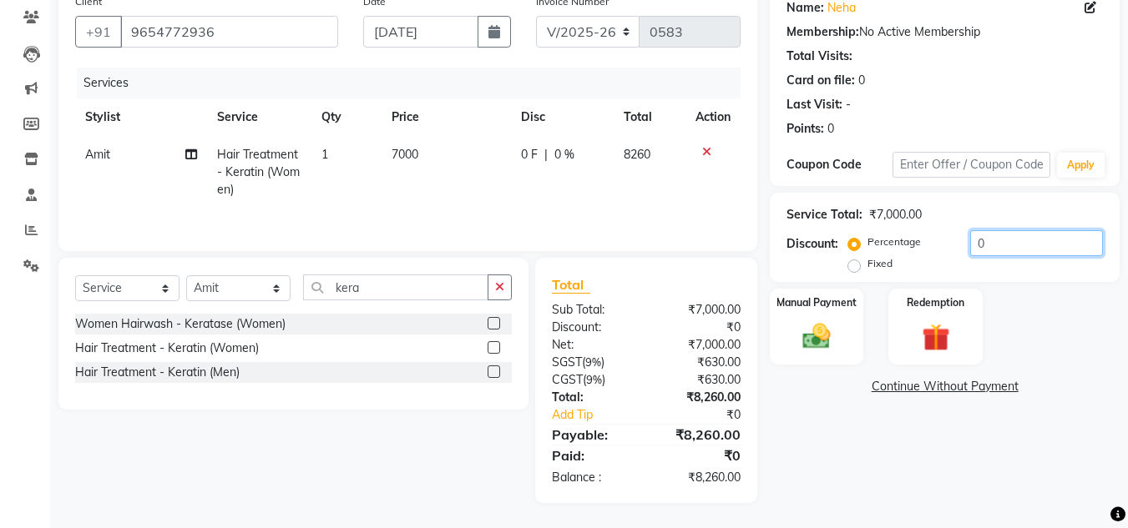
click at [1018, 238] on input "0" at bounding box center [1036, 243] width 133 height 26
type input "10"
click at [1069, 432] on div "Name: Neha Membership: No Active Membership Total Visits: Card on file: 0 Last …" at bounding box center [951, 245] width 362 height 518
click at [830, 330] on img at bounding box center [816, 336] width 47 height 33
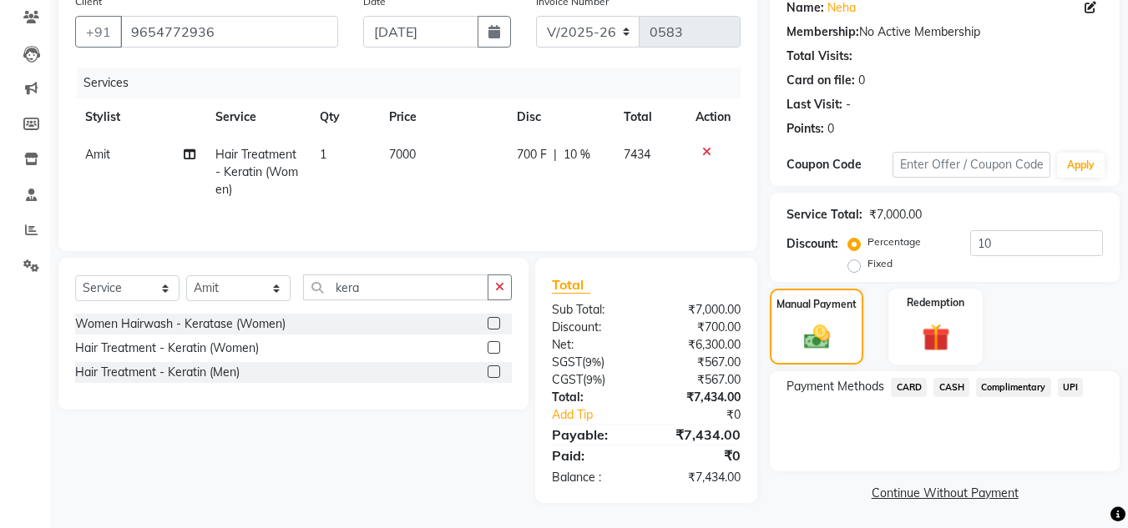
click at [952, 385] on span "CASH" at bounding box center [951, 387] width 36 height 19
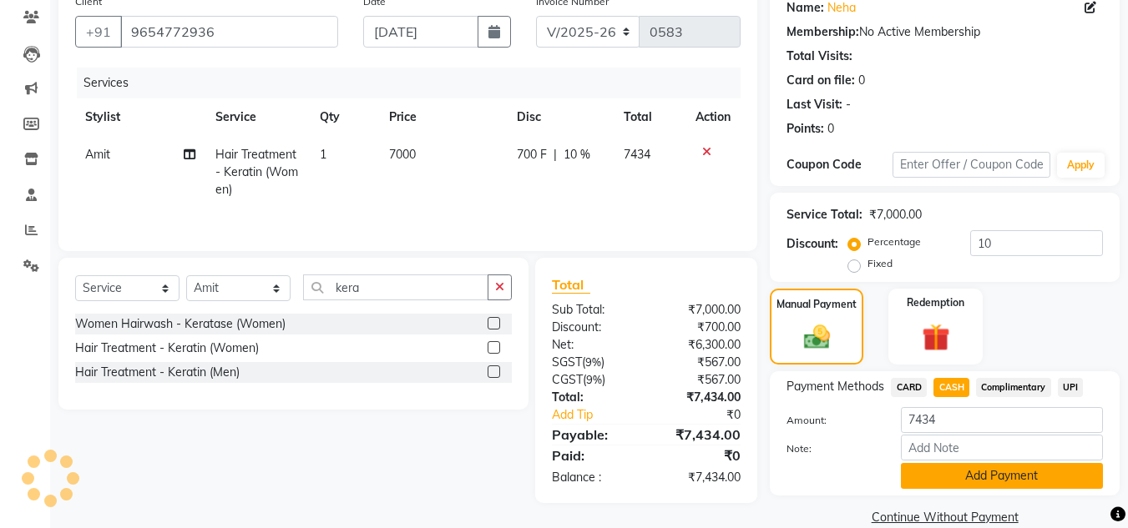
click at [932, 474] on button "Add Payment" at bounding box center [1002, 476] width 202 height 26
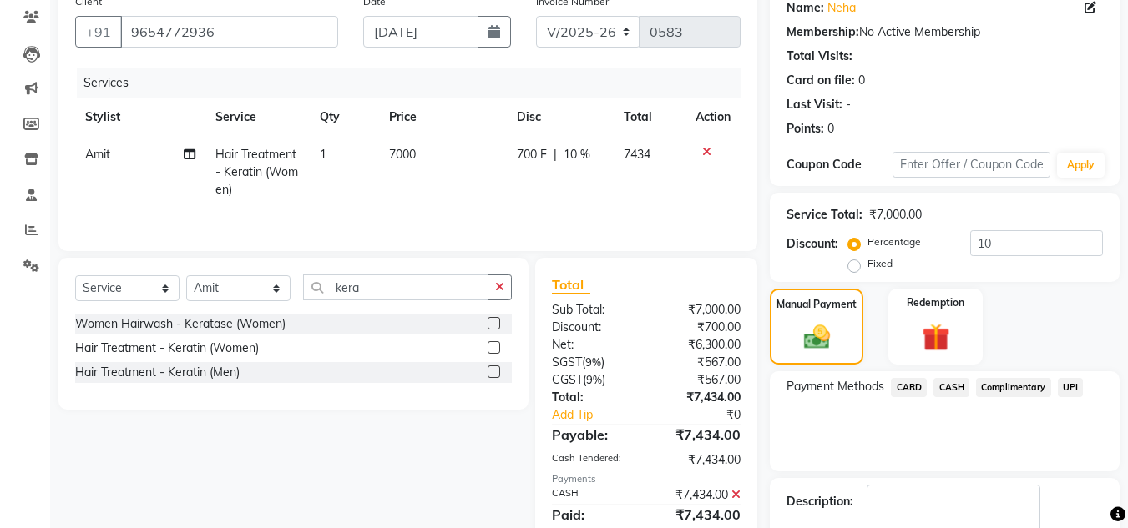
scroll to position [236, 0]
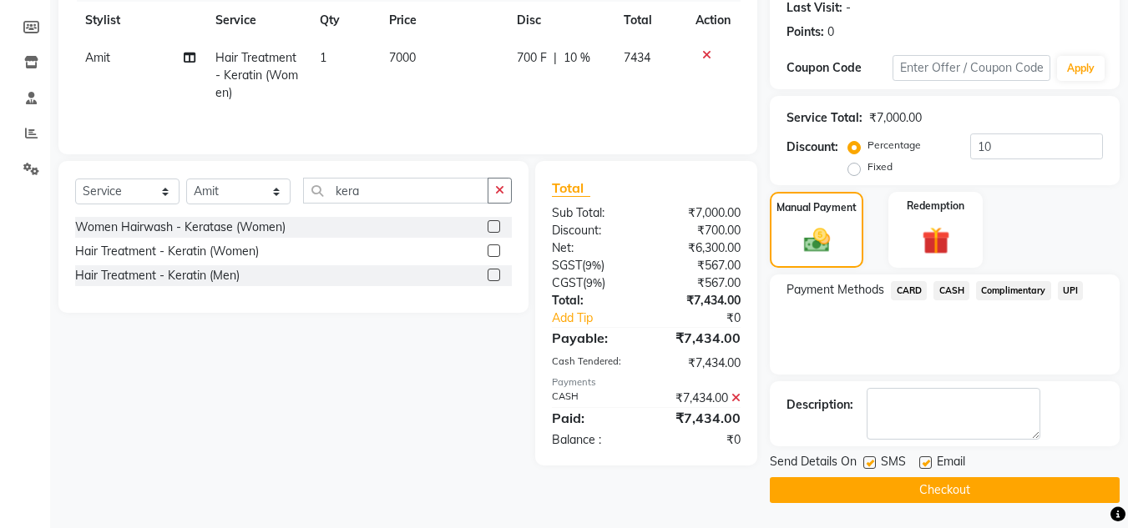
click at [912, 495] on button "Checkout" at bounding box center [945, 491] width 350 height 26
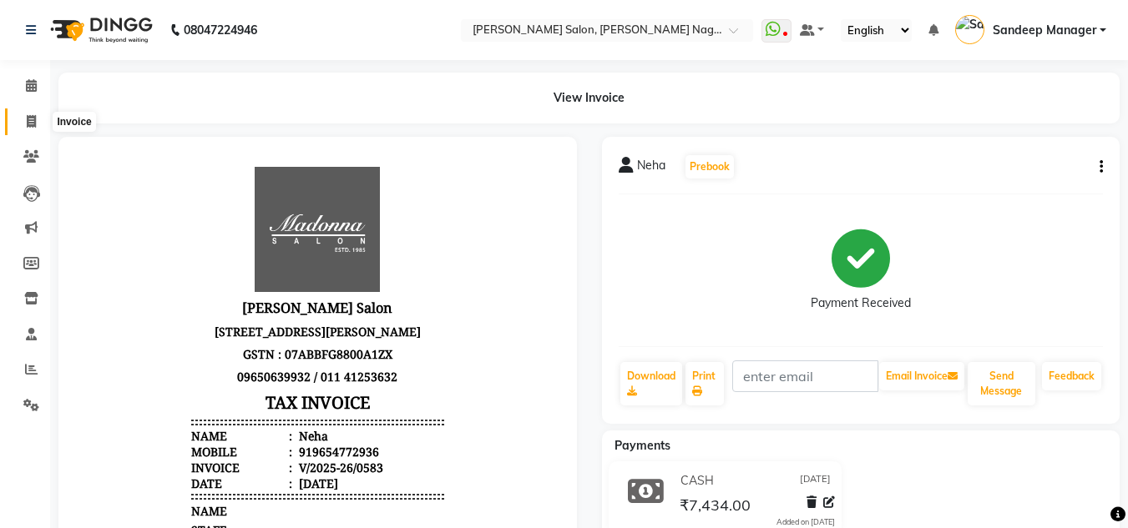
click at [29, 116] on icon at bounding box center [31, 121] width 9 height 13
select select "8641"
select select "service"
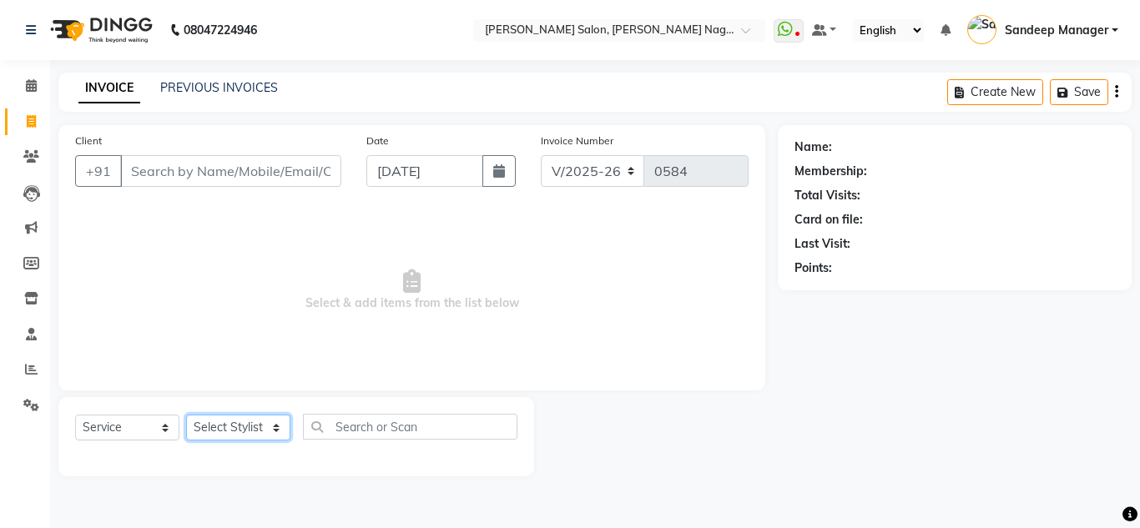
click at [230, 427] on select "Select Stylist Amit Bharti Devesh Farman Harsh Ishita Manager Jaikesh Manoj Nit…" at bounding box center [238, 428] width 104 height 26
select select "86637"
click at [186, 415] on select "Select Stylist Amit Bharti Devesh Farman Harsh Ishita Manager Jaikesh Manoj Nit…" at bounding box center [238, 428] width 104 height 26
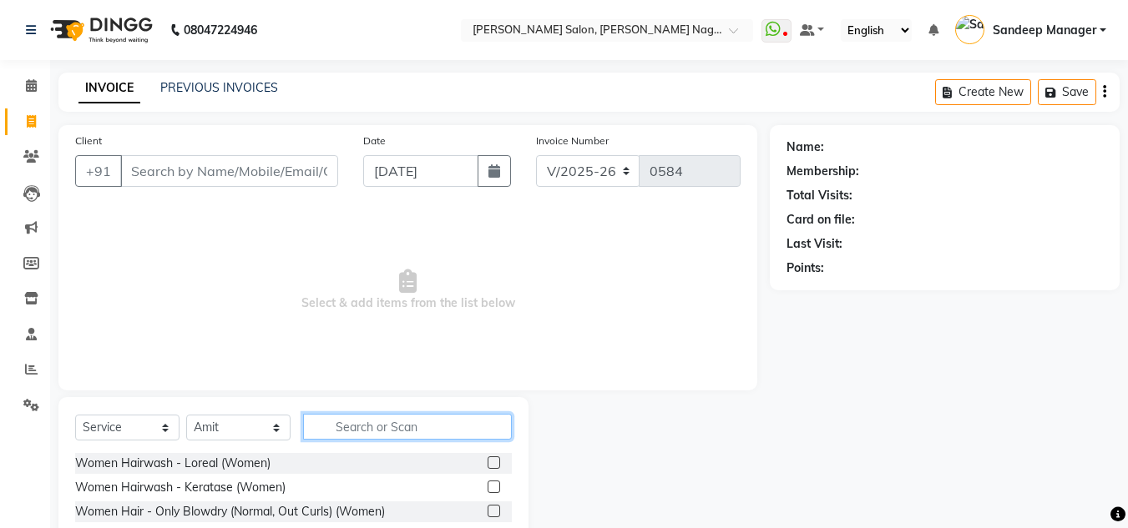
click at [365, 419] on input "text" at bounding box center [407, 427] width 209 height 26
type input "kera"
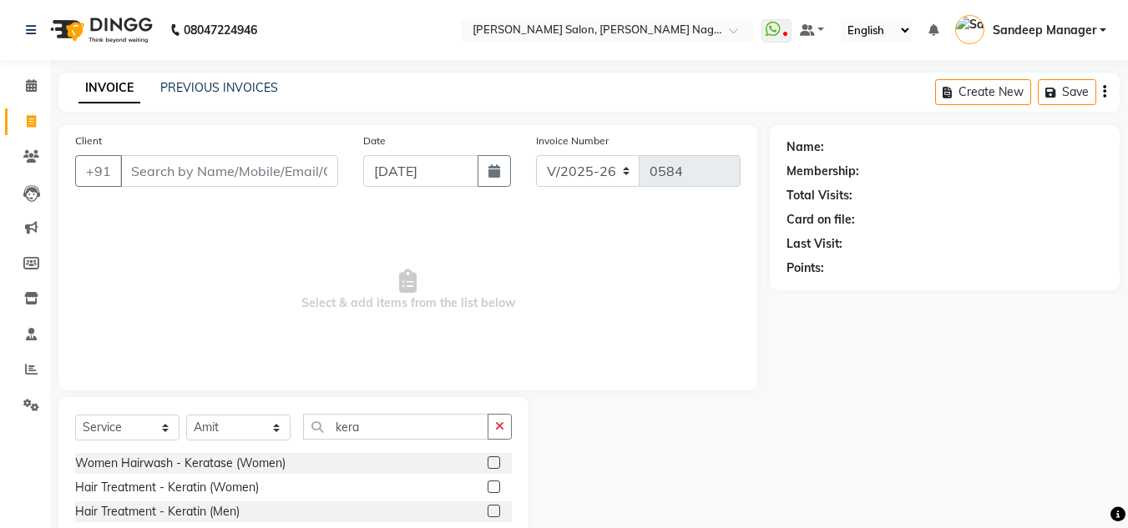
click at [495, 484] on label at bounding box center [494, 487] width 13 height 13
click at [495, 484] on input "checkbox" at bounding box center [493, 488] width 11 height 11
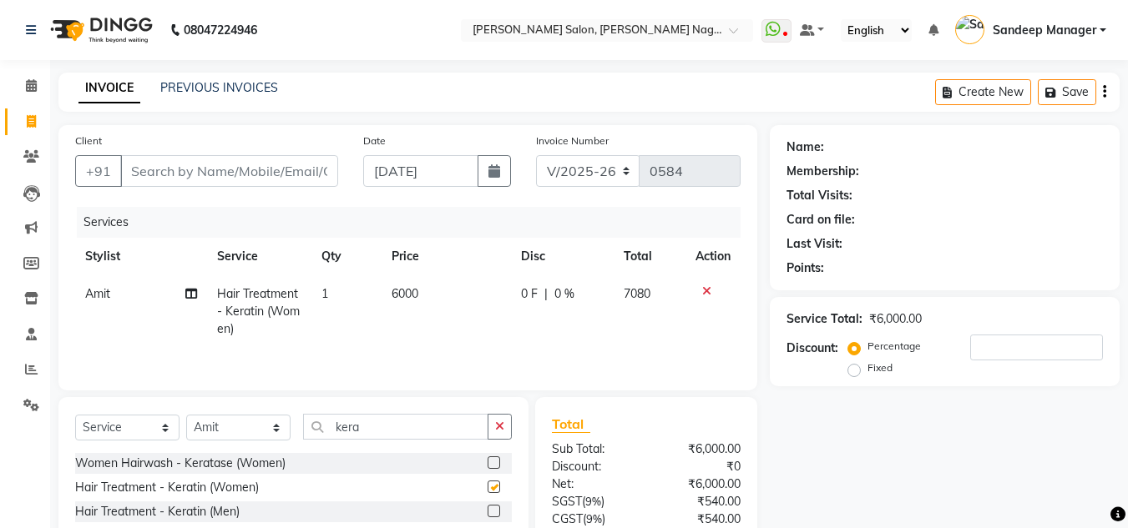
checkbox input "false"
click at [255, 179] on input "Client" at bounding box center [229, 171] width 218 height 32
click at [230, 435] on select "Select Stylist Amit Bharti Devesh Farman Harsh Ishita Manager Jaikesh Manoj Nit…" at bounding box center [238, 428] width 104 height 26
select select "86636"
click at [186, 415] on select "Select Stylist Amit Bharti Devesh Farman Harsh Ishita Manager Jaikesh Manoj Nit…" at bounding box center [238, 428] width 104 height 26
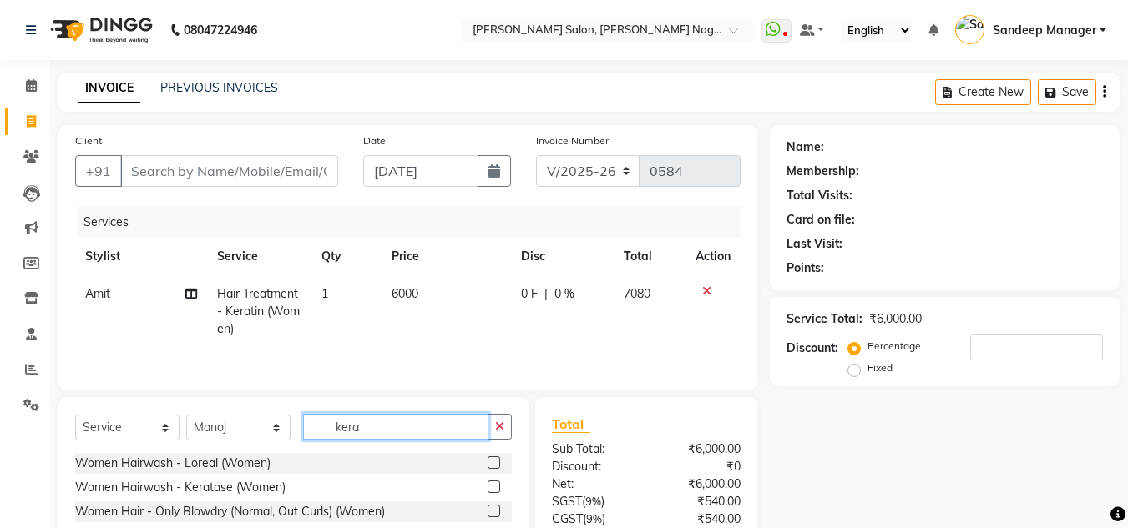
click at [361, 432] on input "kera" at bounding box center [395, 427] width 185 height 26
type input "k"
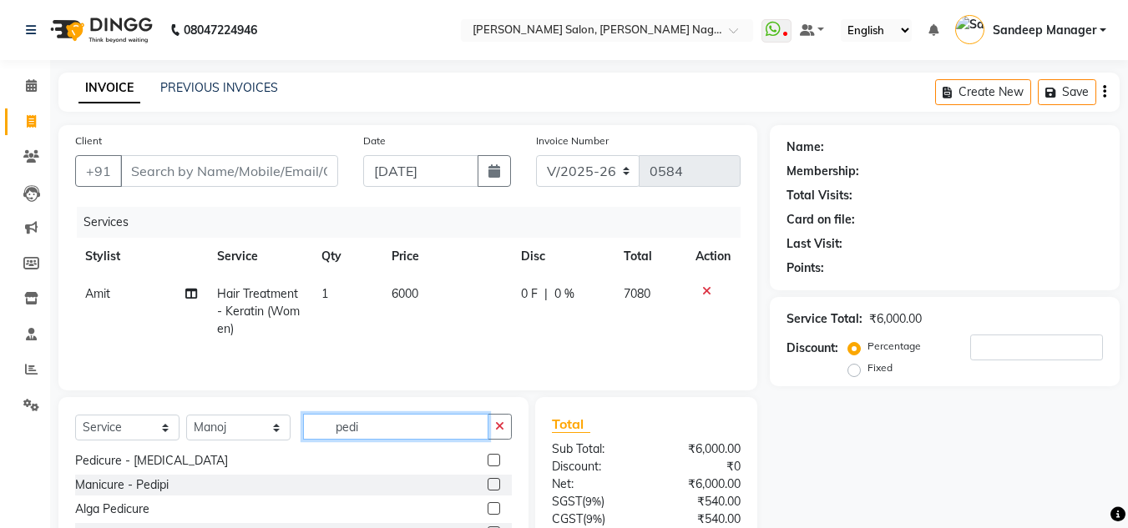
type input "pedi"
click at [488, 509] on label at bounding box center [494, 509] width 13 height 13
click at [488, 509] on input "checkbox" at bounding box center [493, 509] width 11 height 11
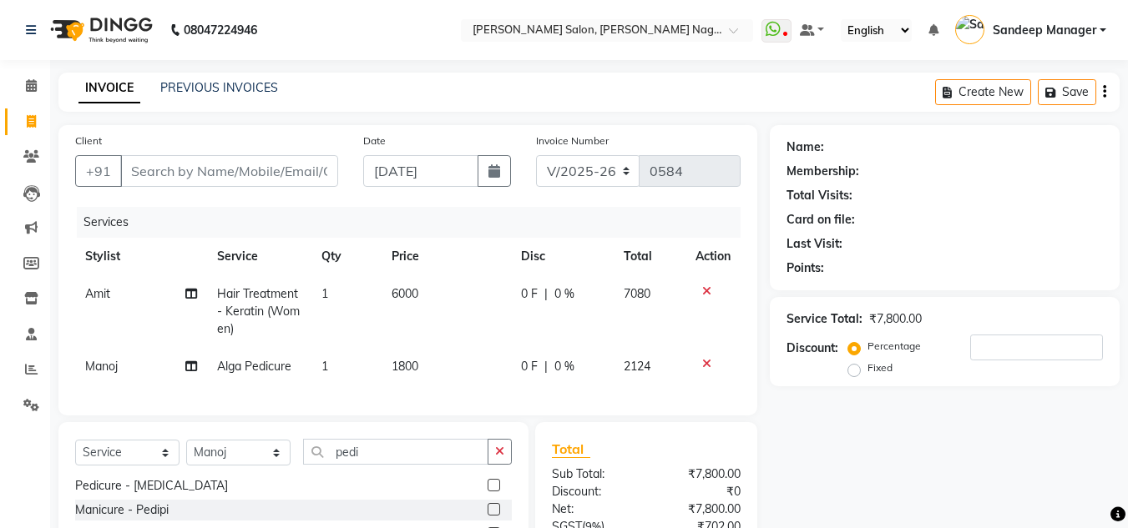
checkbox input "false"
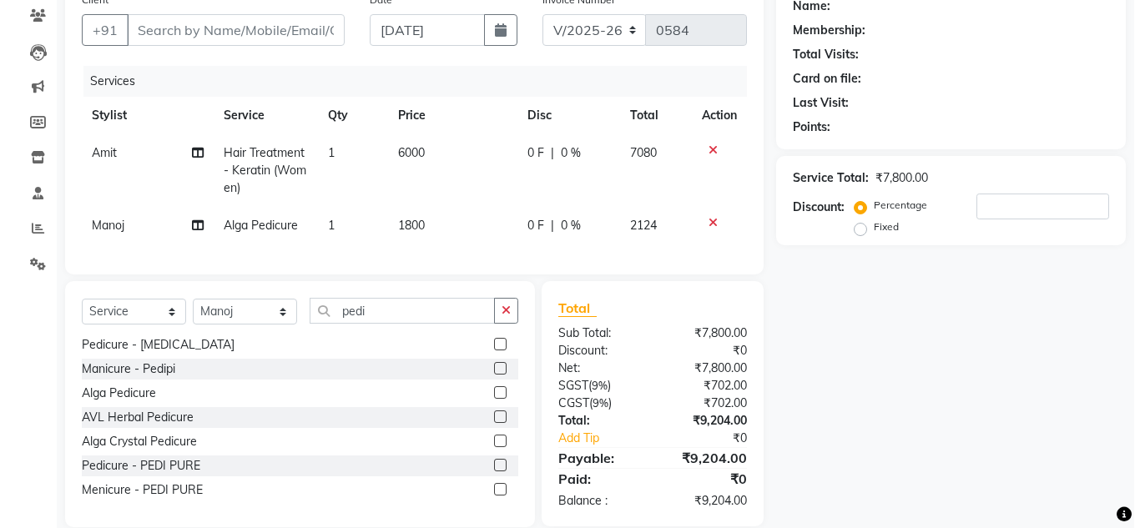
scroll to position [142, 0]
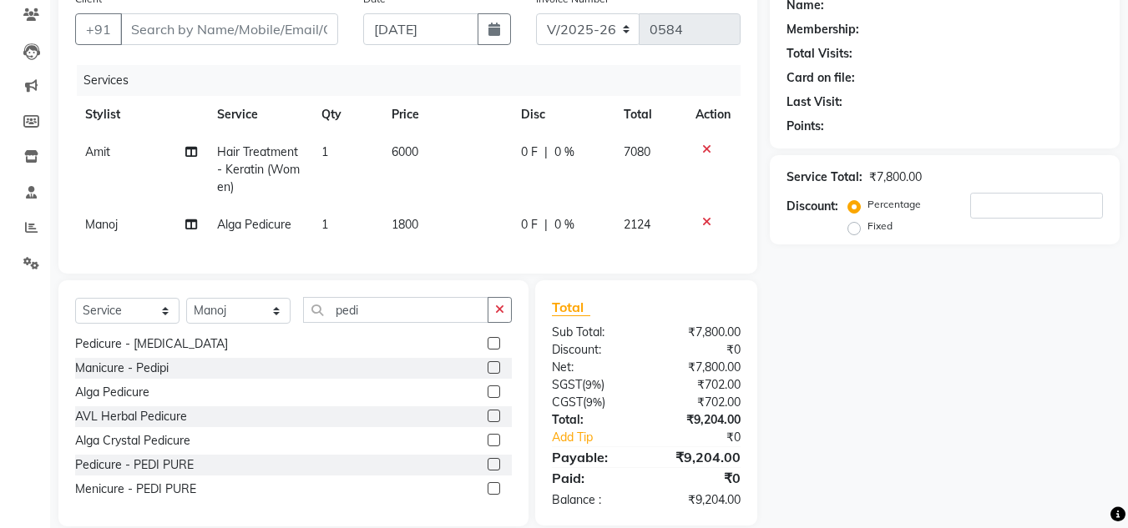
click at [488, 447] on label at bounding box center [494, 440] width 13 height 13
click at [488, 447] on input "checkbox" at bounding box center [493, 441] width 11 height 11
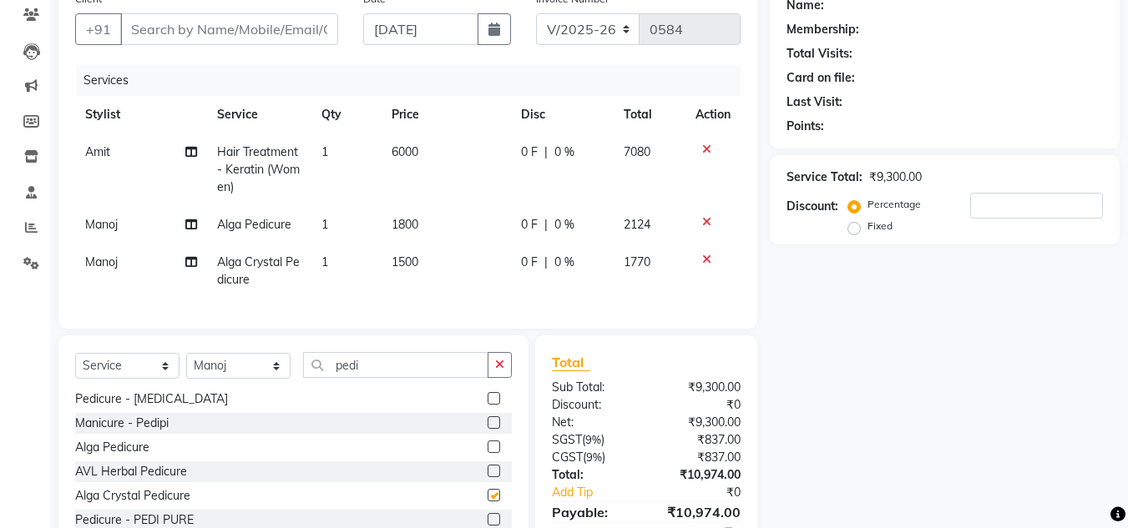
checkbox input "false"
click at [708, 220] on icon at bounding box center [706, 222] width 9 height 12
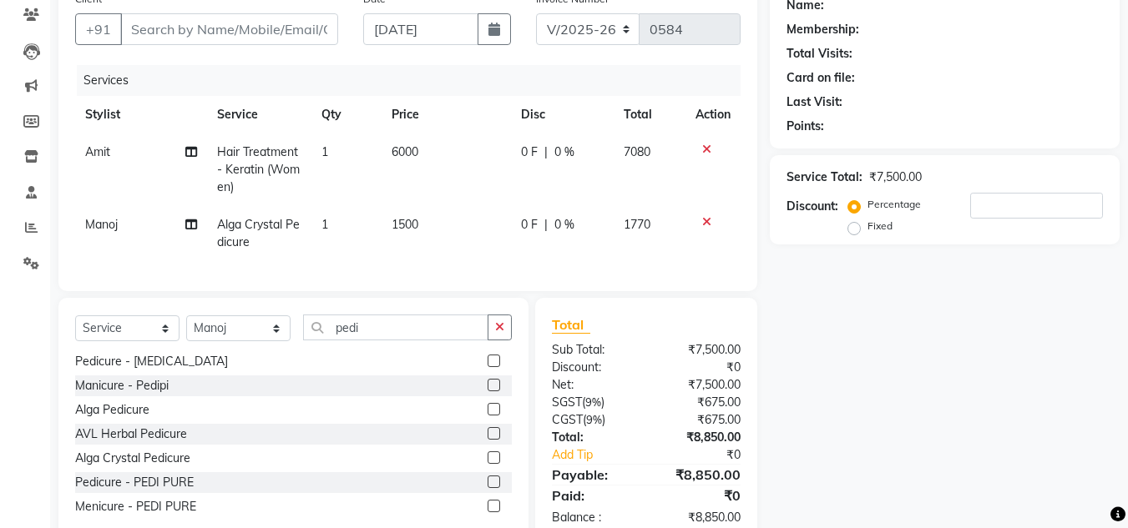
click at [402, 225] on span "1500" at bounding box center [405, 224] width 27 height 15
select select "86636"
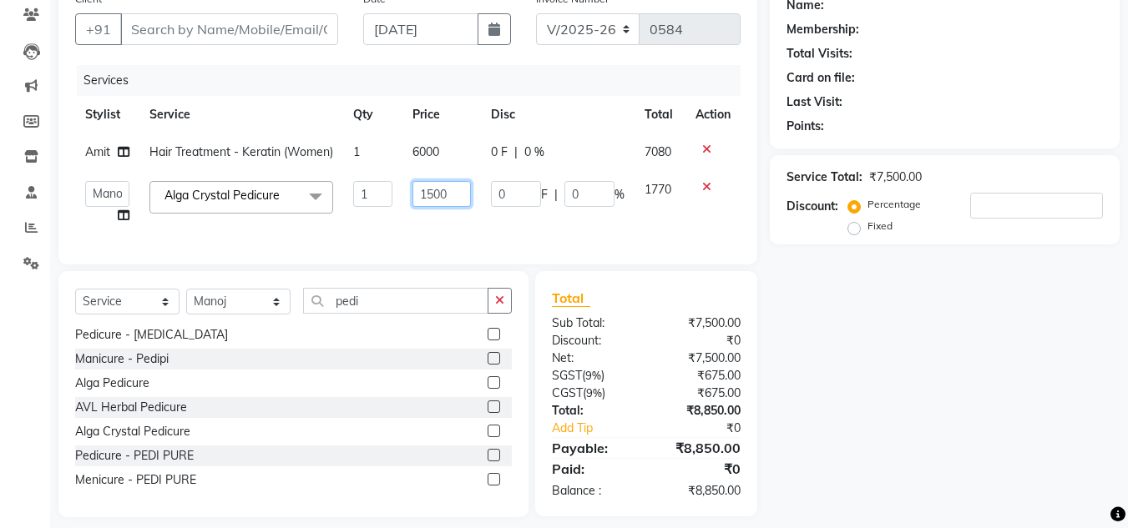
click at [432, 207] on input "1500" at bounding box center [441, 194] width 58 height 26
type input "1200"
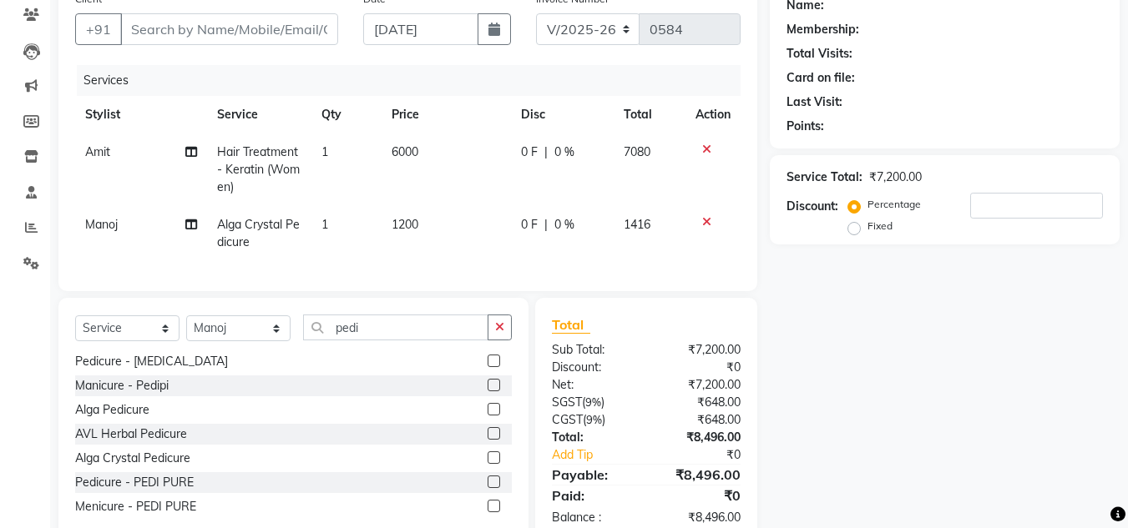
click at [430, 241] on td "1200" at bounding box center [446, 233] width 129 height 55
select select "86636"
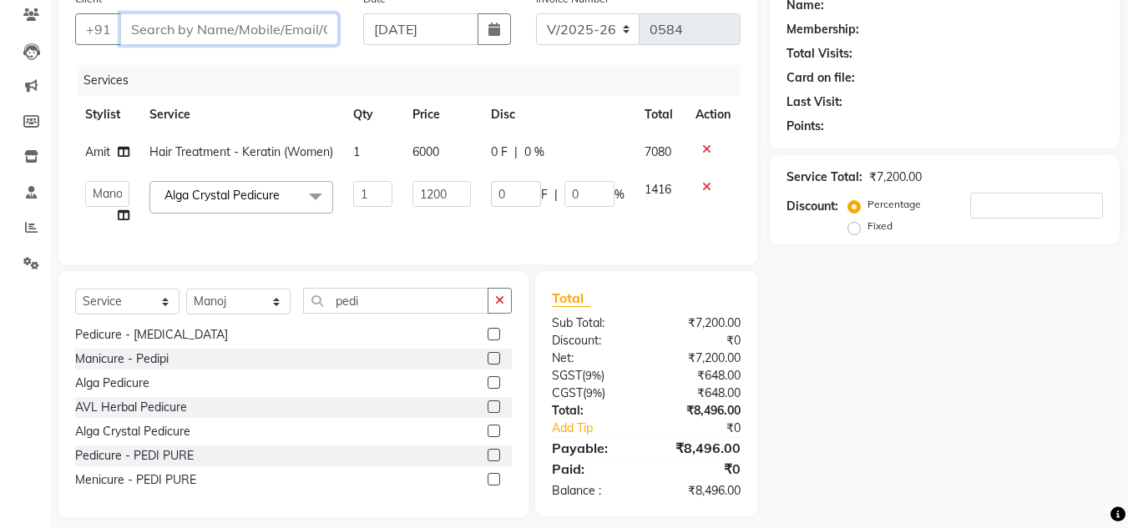
click at [217, 23] on input "Client" at bounding box center [229, 29] width 218 height 32
click at [259, 29] on input "Client" at bounding box center [229, 29] width 218 height 32
type input "9"
type input "0"
type input "9711507618"
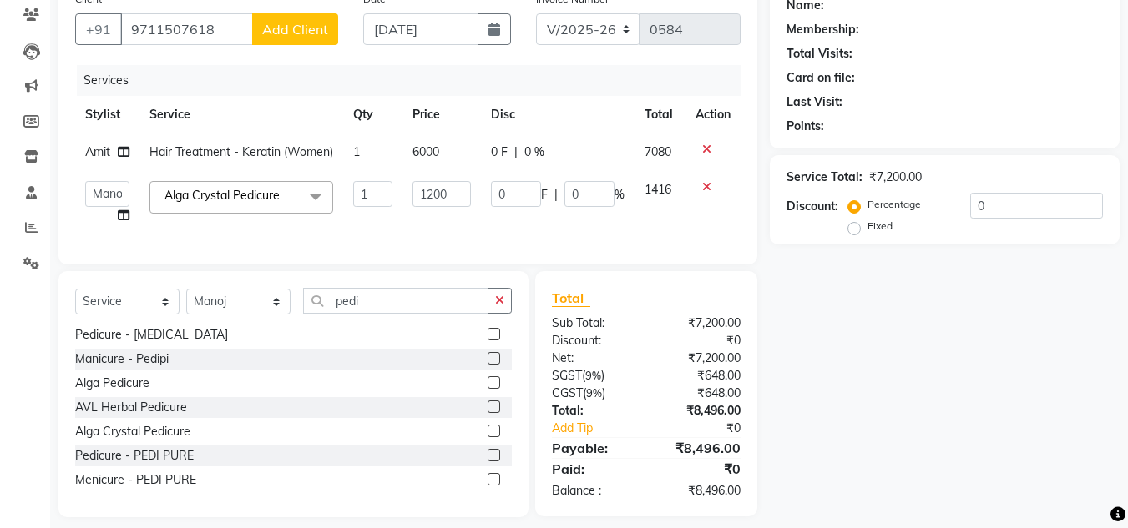
click at [273, 31] on span "Add Client" at bounding box center [295, 29] width 66 height 17
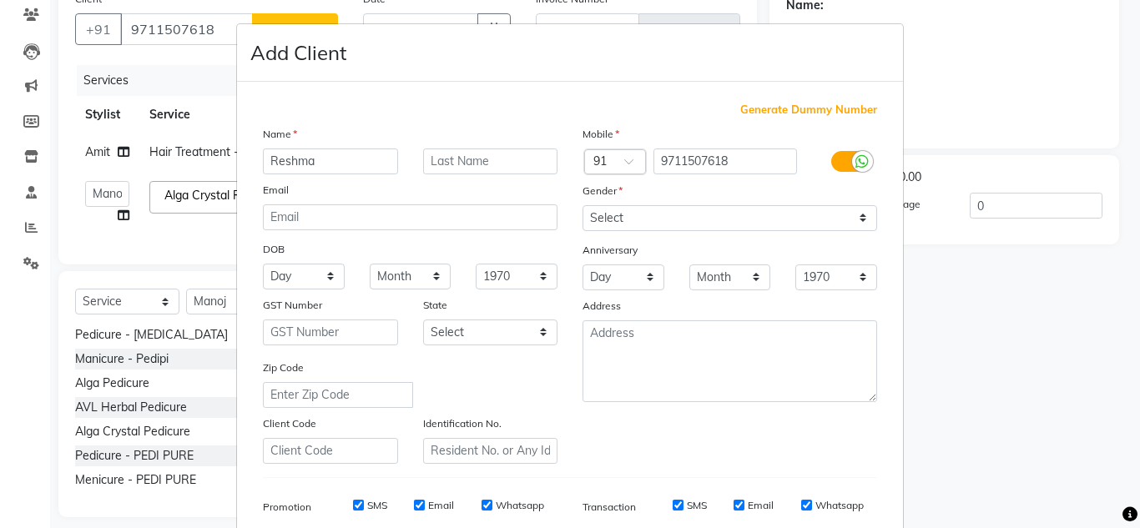
type input "Reshma"
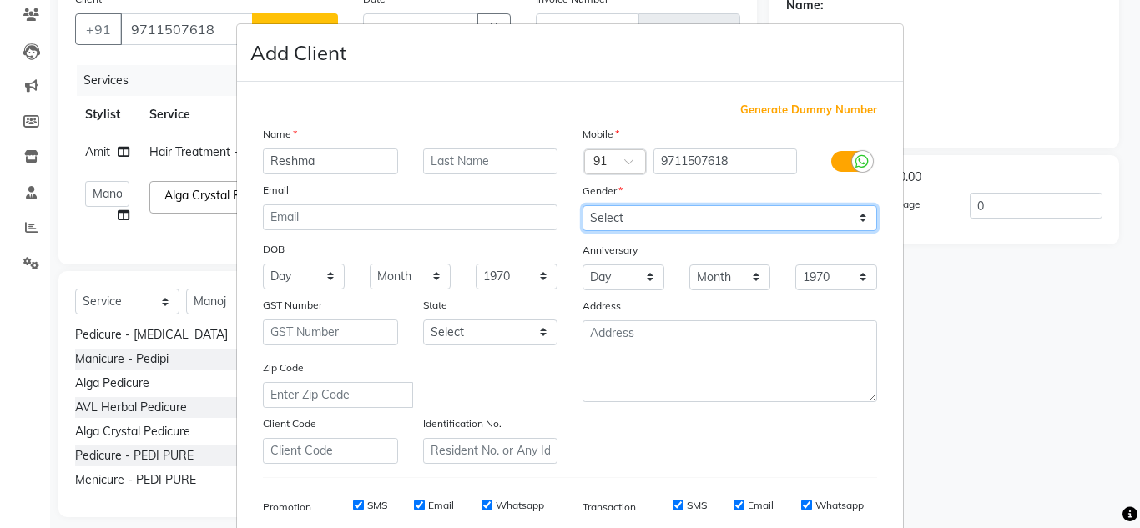
click at [681, 219] on select "Select Male Female Other Prefer Not To Say" at bounding box center [730, 218] width 295 height 26
select select "female"
click at [583, 205] on select "Select Male Female Other Prefer Not To Say" at bounding box center [730, 218] width 295 height 26
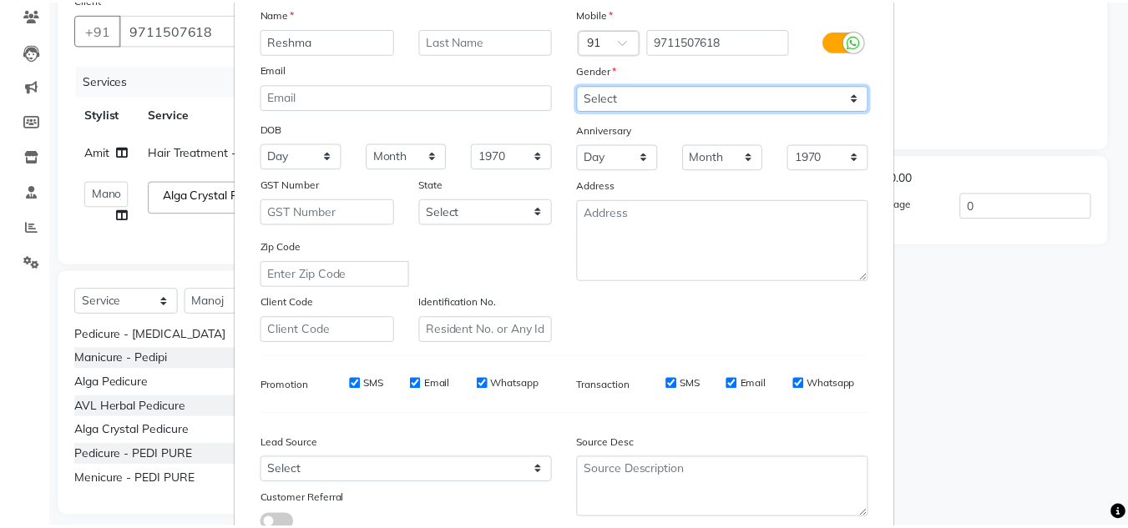
scroll to position [242, 0]
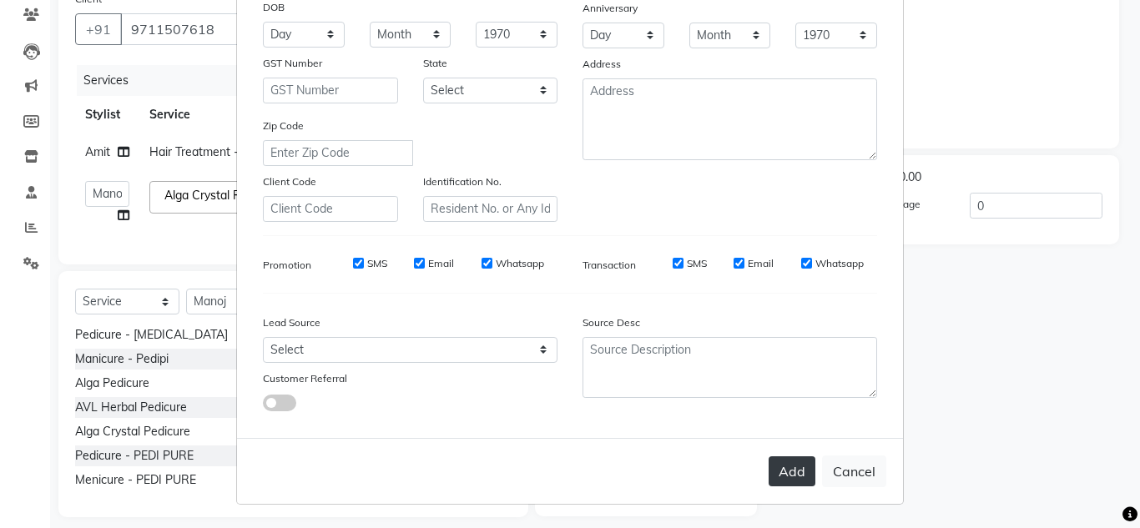
click at [779, 467] on button "Add" at bounding box center [792, 472] width 47 height 30
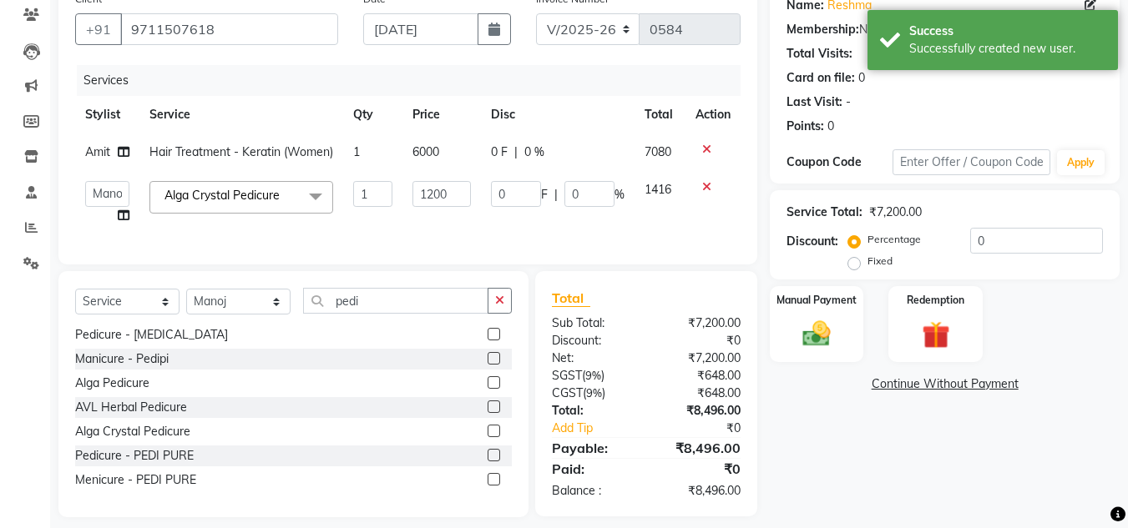
scroll to position [186, 0]
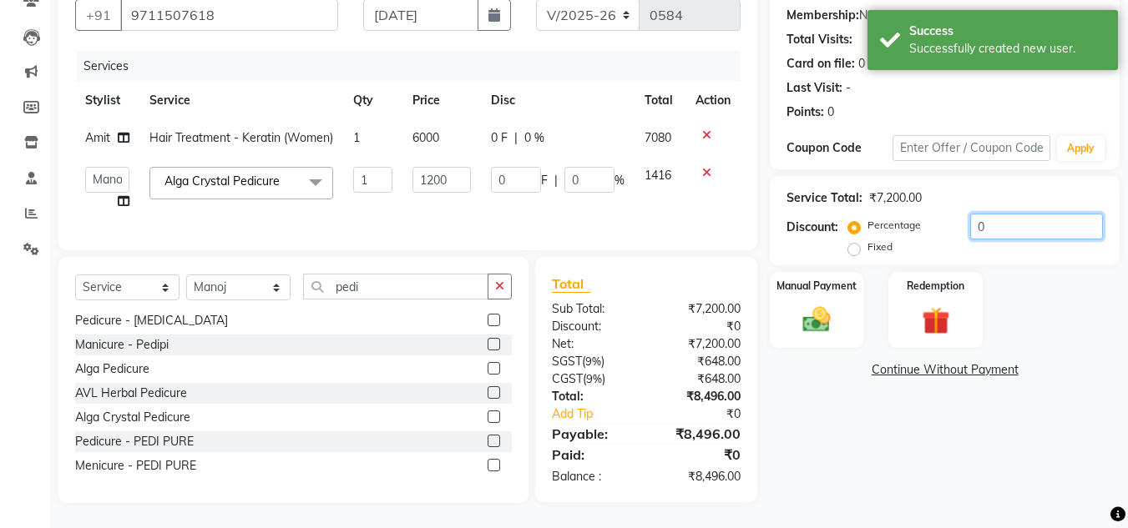
click at [970, 214] on input "0" at bounding box center [1036, 227] width 133 height 26
type input "10"
type input "120"
type input "10"
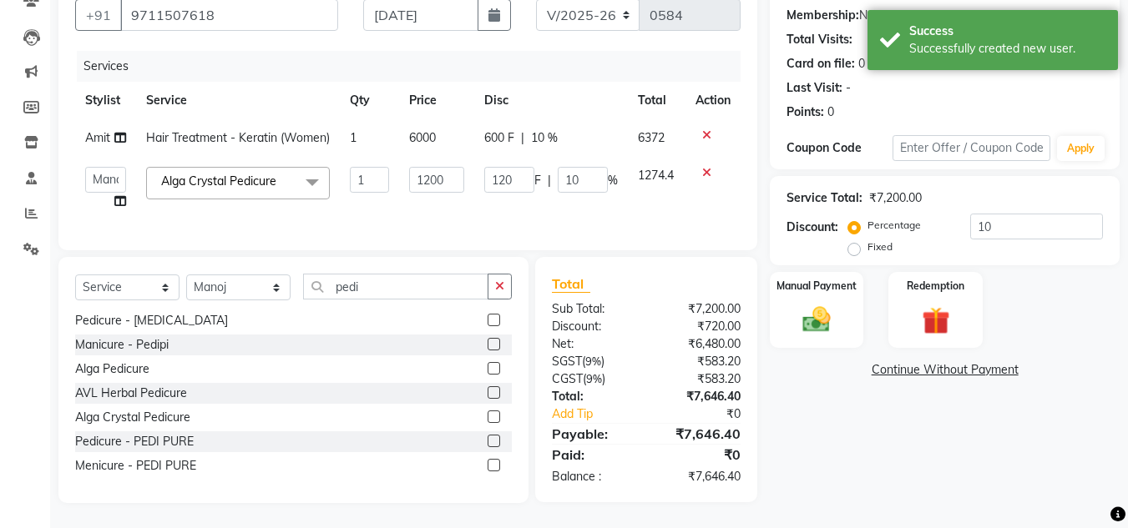
click at [1007, 412] on div "Name: Reshma Membership: No Active Membership Total Visits: Card on file: 0 Las…" at bounding box center [951, 236] width 362 height 534
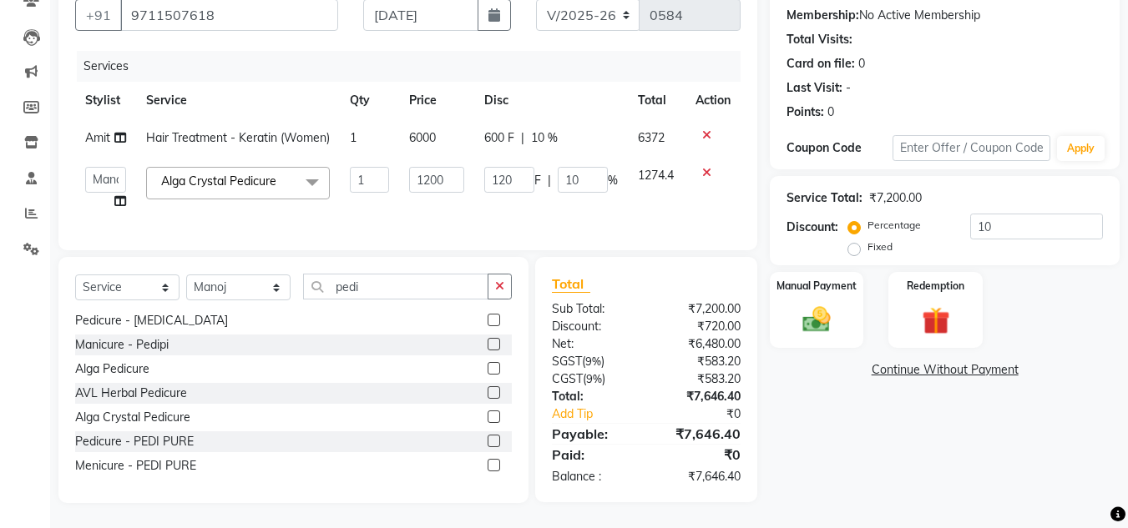
drag, startPoint x: 1007, startPoint y: 412, endPoint x: 962, endPoint y: 397, distance: 47.5
click at [962, 397] on div "Name: Reshma Membership: No Active Membership Total Visits: Card on file: 0 Las…" at bounding box center [951, 236] width 362 height 534
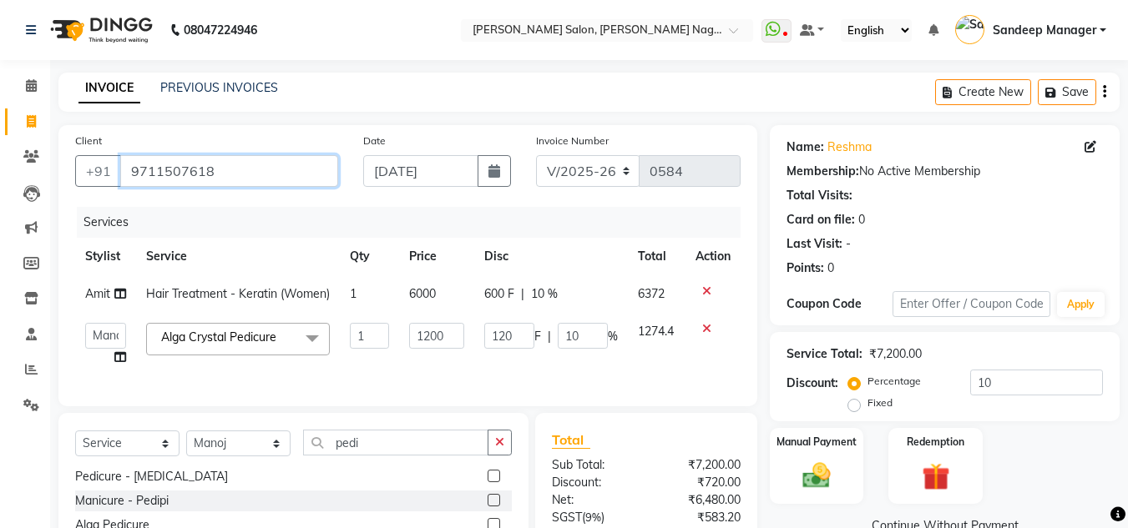
click at [184, 165] on input "9711507618" at bounding box center [229, 171] width 218 height 32
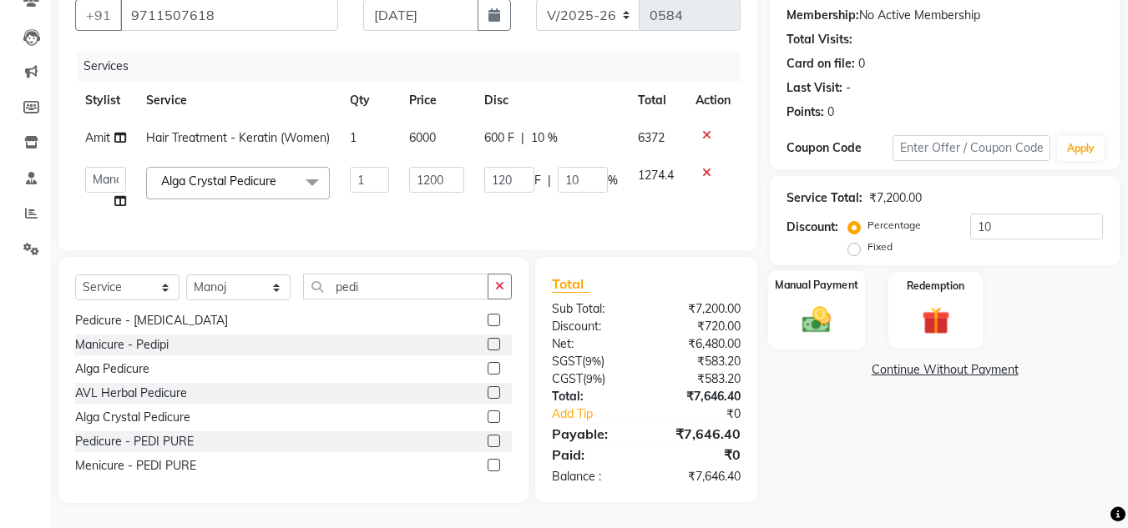
click at [828, 307] on div "Manual Payment" at bounding box center [817, 309] width 98 height 79
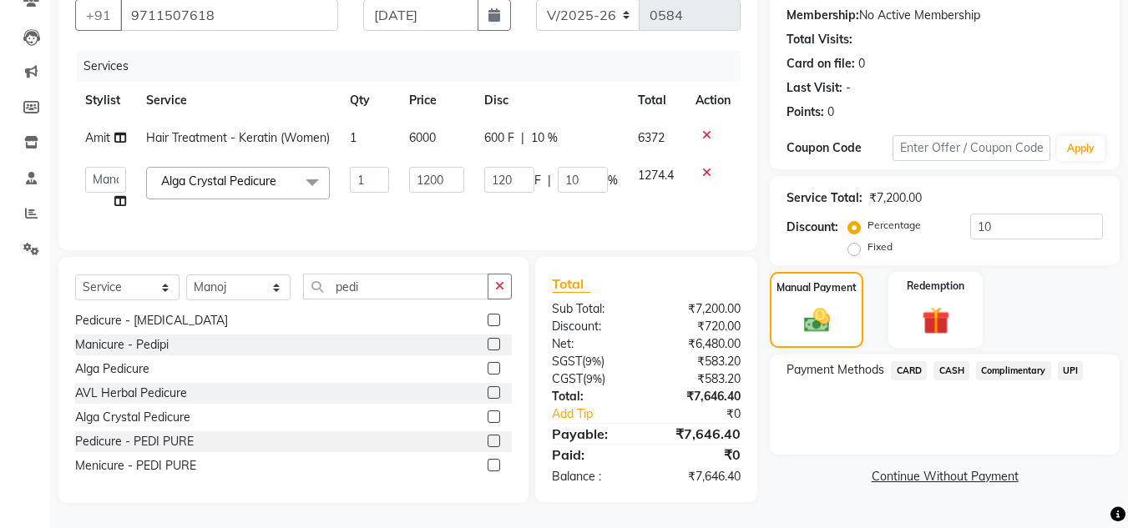
click at [1066, 361] on span "UPI" at bounding box center [1071, 370] width 26 height 19
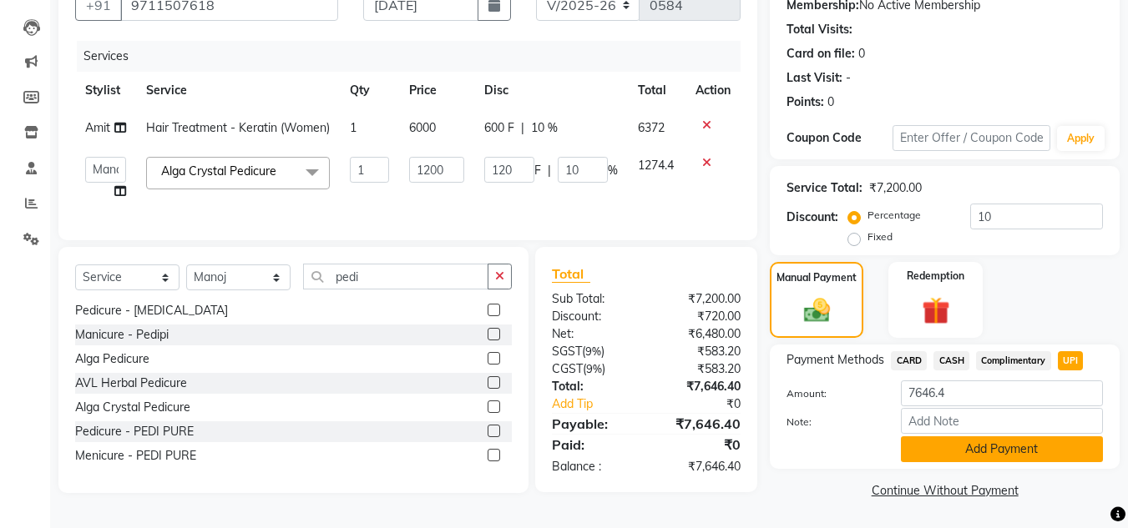
click at [1014, 437] on button "Add Payment" at bounding box center [1002, 450] width 202 height 26
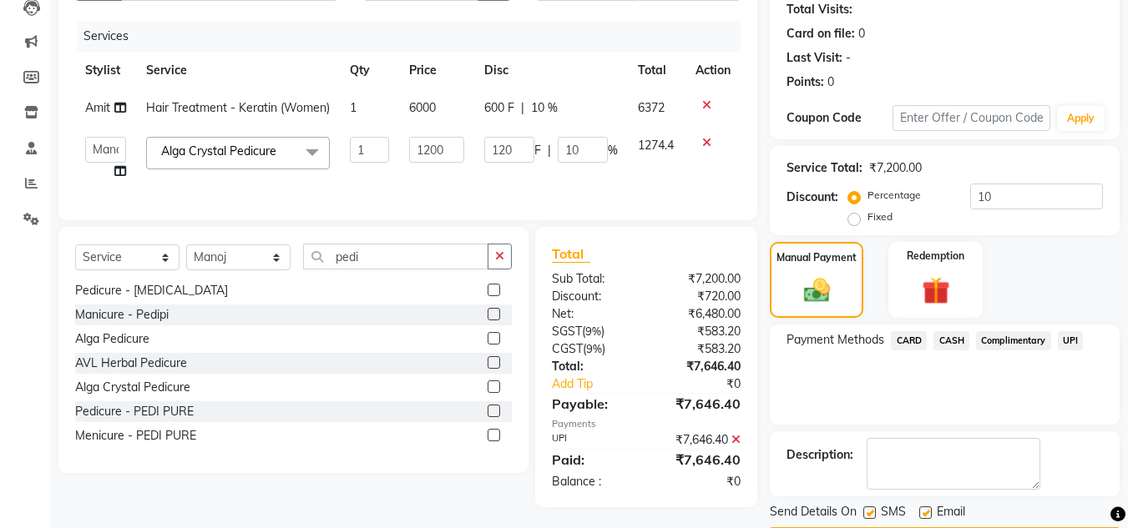
scroll to position [236, 0]
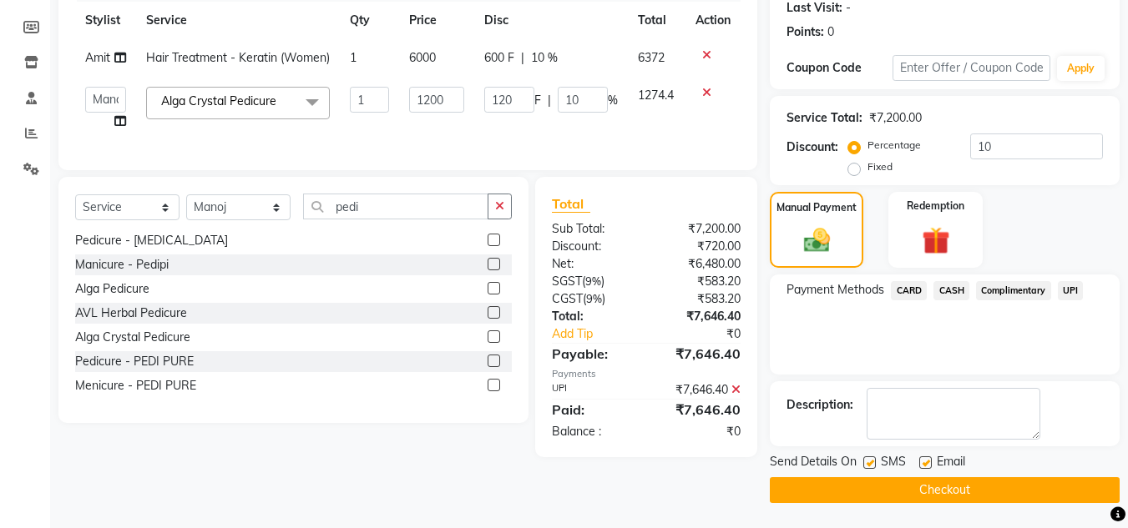
click at [966, 487] on button "Checkout" at bounding box center [945, 491] width 350 height 26
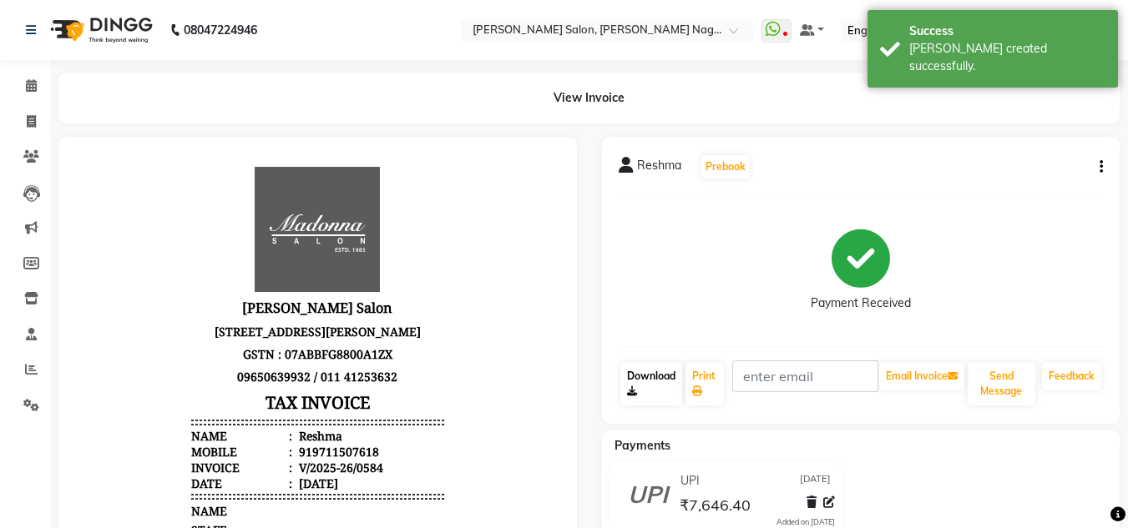
click at [649, 387] on link "Download" at bounding box center [651, 383] width 62 height 43
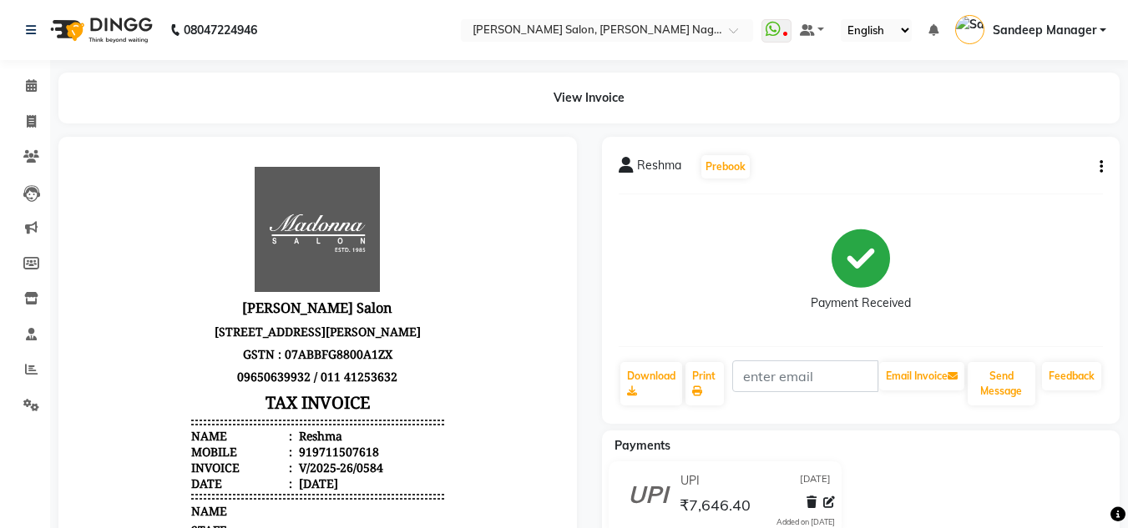
click at [99, 22] on img at bounding box center [100, 30] width 114 height 47
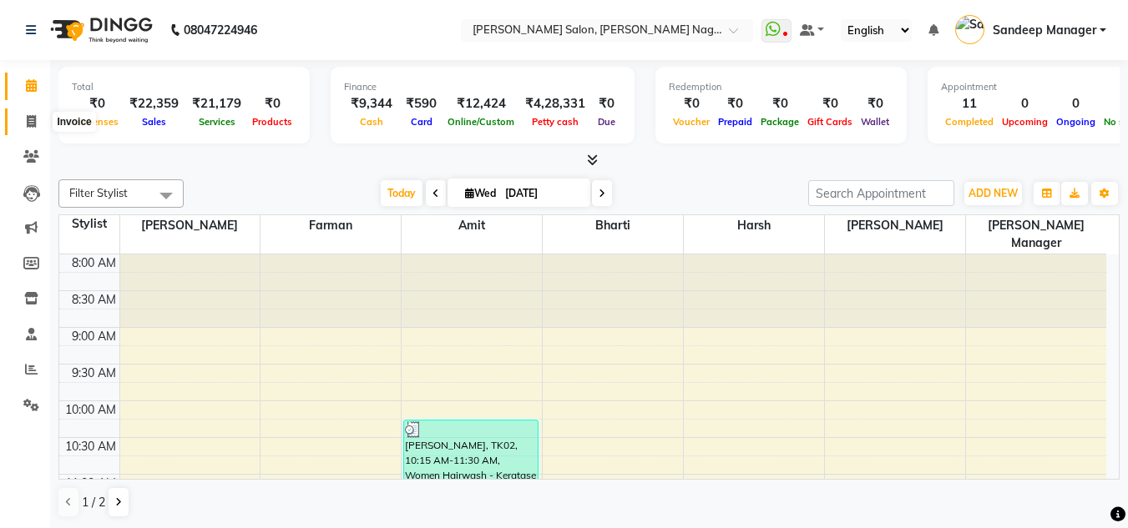
click at [29, 124] on icon at bounding box center [31, 121] width 9 height 13
select select "service"
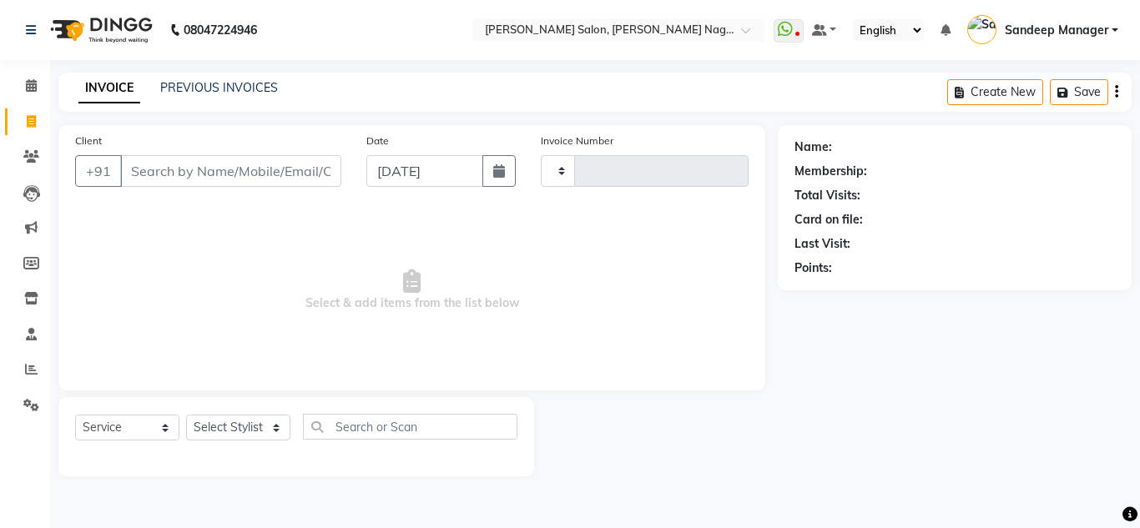
type input "0585"
select select "8641"
click at [205, 87] on link "PREVIOUS INVOICES" at bounding box center [219, 87] width 118 height 15
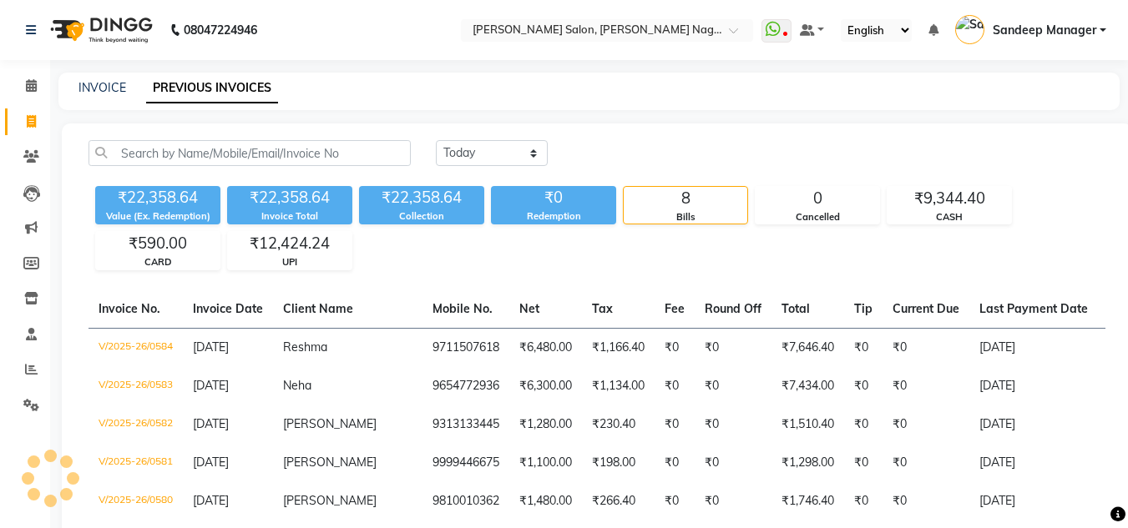
click at [111, 18] on img at bounding box center [100, 30] width 114 height 47
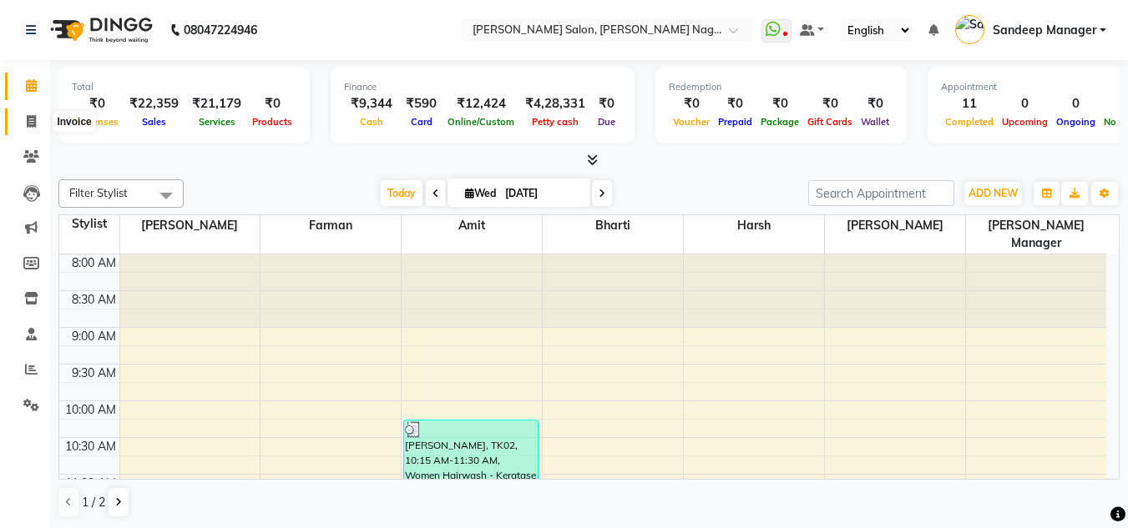
click at [35, 124] on icon at bounding box center [31, 121] width 9 height 13
select select "service"
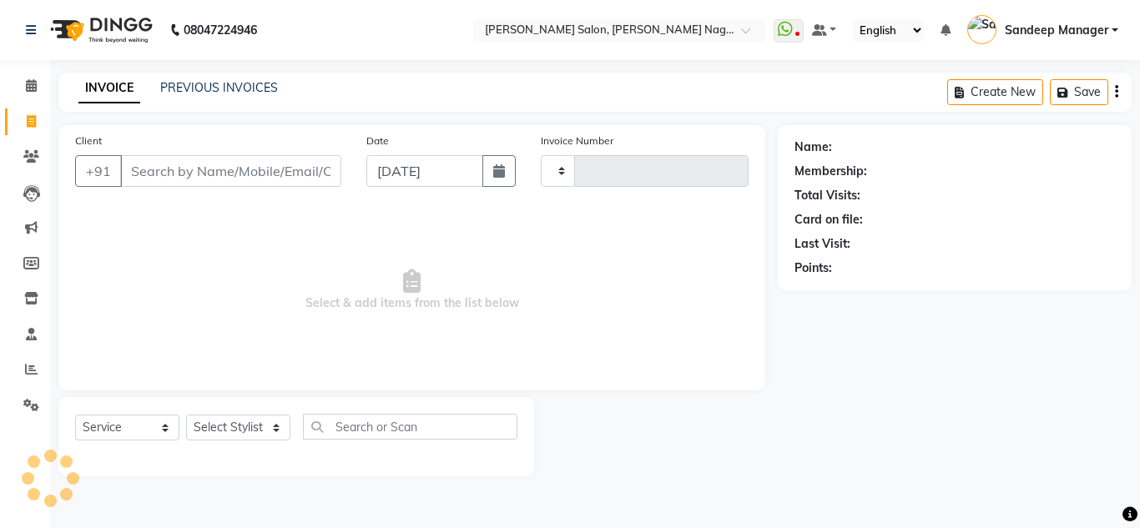
type input "0585"
select select "8641"
click at [190, 168] on input "Client" at bounding box center [230, 171] width 221 height 32
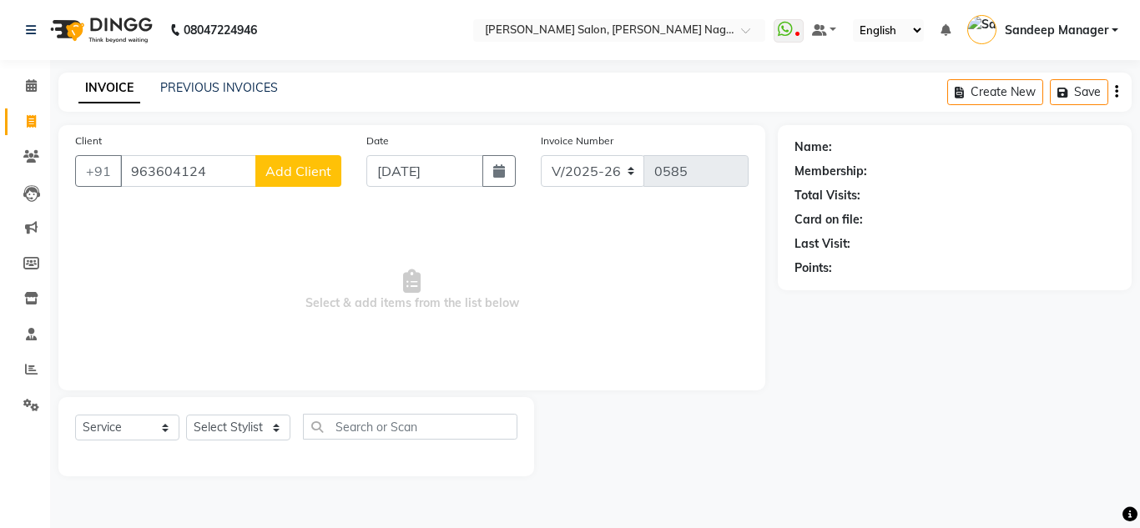
type input "963604124"
click at [311, 174] on span "Add Client" at bounding box center [298, 171] width 66 height 17
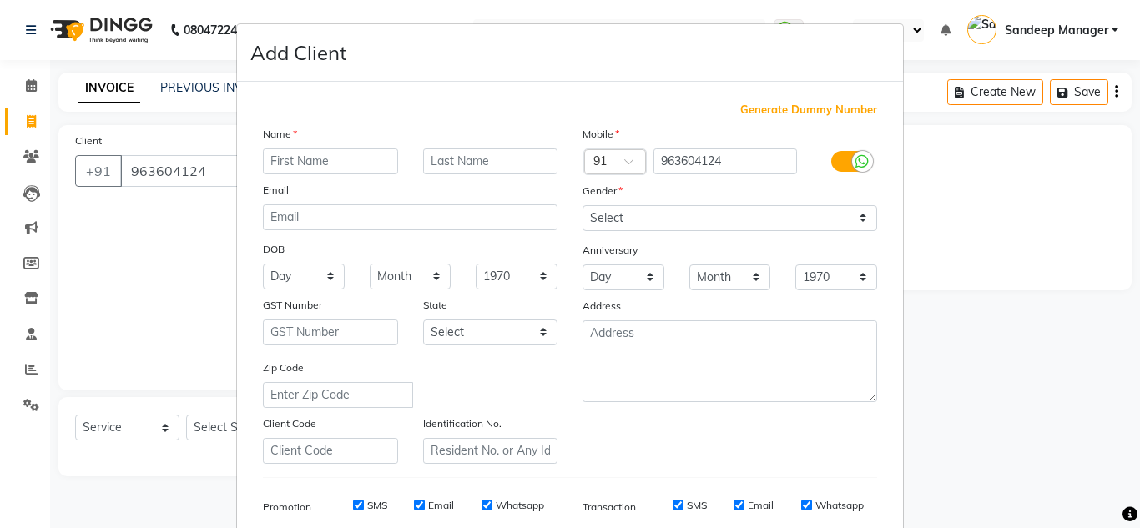
click at [307, 165] on input "text" at bounding box center [330, 162] width 135 height 26
type input "Ritu"
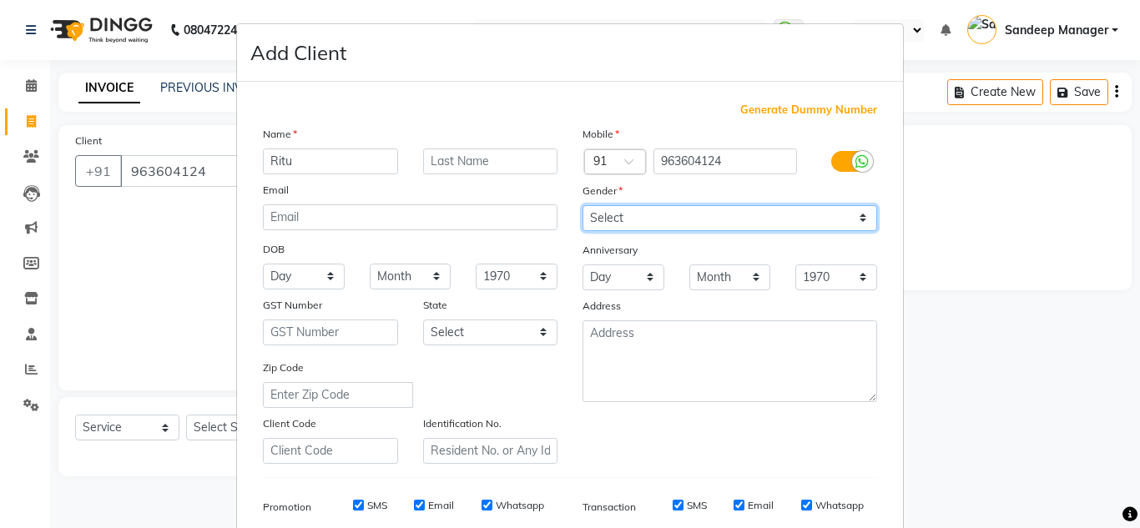
click at [654, 219] on select "Select Male Female Other Prefer Not To Say" at bounding box center [730, 218] width 295 height 26
select select "female"
click at [583, 205] on select "Select Male Female Other Prefer Not To Say" at bounding box center [730, 218] width 295 height 26
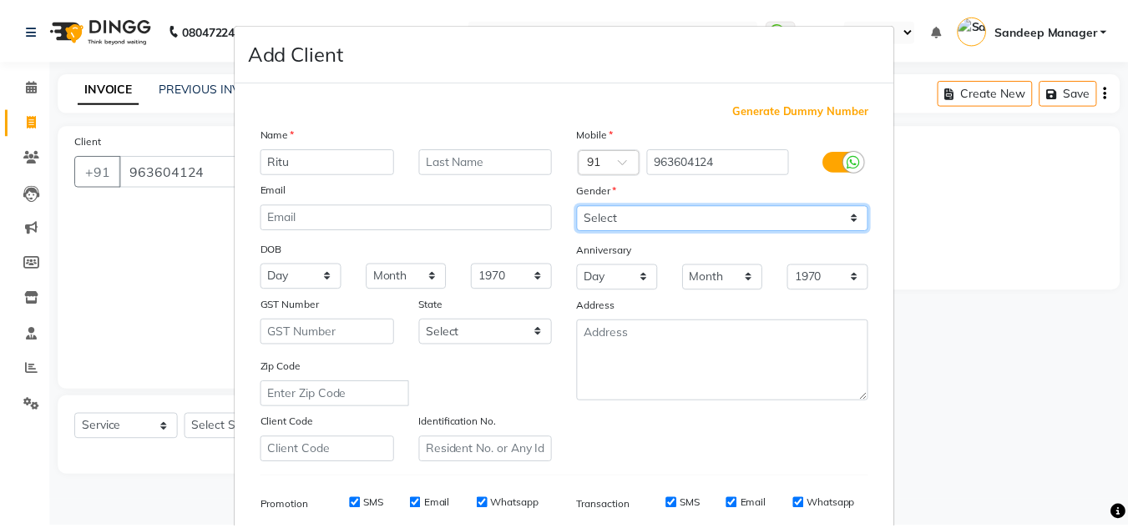
scroll to position [242, 0]
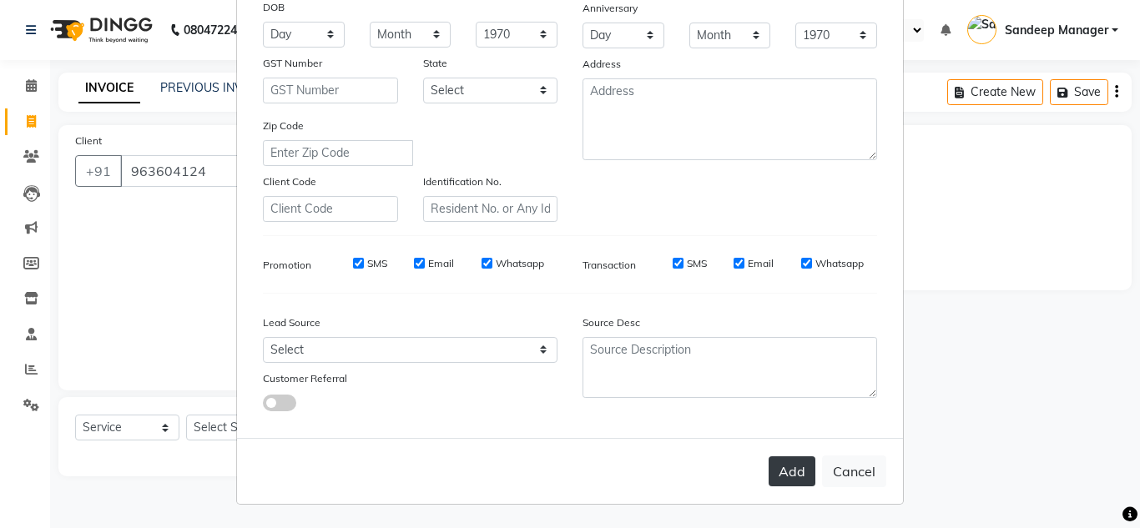
click at [781, 477] on button "Add" at bounding box center [792, 472] width 47 height 30
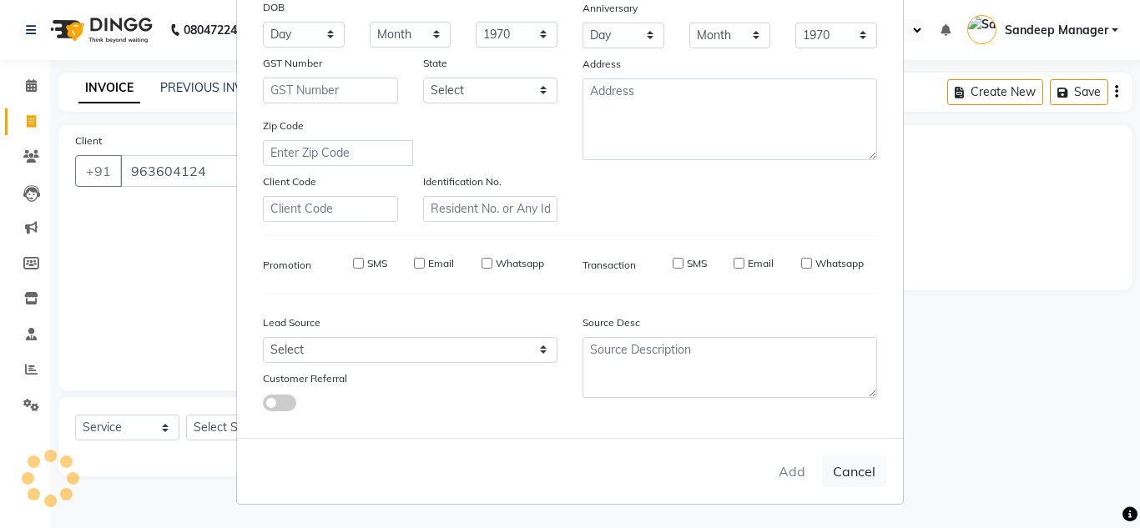
select select
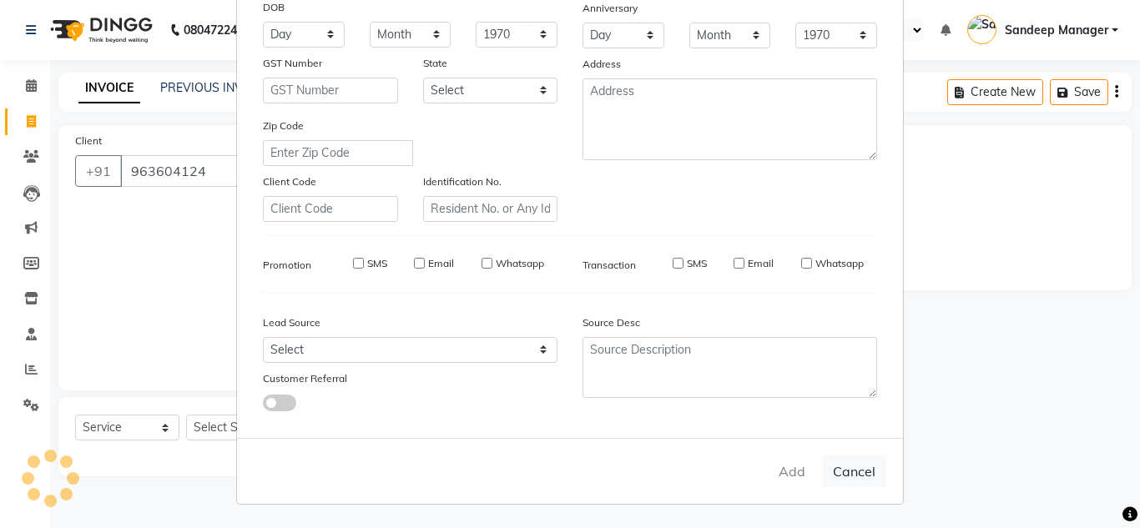
select select
checkbox input "false"
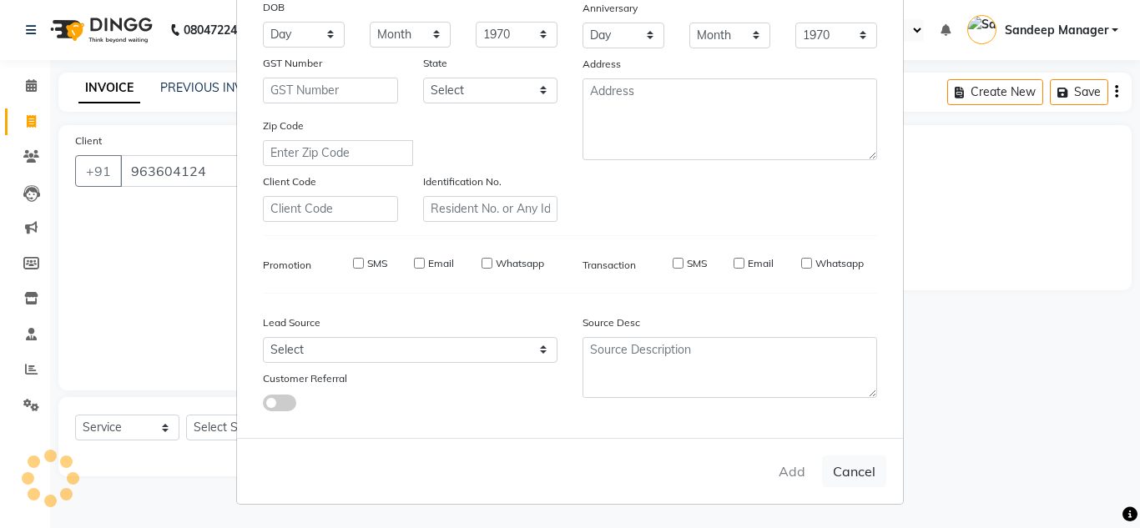
checkbox input "false"
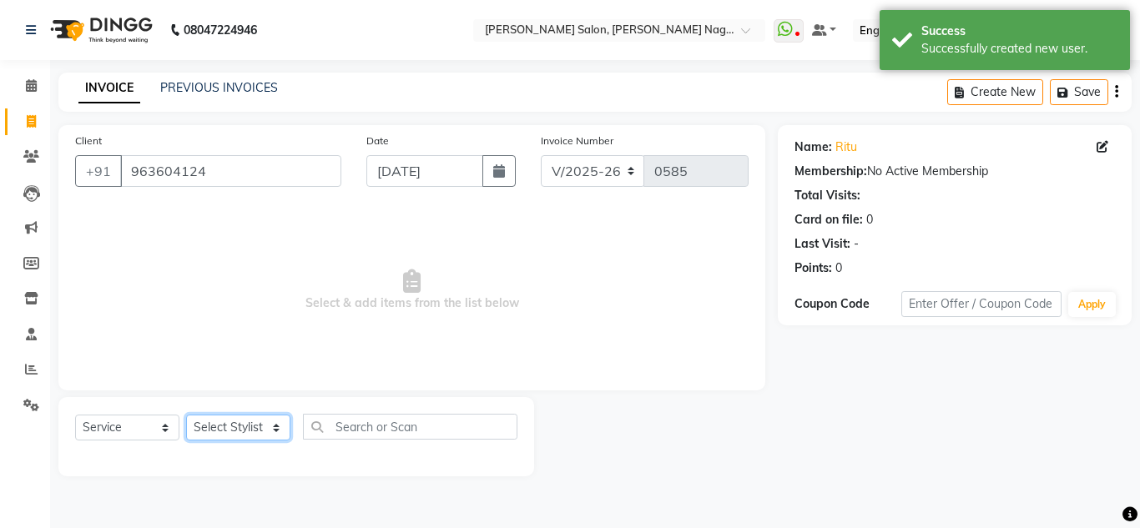
click at [215, 437] on select "Select Stylist Amit Bharti Devesh Farman Harsh Ishita Manager Jaikesh Manoj Nit…" at bounding box center [238, 428] width 104 height 26
select select "89009"
click at [186, 415] on select "Select Stylist Amit Bharti Devesh Farman Harsh Ishita Manager Jaikesh Manoj Nit…" at bounding box center [238, 428] width 104 height 26
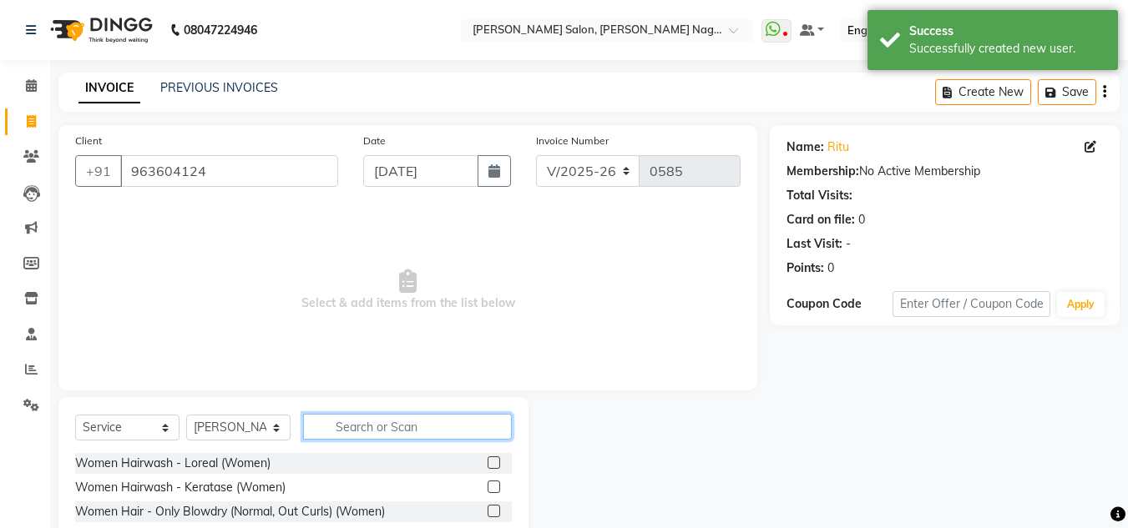
click at [352, 423] on input "text" at bounding box center [407, 427] width 209 height 26
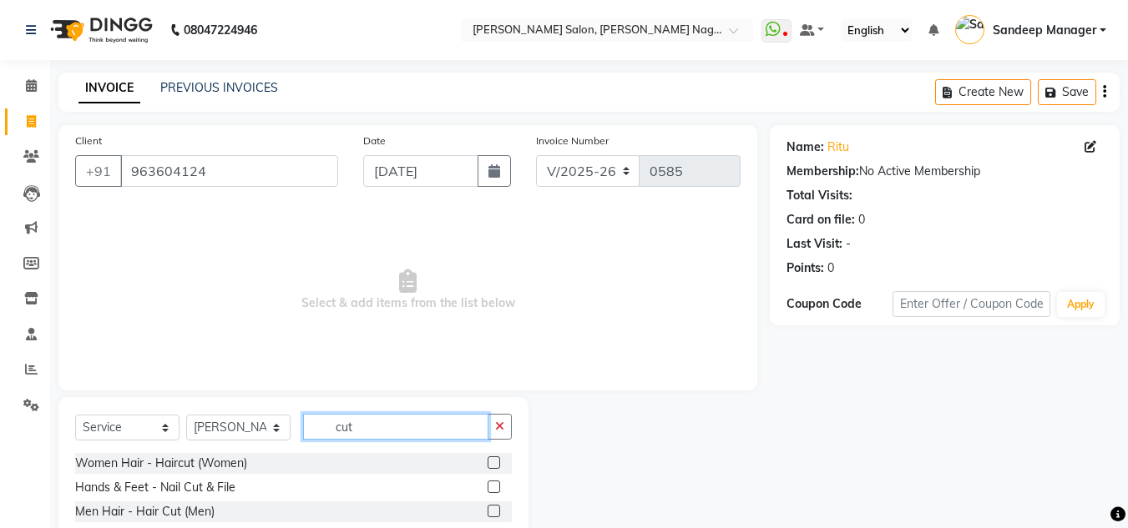
type input "cut"
click at [499, 462] on label at bounding box center [494, 463] width 13 height 13
click at [498, 462] on input "checkbox" at bounding box center [493, 463] width 11 height 11
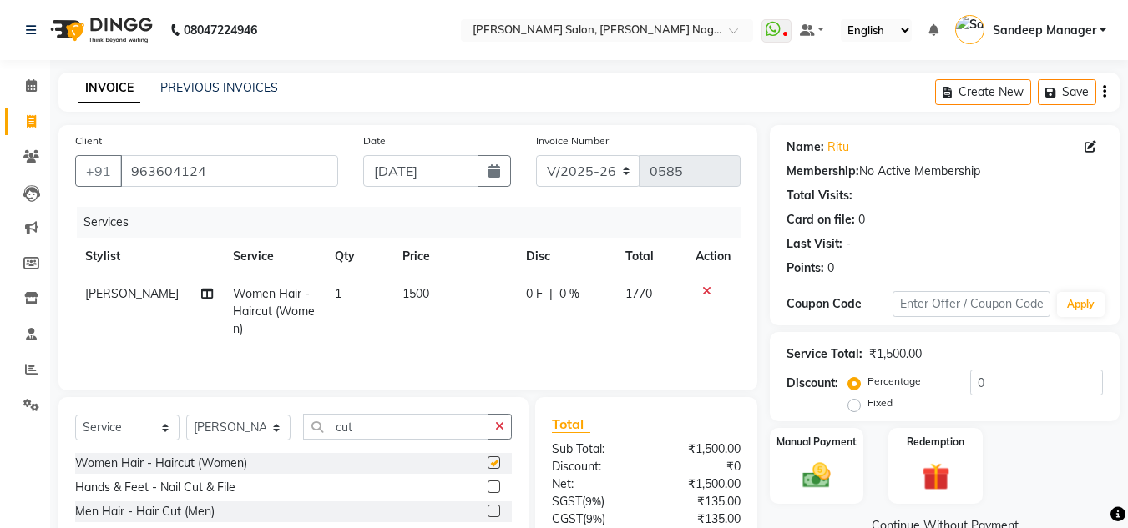
checkbox input "false"
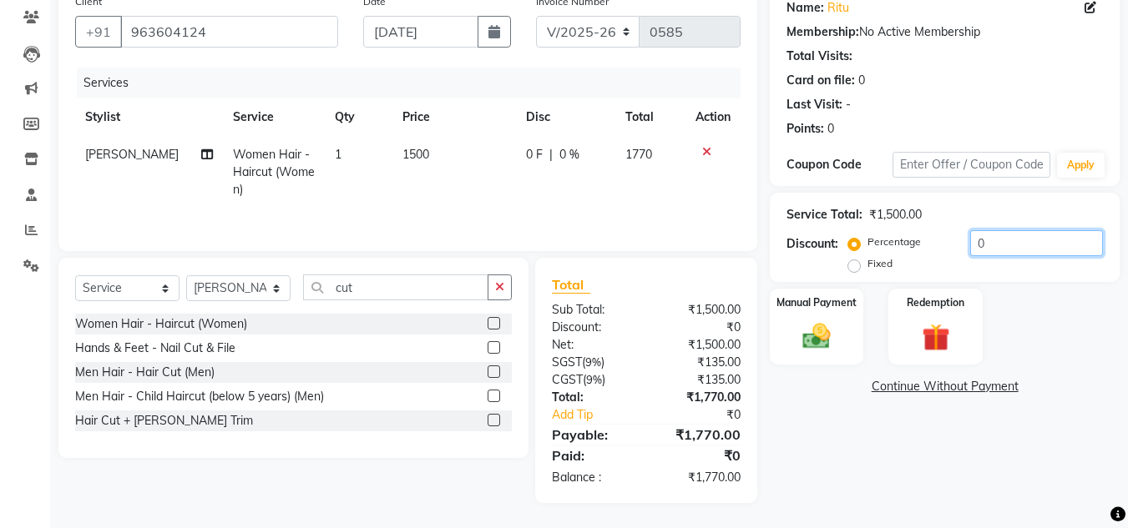
click at [976, 237] on input "0" at bounding box center [1036, 243] width 133 height 26
type input "1"
click at [919, 503] on div "Name: Ritu Membership: No Active Membership Total Visits: Card on file: 0 Last …" at bounding box center [951, 245] width 362 height 518
click at [977, 242] on input "number" at bounding box center [1036, 243] width 133 height 26
type input "10"
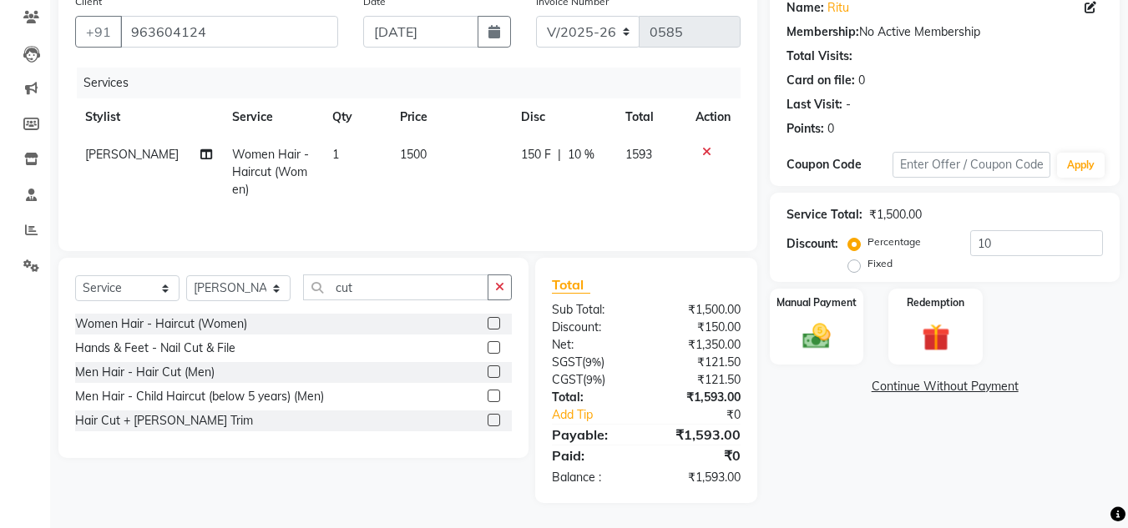
click at [1044, 331] on div "Manual Payment Redemption" at bounding box center [944, 327] width 375 height 76
click at [825, 354] on div "Manual Payment" at bounding box center [817, 326] width 98 height 79
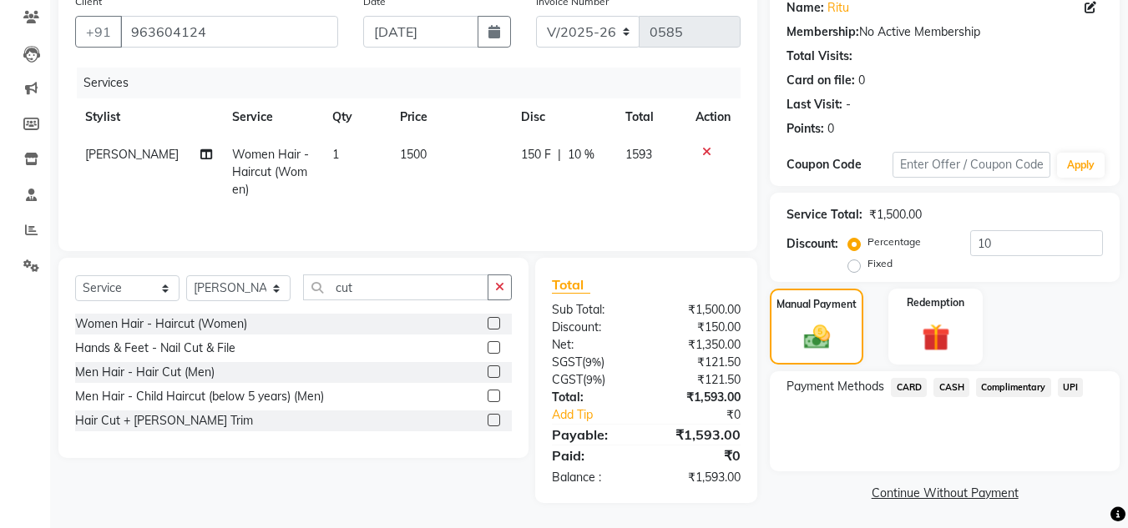
click at [954, 386] on span "CASH" at bounding box center [951, 387] width 36 height 19
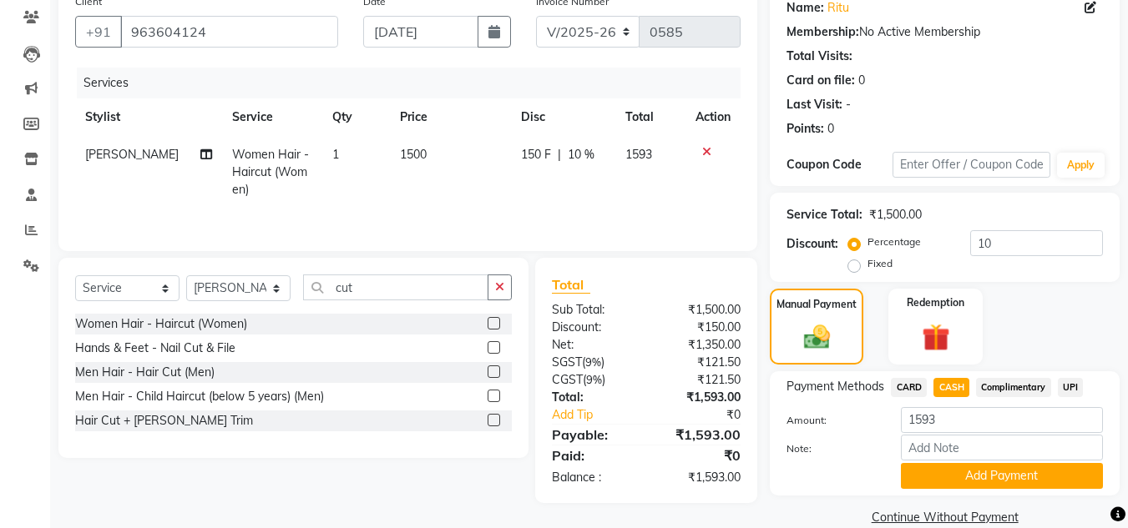
scroll to position [166, 0]
